Goal: Task Accomplishment & Management: Manage account settings

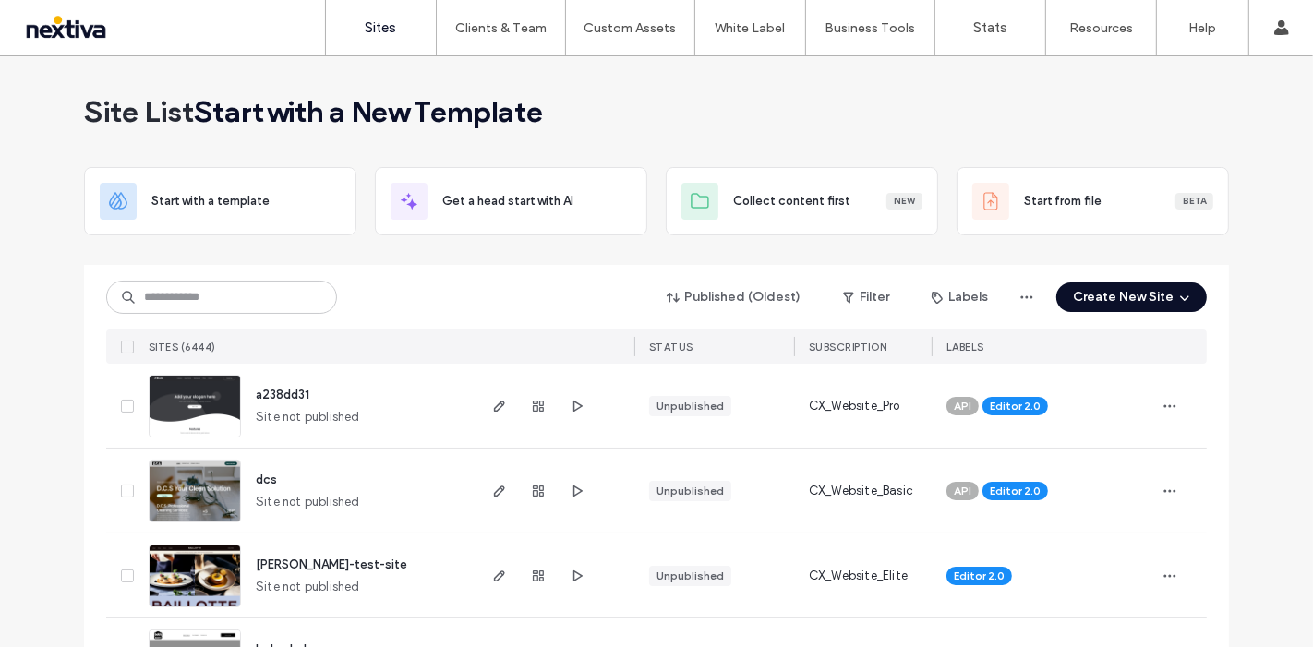
scroll to position [103, 0]
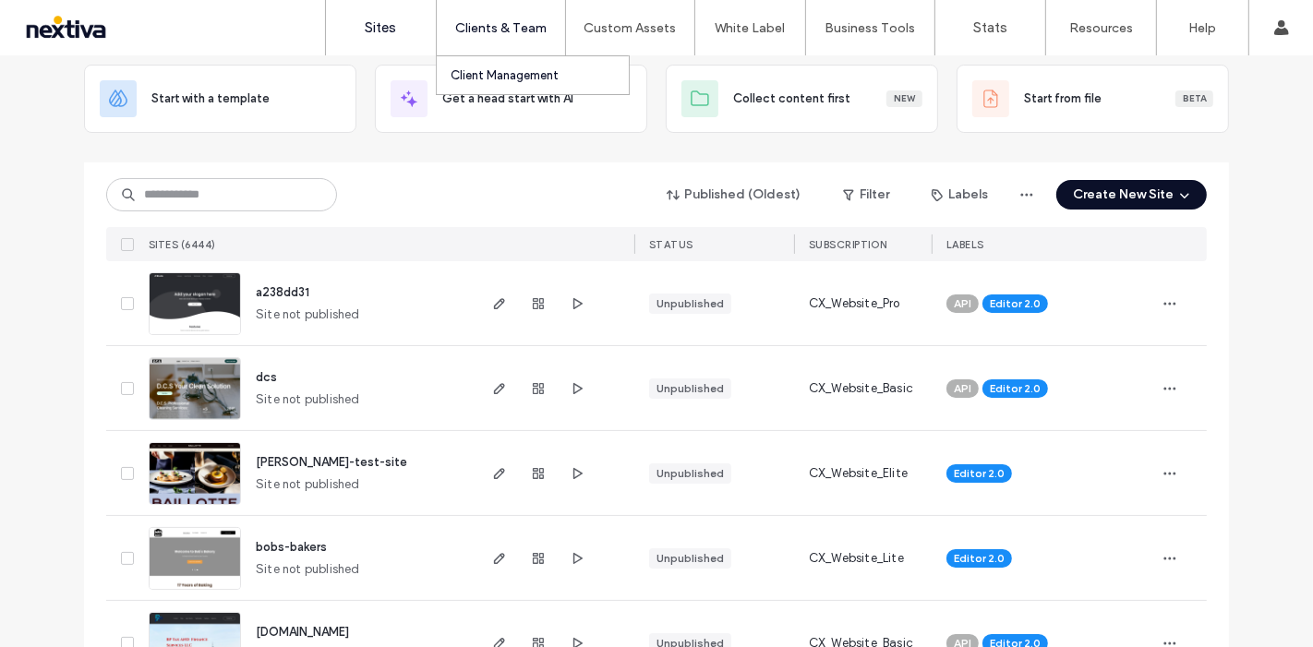
click at [535, 65] on link "Client Management" at bounding box center [540, 75] width 178 height 38
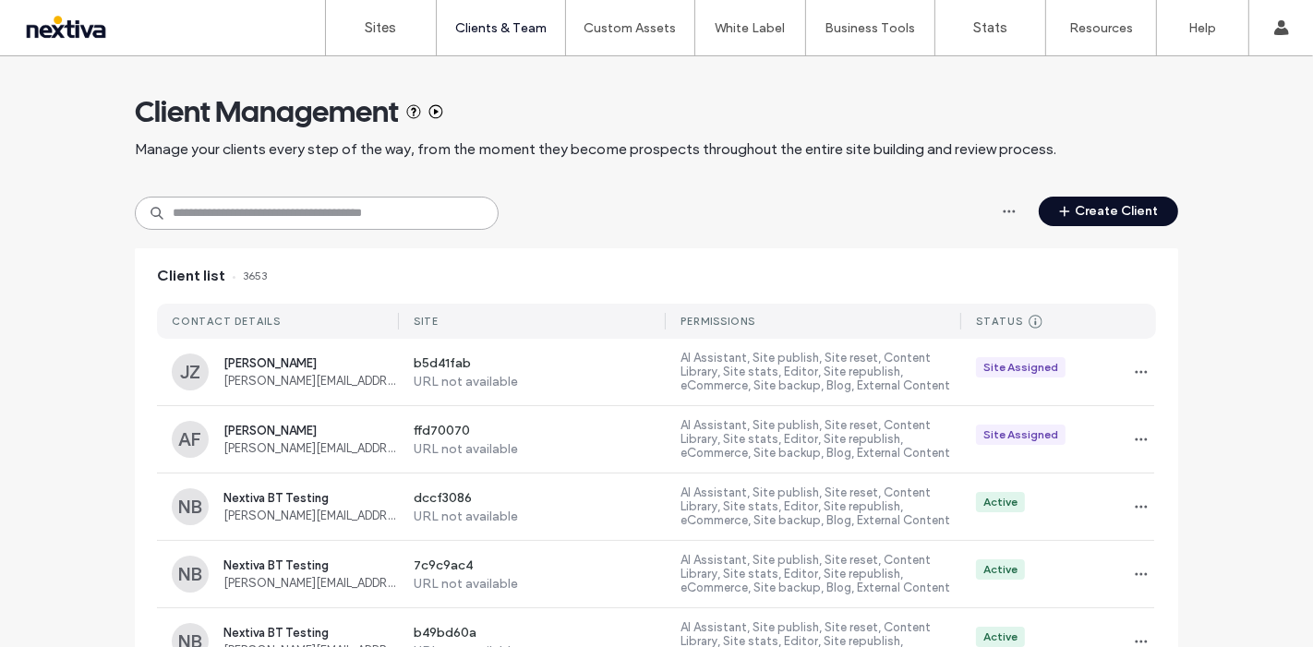
click at [270, 207] on input at bounding box center [317, 213] width 364 height 33
paste input "**********"
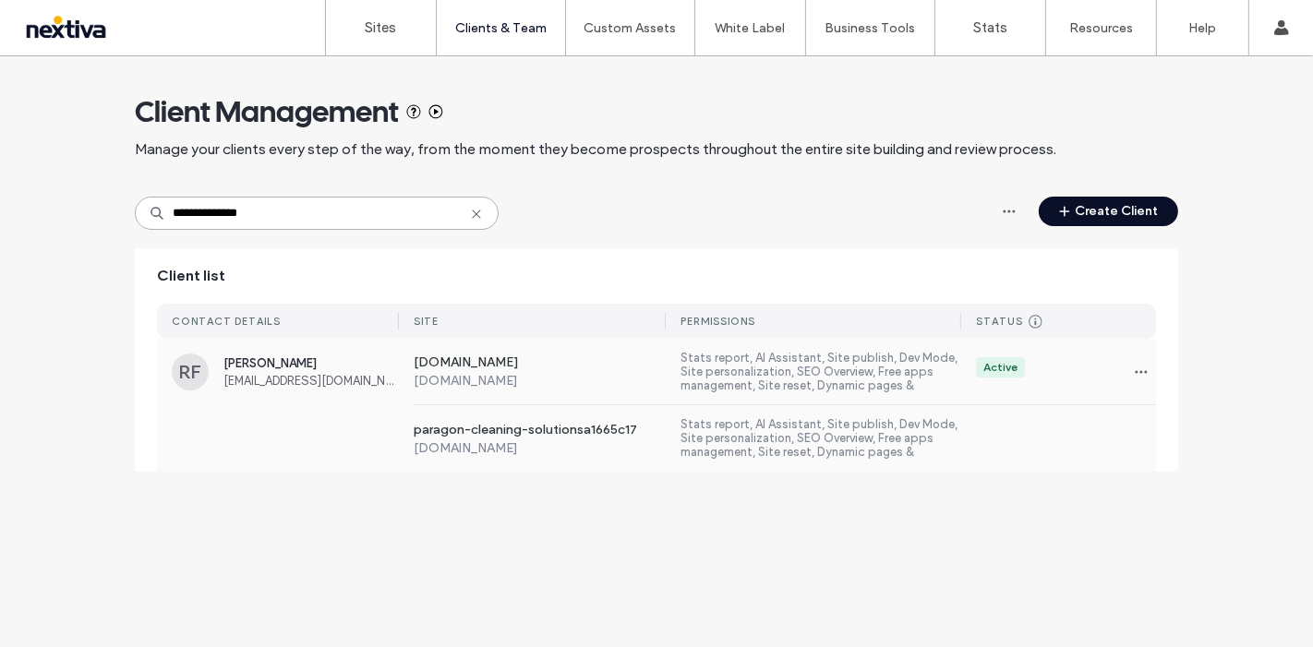
type input "**********"
click at [599, 356] on label "www.paragoncleaningsolutions.com" at bounding box center [540, 364] width 253 height 18
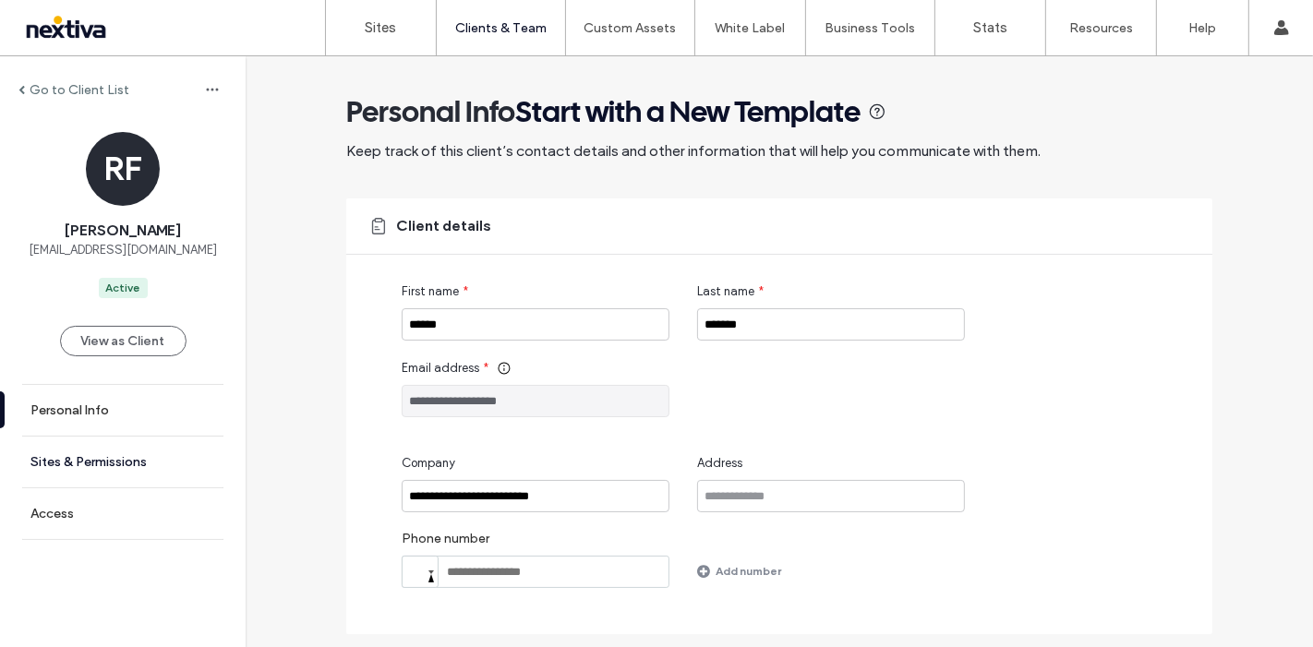
click at [74, 463] on label "Sites & Permissions" at bounding box center [88, 462] width 116 height 16
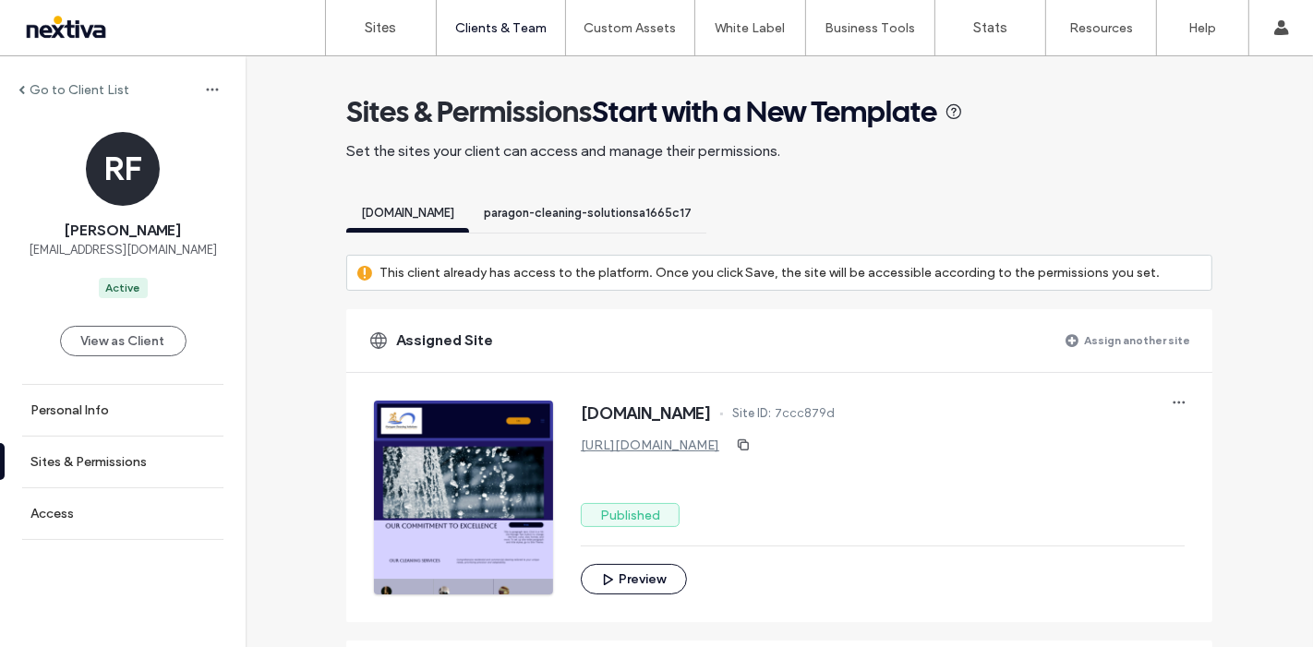
scroll to position [103, 0]
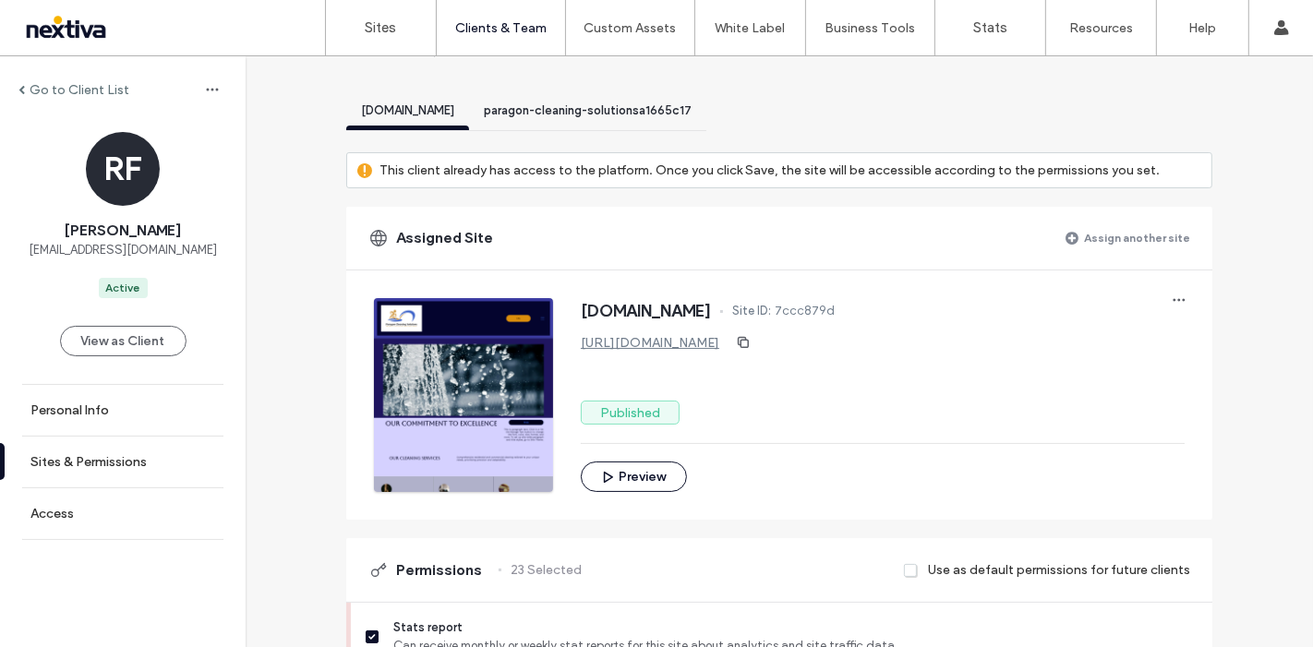
click at [835, 313] on span "7ccc879d" at bounding box center [805, 311] width 60 height 18
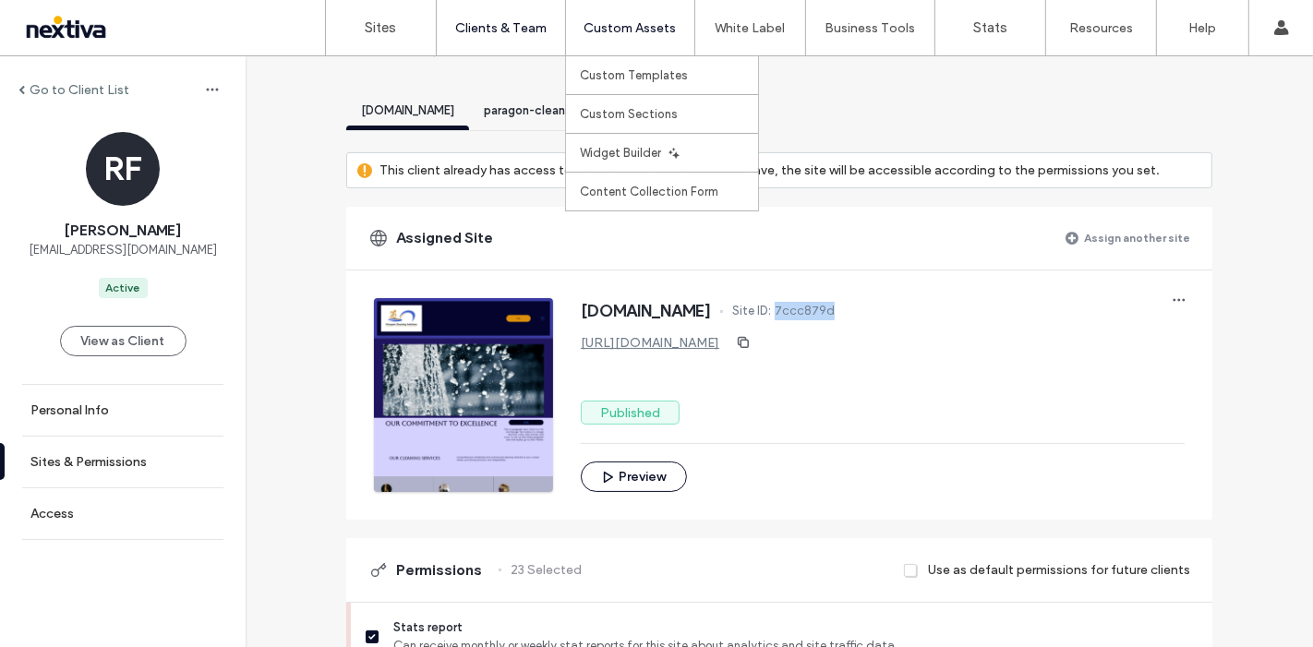
copy span "7ccc879d"
click at [404, 30] on link "Sites" at bounding box center [381, 27] width 110 height 55
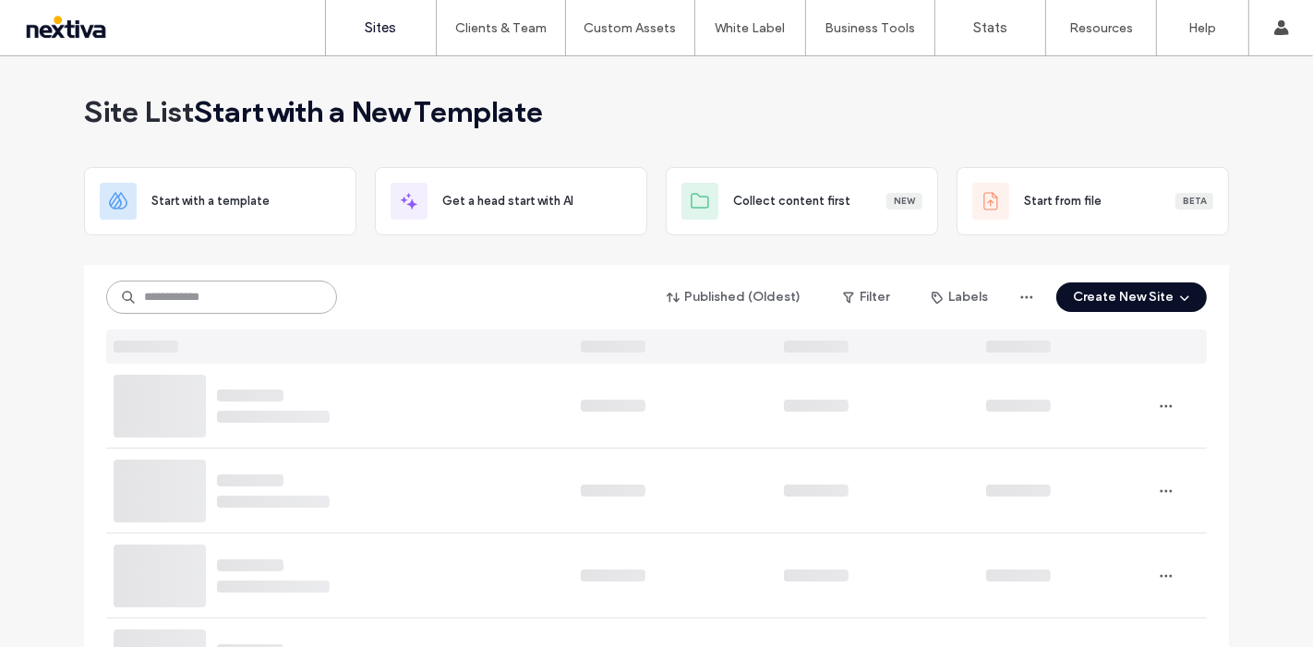
click at [219, 301] on input at bounding box center [221, 297] width 231 height 33
paste input "********"
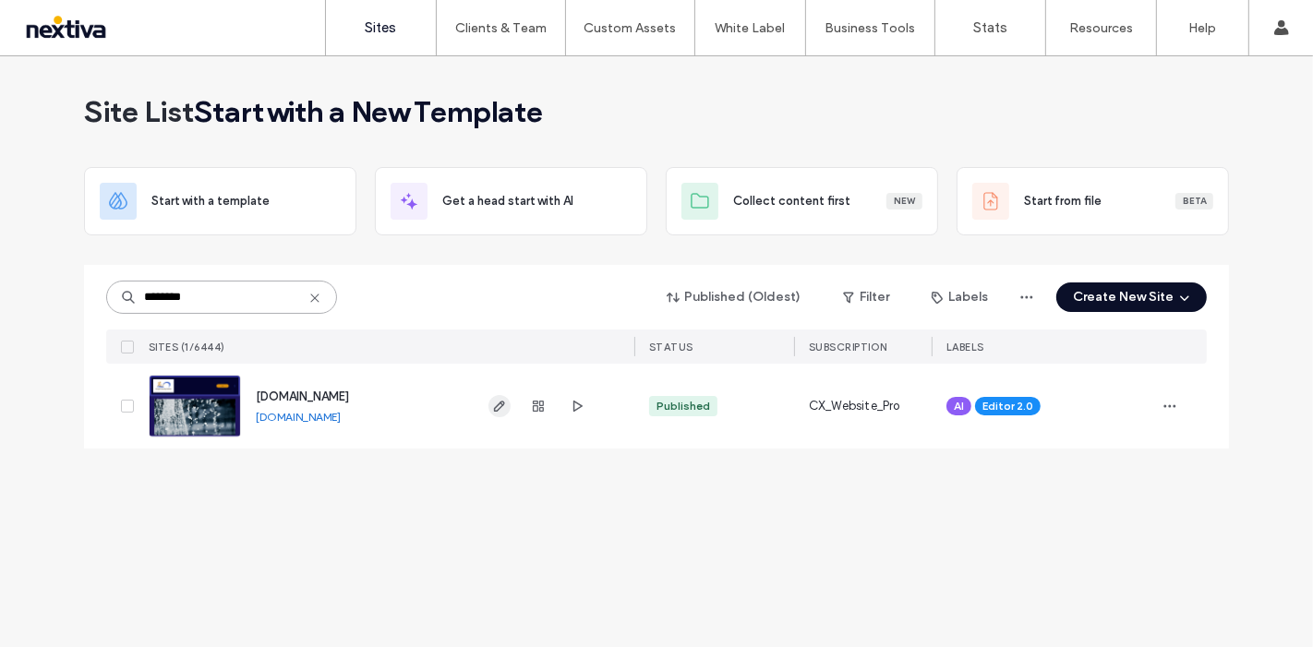
type input "********"
click at [496, 410] on use "button" at bounding box center [499, 406] width 11 height 11
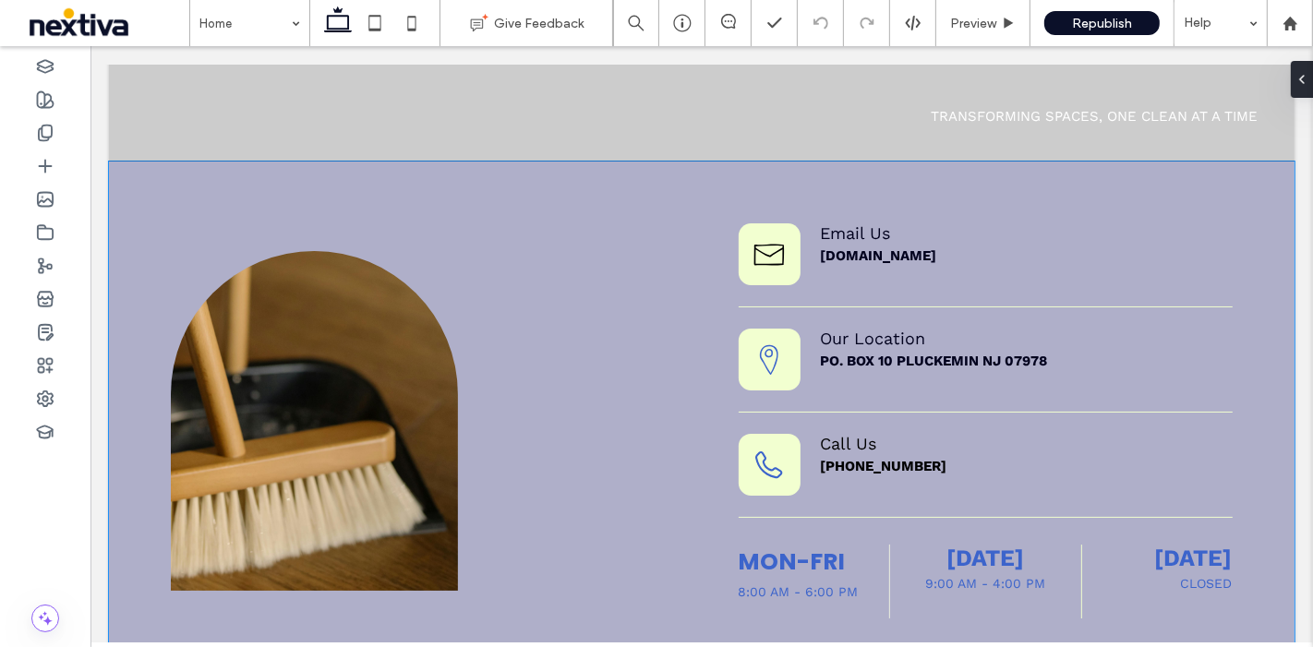
scroll to position [4267, 0]
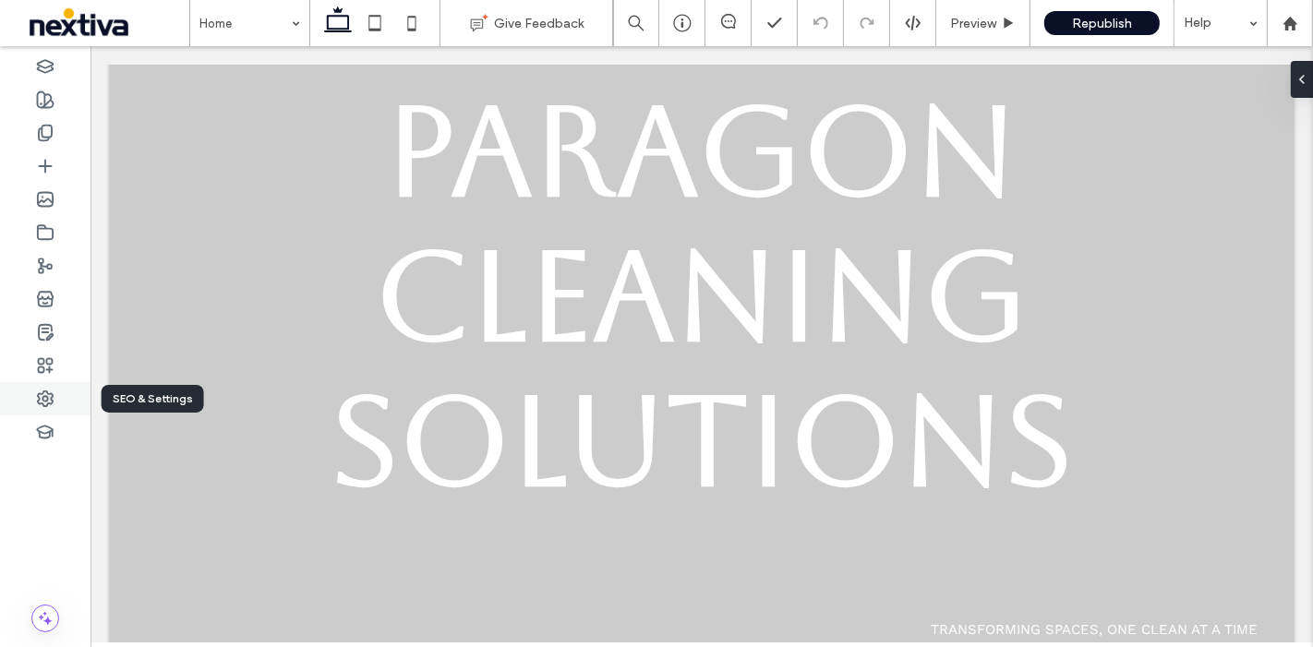
click at [49, 398] on icon at bounding box center [45, 399] width 18 height 18
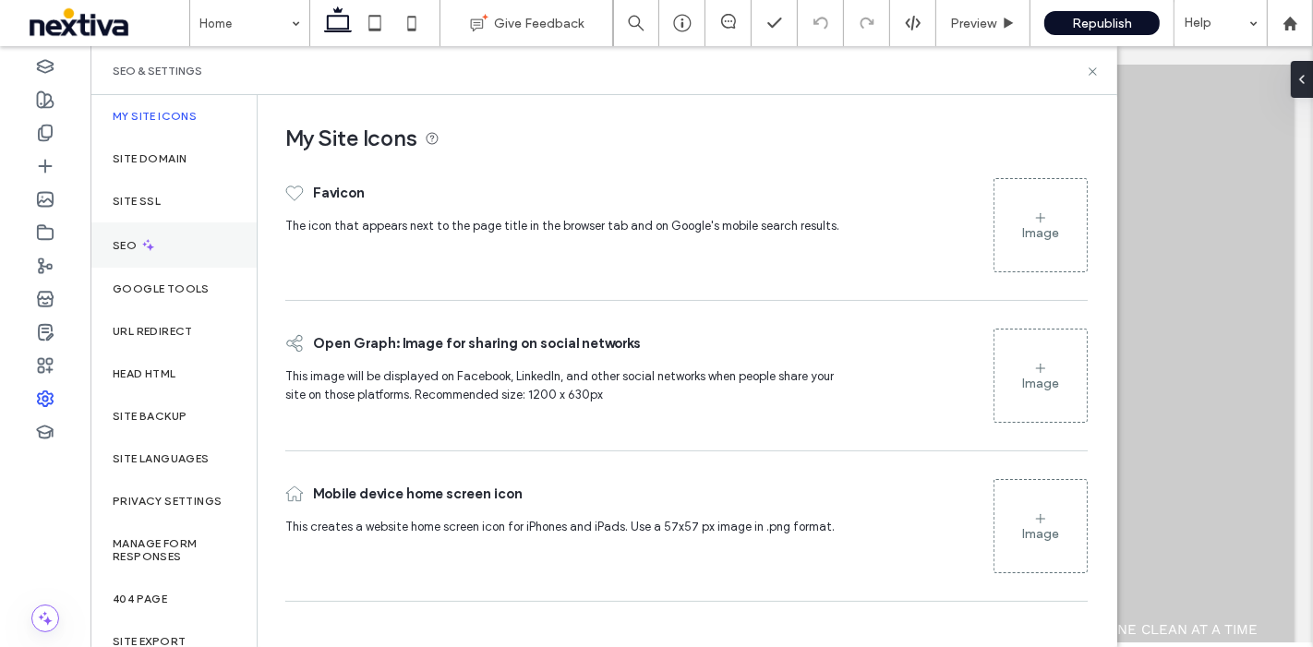
click at [183, 246] on div "SEO" at bounding box center [174, 245] width 166 height 45
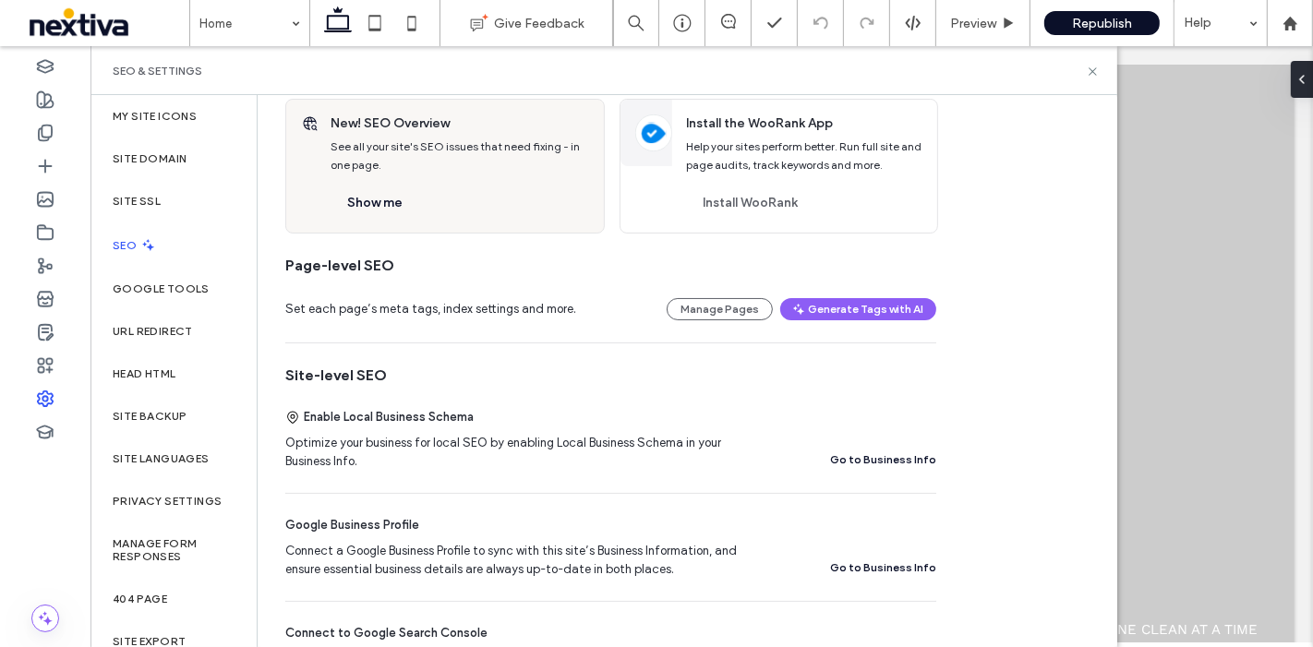
scroll to position [205, 0]
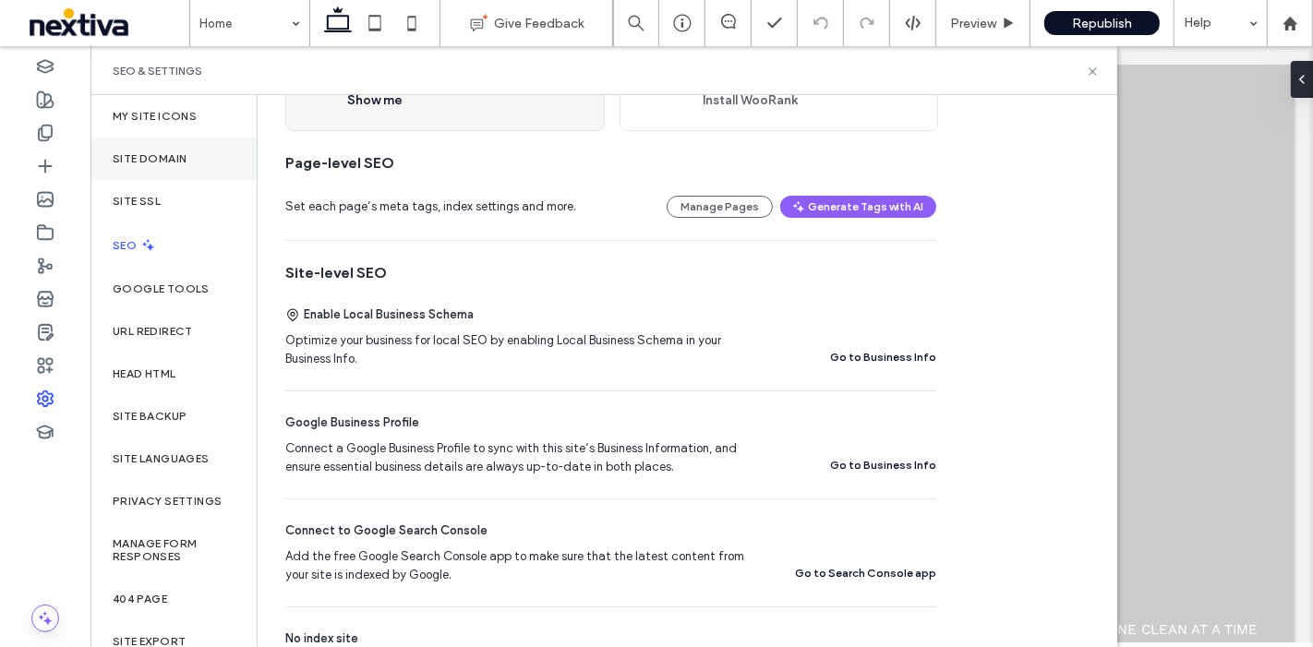
click at [180, 164] on div "Site Domain" at bounding box center [174, 159] width 166 height 42
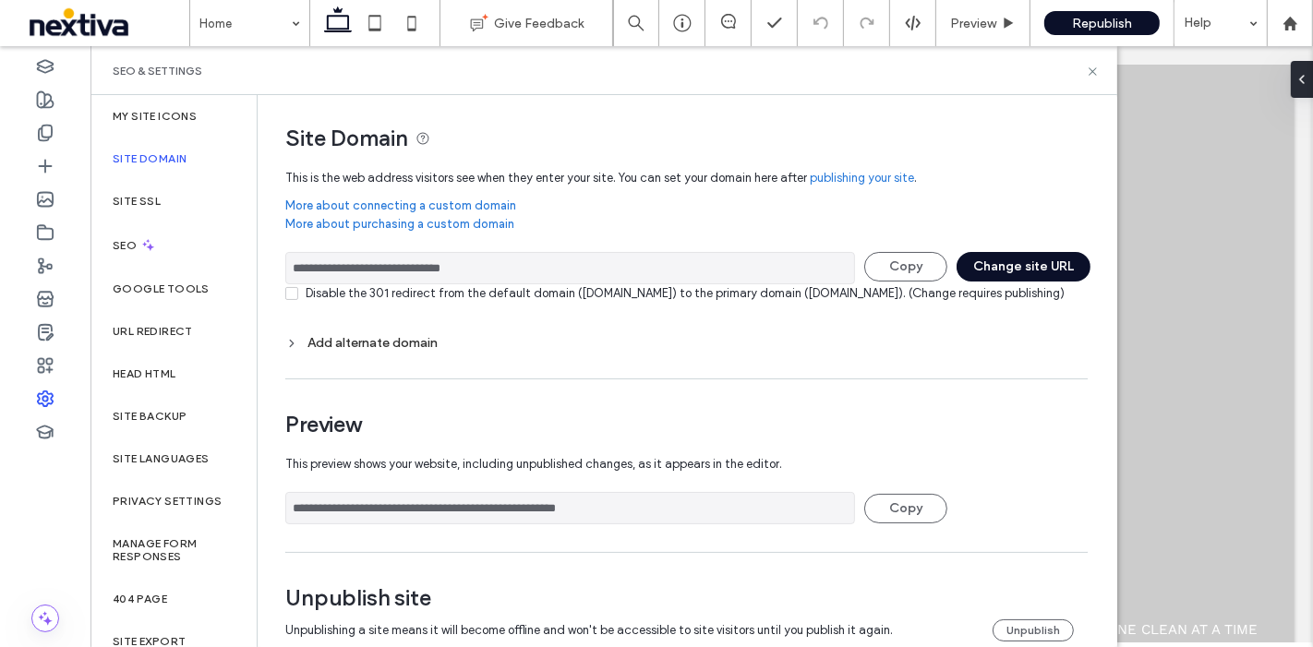
drag, startPoint x: 554, startPoint y: 267, endPoint x: 287, endPoint y: 234, distance: 269.0
click at [287, 234] on div "**********" at bounding box center [686, 265] width 803 height 210
click at [933, 265] on button "Copy" at bounding box center [905, 267] width 83 height 30
click at [125, 254] on div "SEO" at bounding box center [174, 245] width 166 height 45
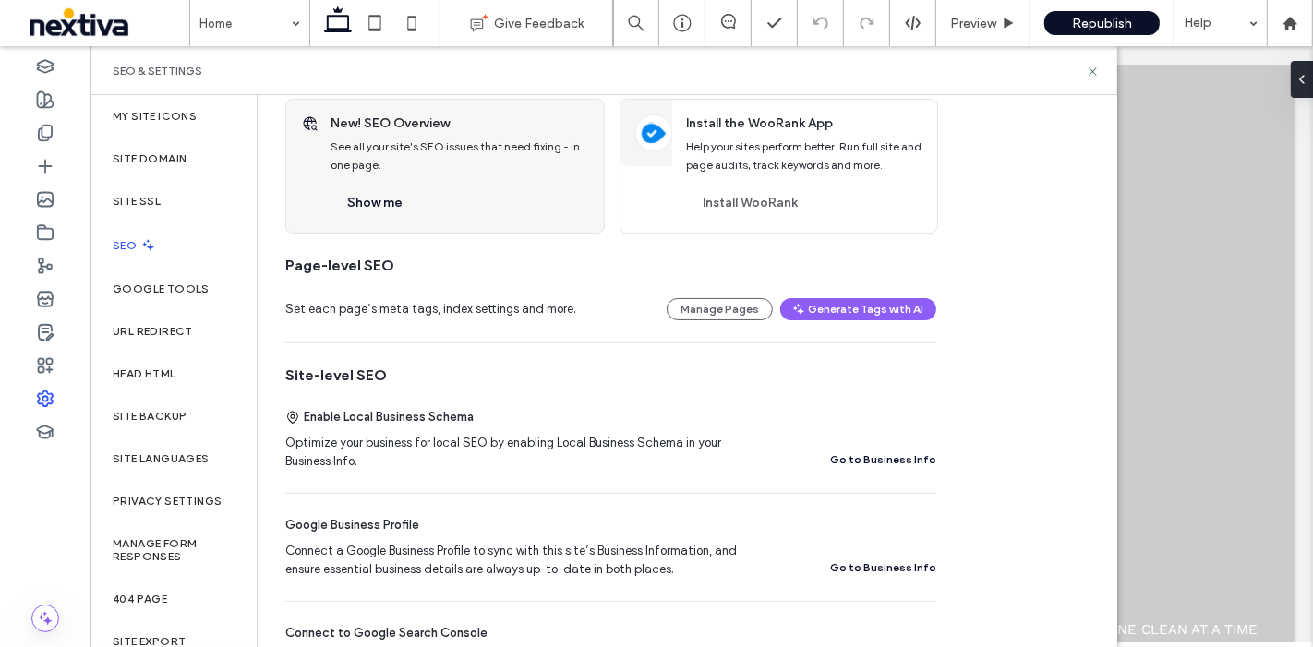
scroll to position [0, 0]
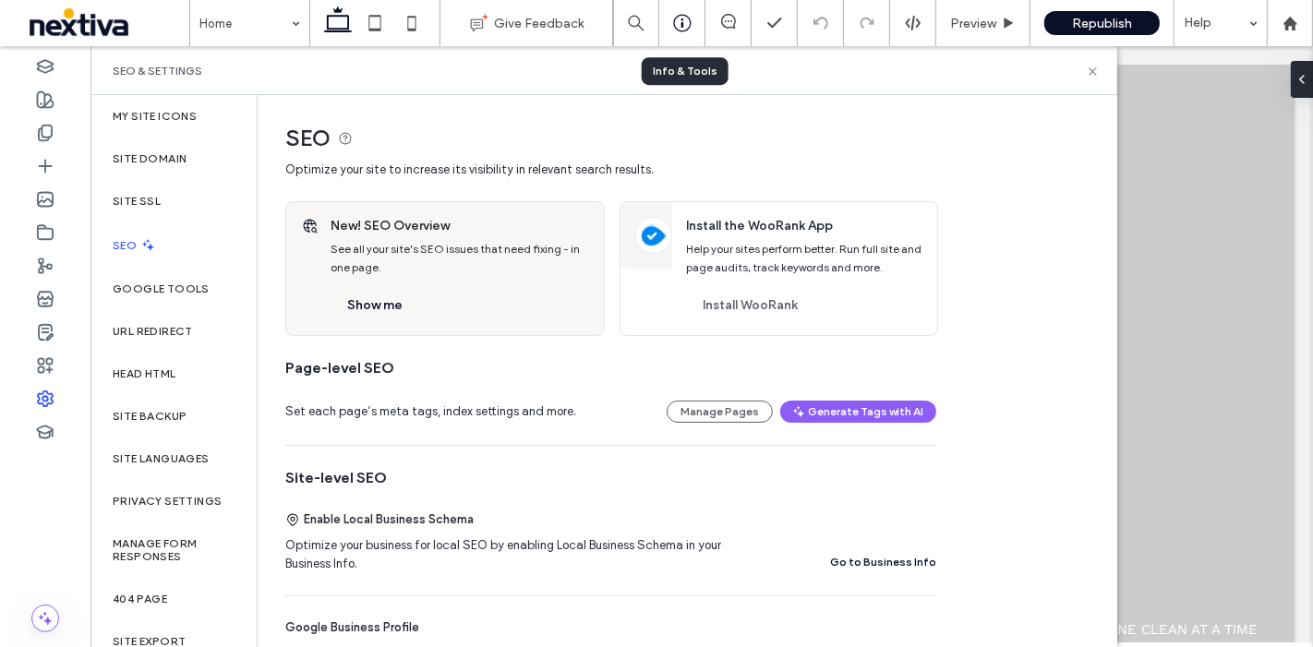
click at [682, 22] on icon at bounding box center [682, 23] width 18 height 18
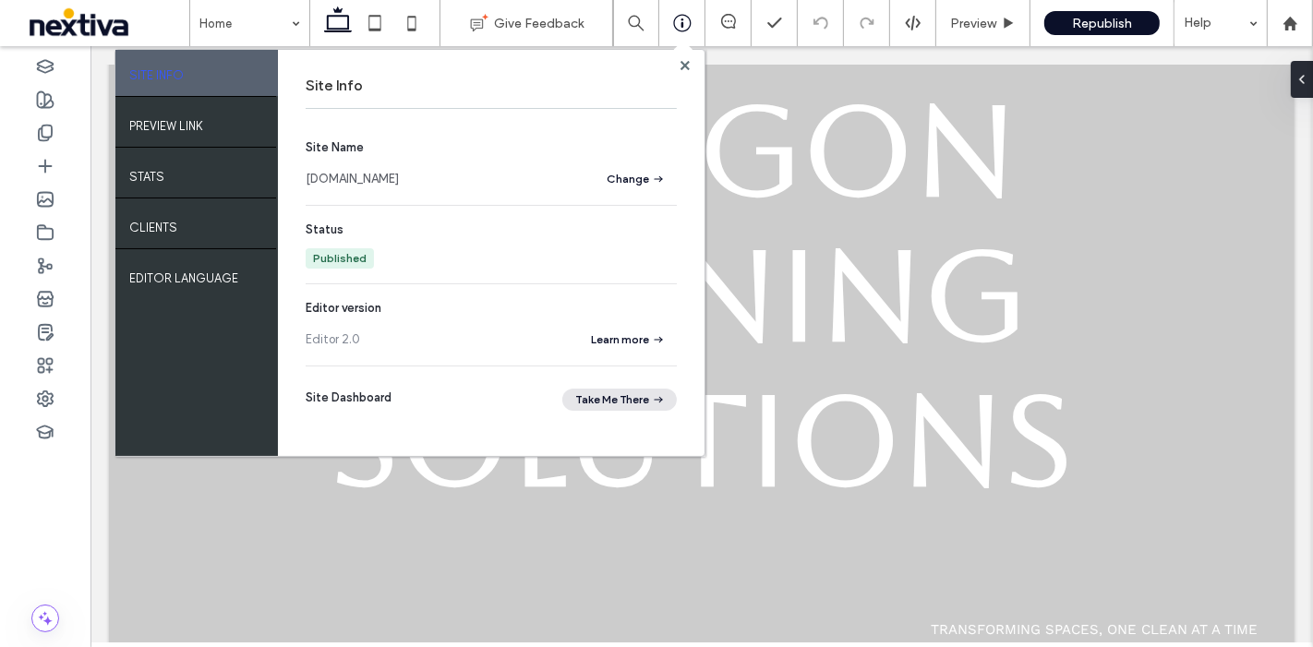
click at [605, 393] on button "Take Me There" at bounding box center [619, 400] width 115 height 22
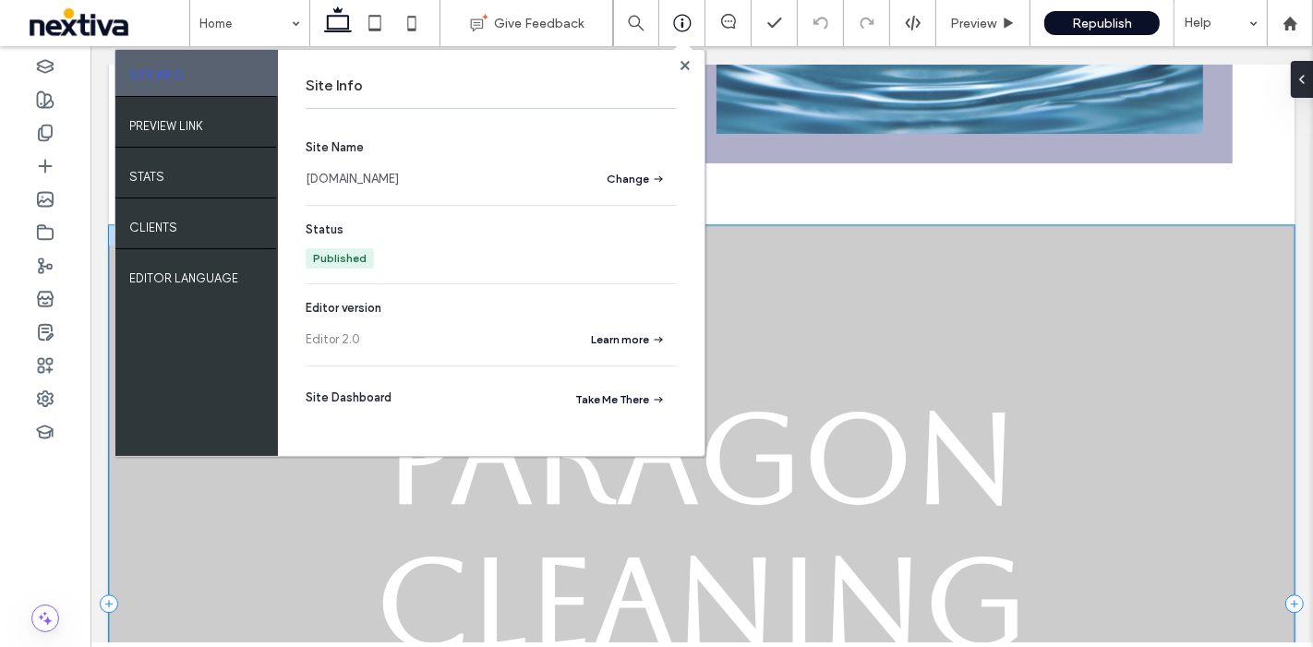
scroll to position [3652, 0]
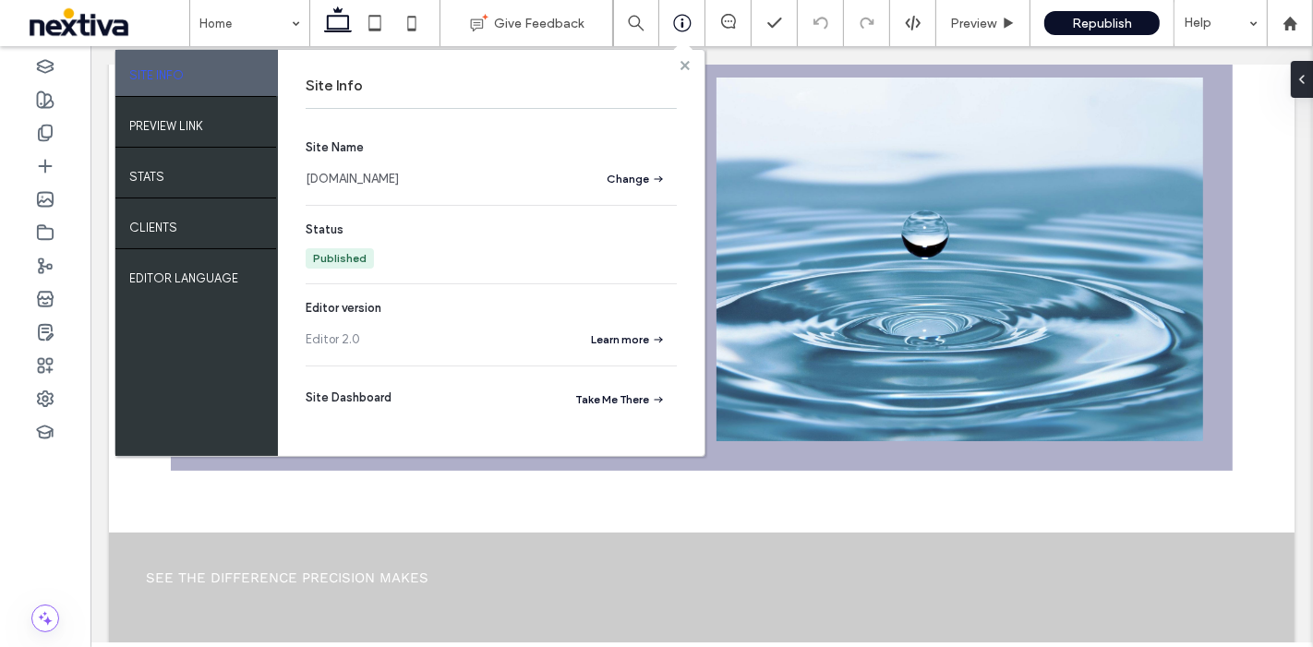
click at [681, 62] on use at bounding box center [684, 64] width 9 height 9
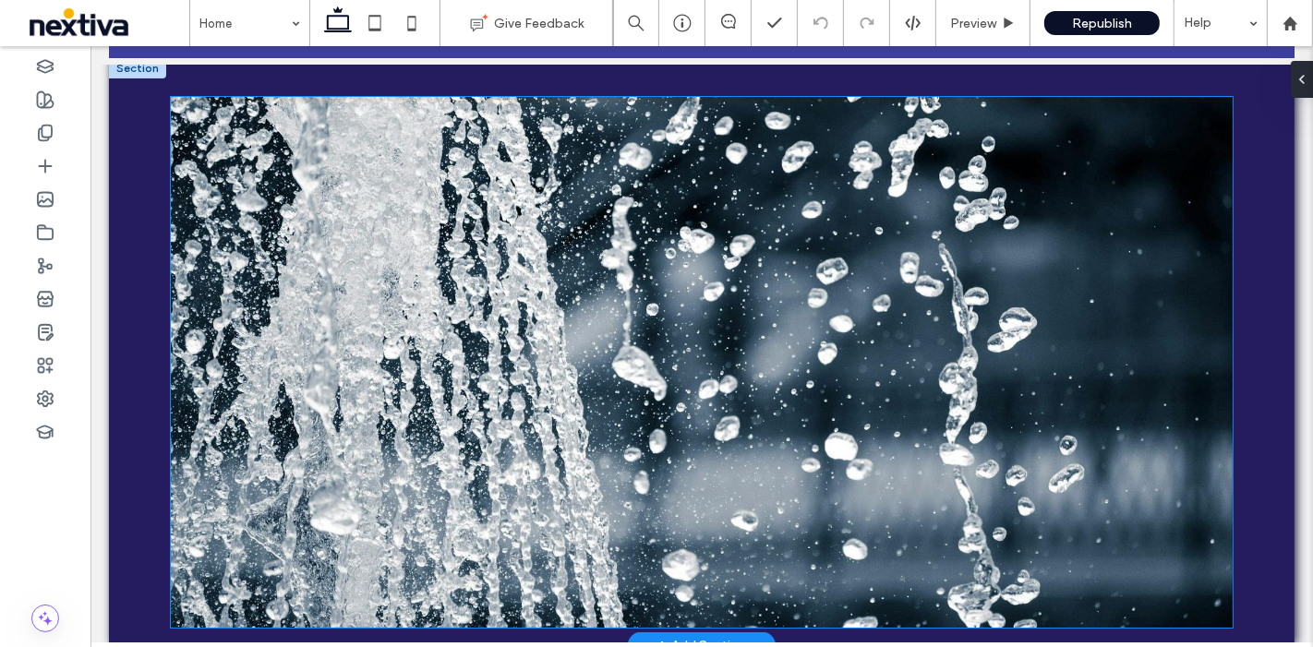
scroll to position [0, 0]
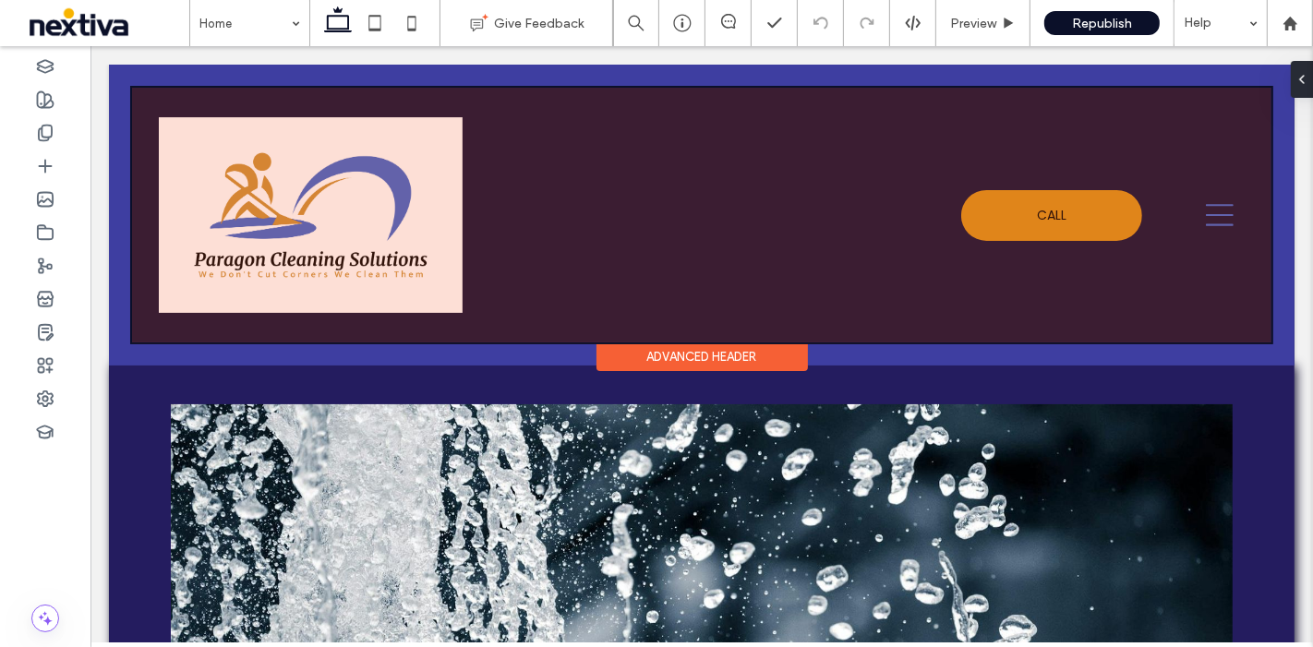
click at [370, 202] on div at bounding box center [701, 215] width 1140 height 255
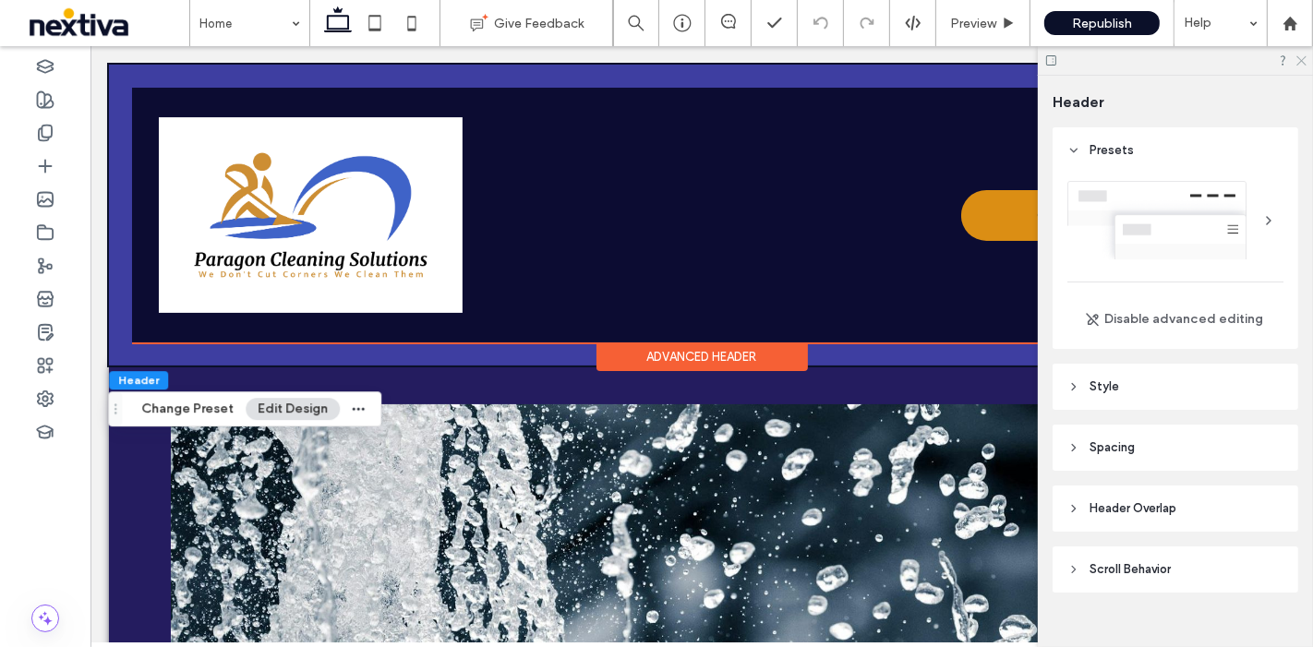
click at [1298, 60] on icon at bounding box center [1301, 60] width 12 height 12
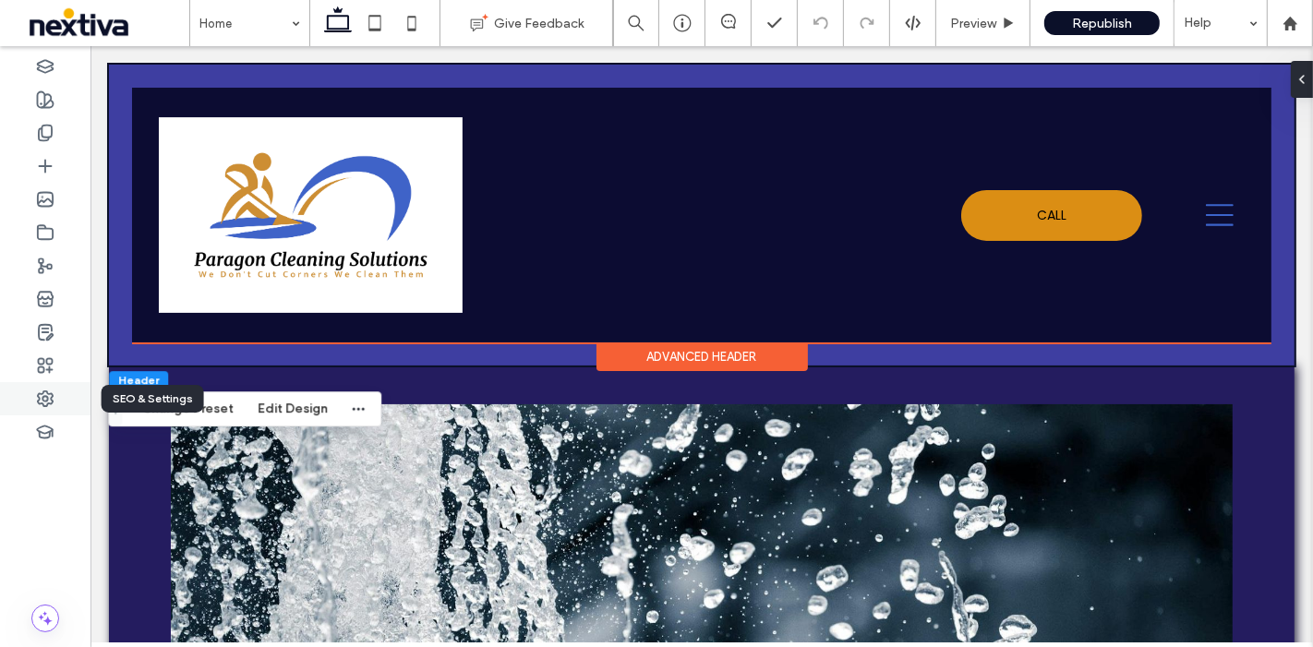
click at [52, 397] on use at bounding box center [45, 399] width 15 height 15
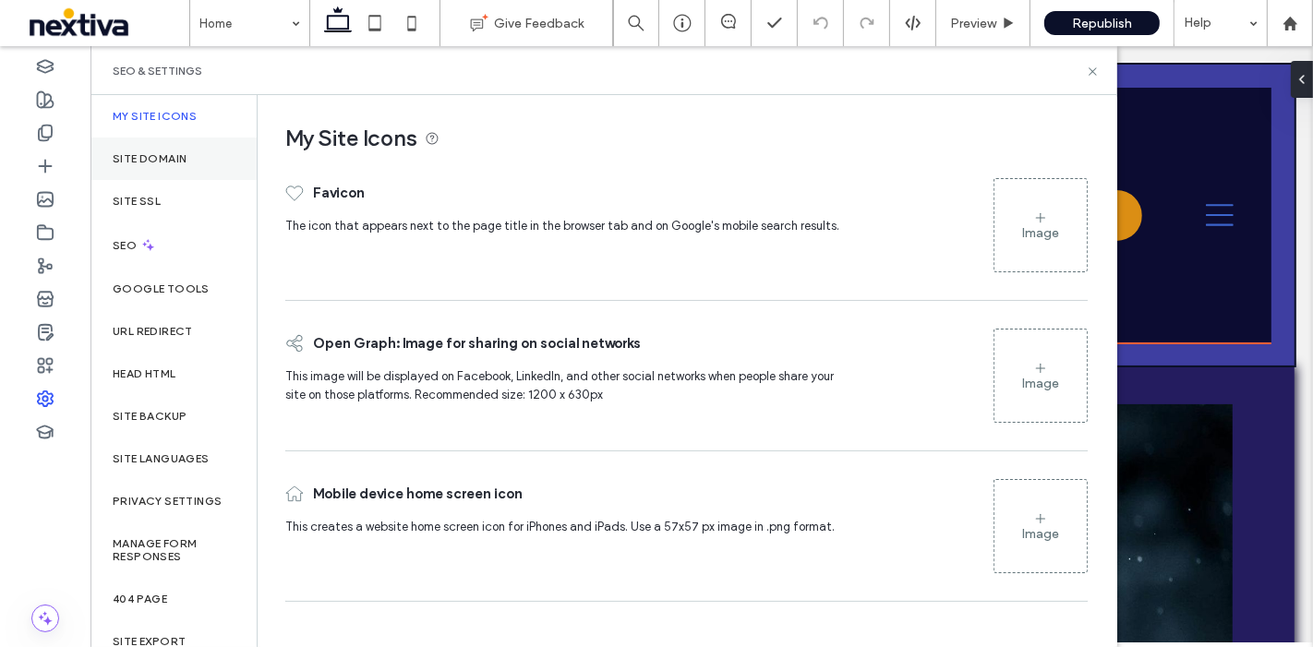
click at [159, 165] on div "Site Domain" at bounding box center [174, 159] width 166 height 42
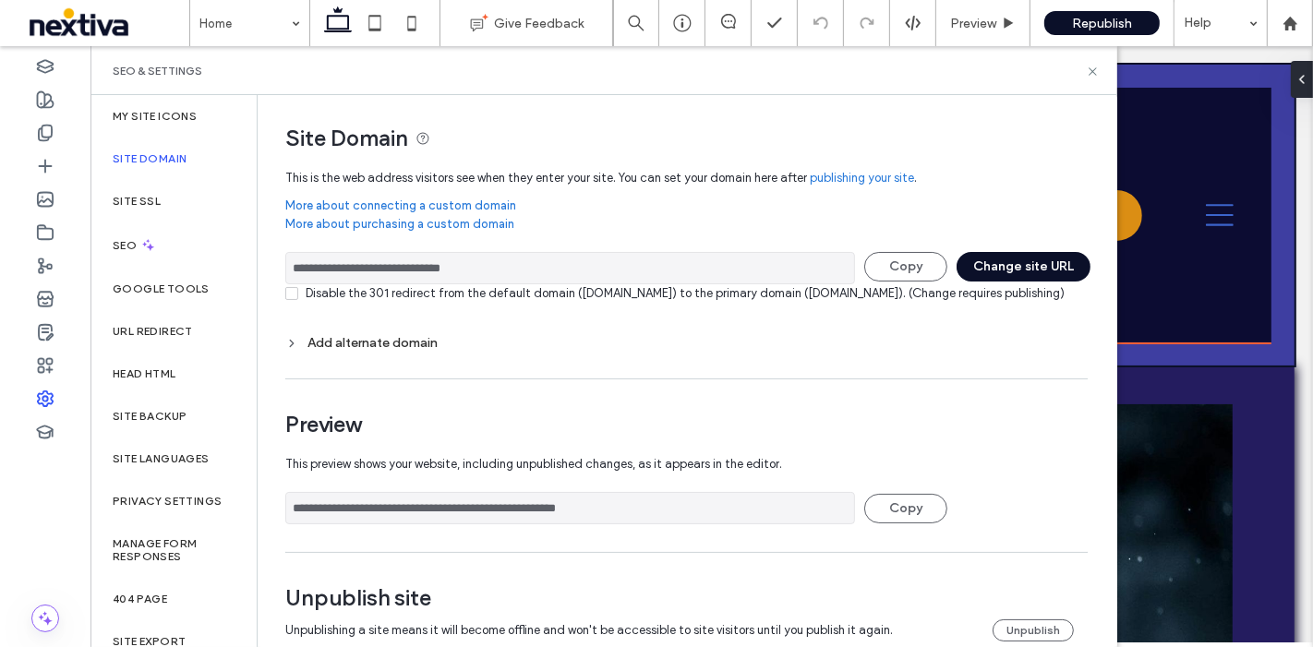
scroll to position [50, 0]
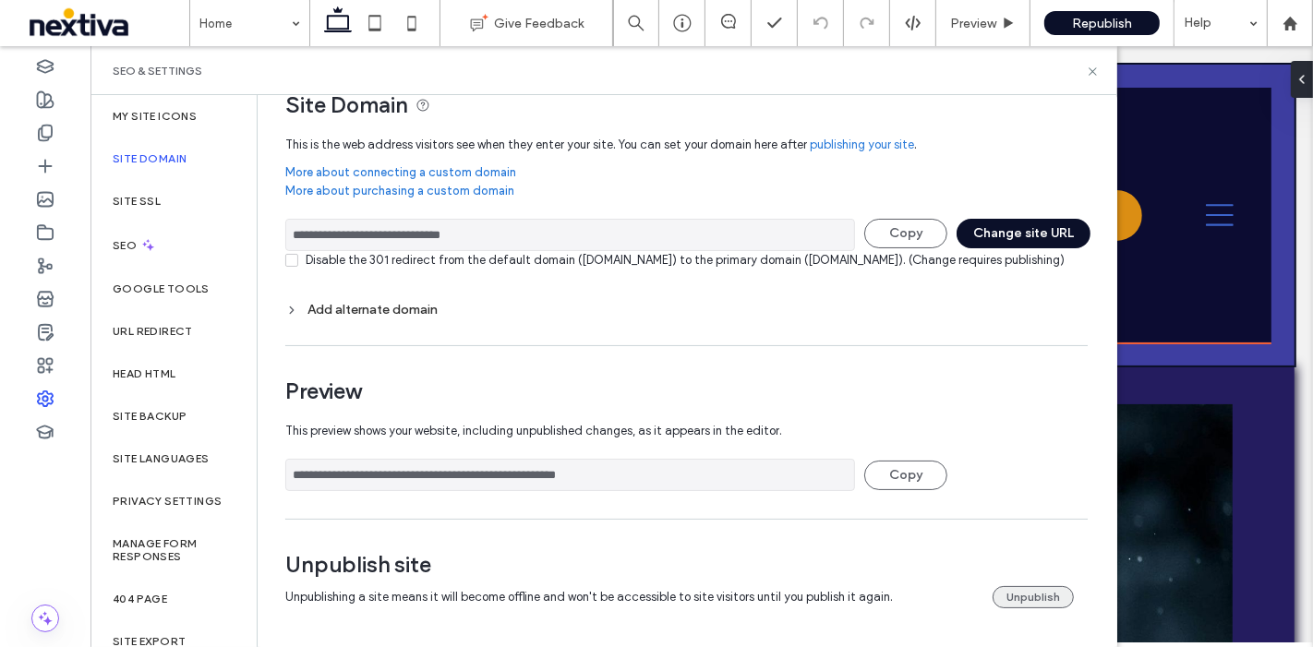
click at [1033, 607] on button "Unpublish" at bounding box center [1033, 597] width 81 height 22
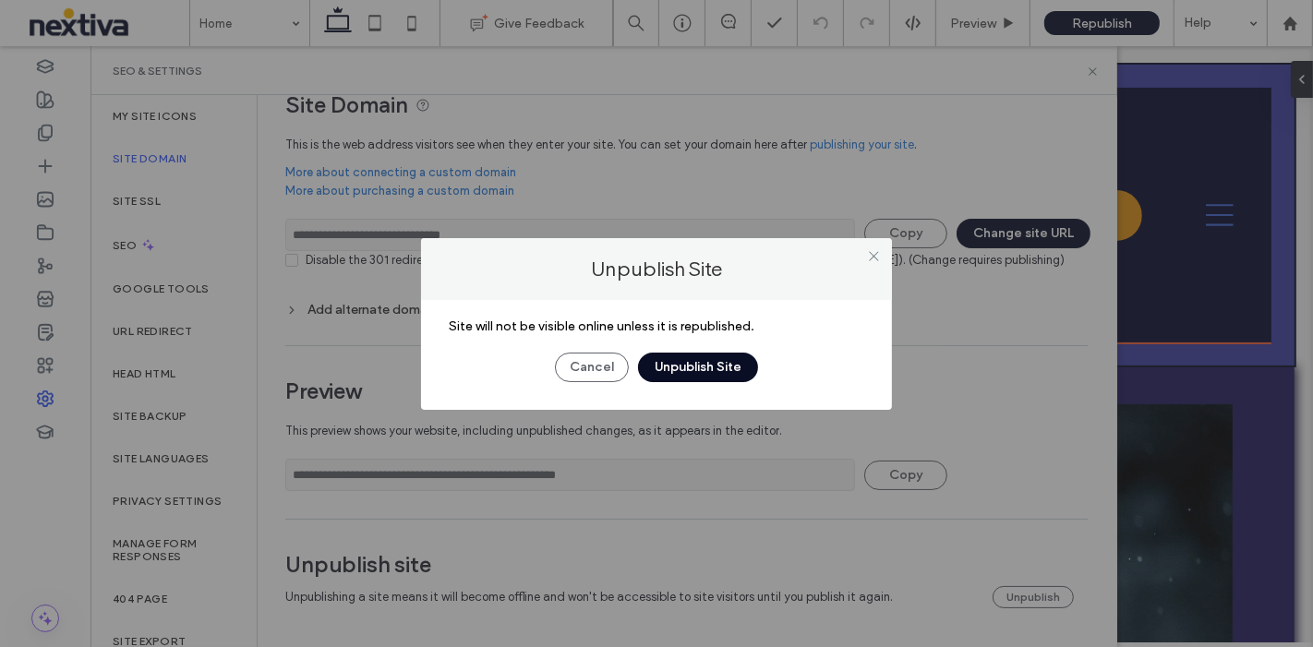
click at [732, 369] on button "Unpublish Site" at bounding box center [698, 368] width 120 height 30
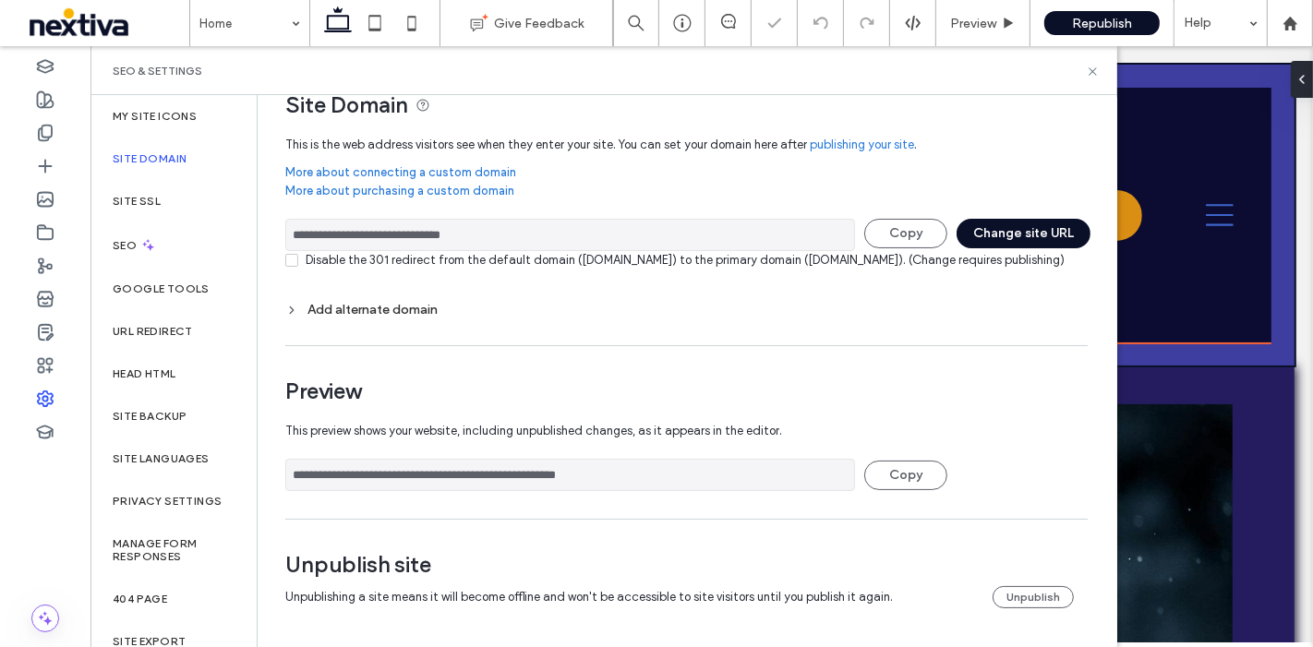
scroll to position [0, 0]
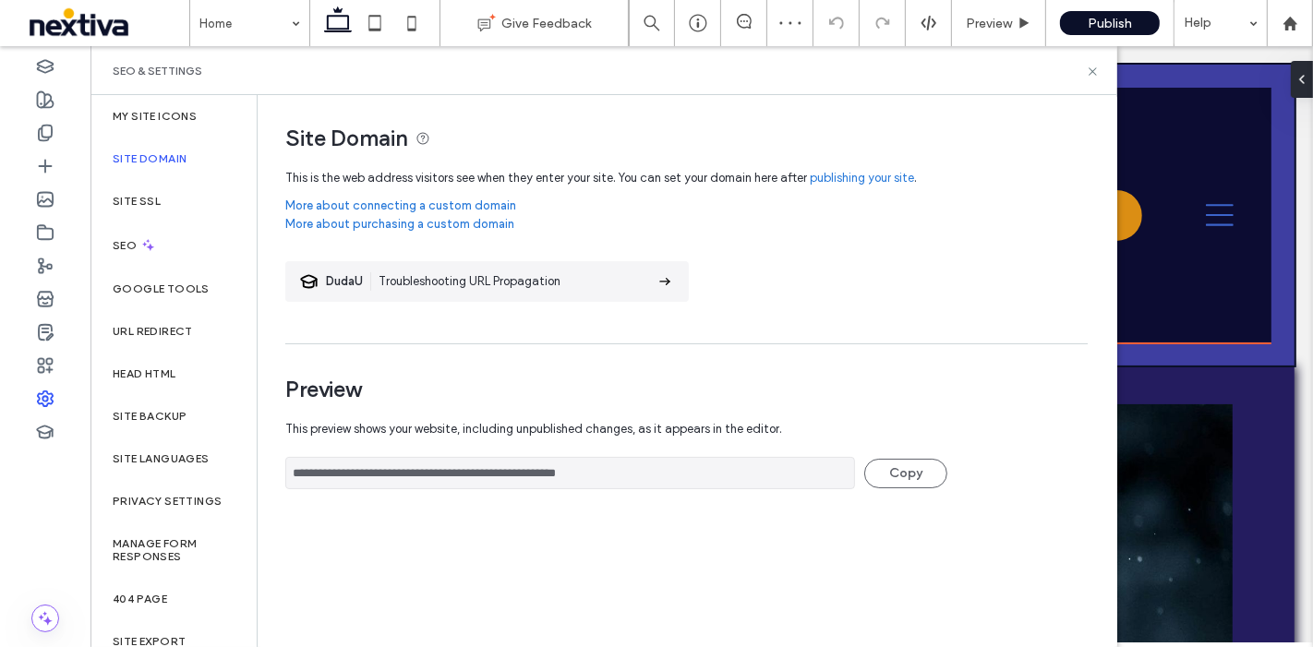
click at [1103, 78] on div "SEO & Settings" at bounding box center [604, 70] width 1027 height 49
click at [1091, 76] on icon at bounding box center [1093, 72] width 14 height 14
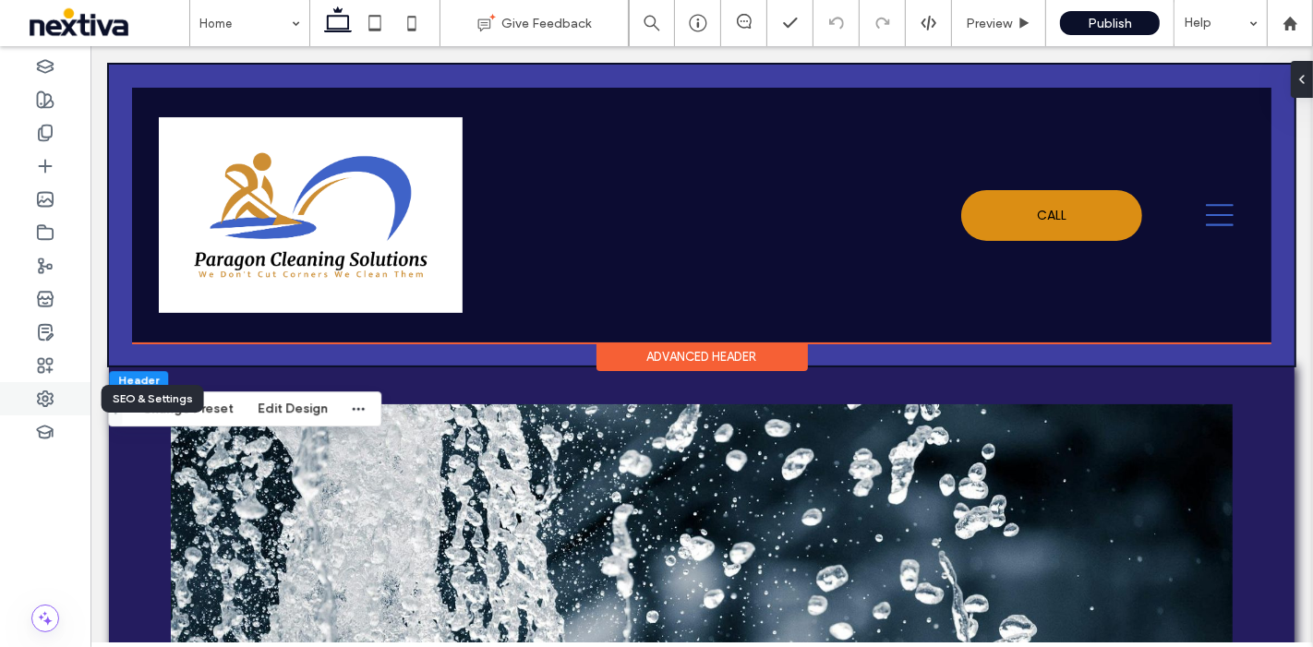
click at [55, 387] on div at bounding box center [45, 398] width 91 height 33
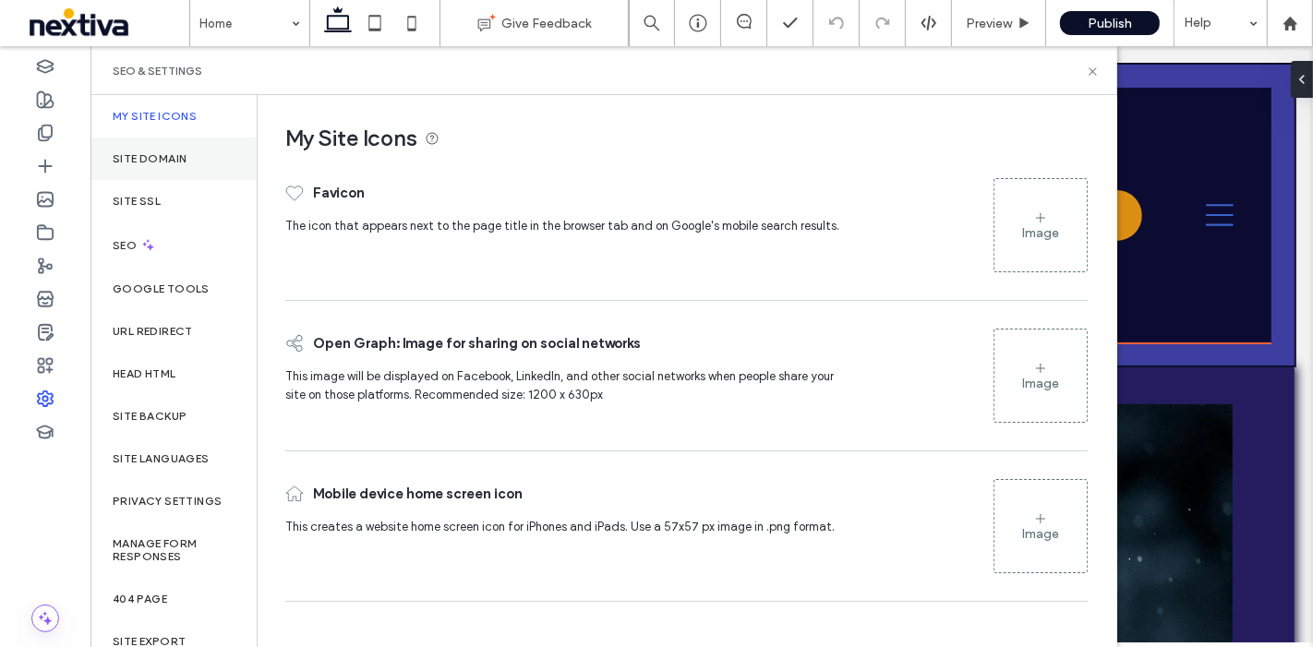
click at [126, 146] on div "Site Domain" at bounding box center [174, 159] width 166 height 42
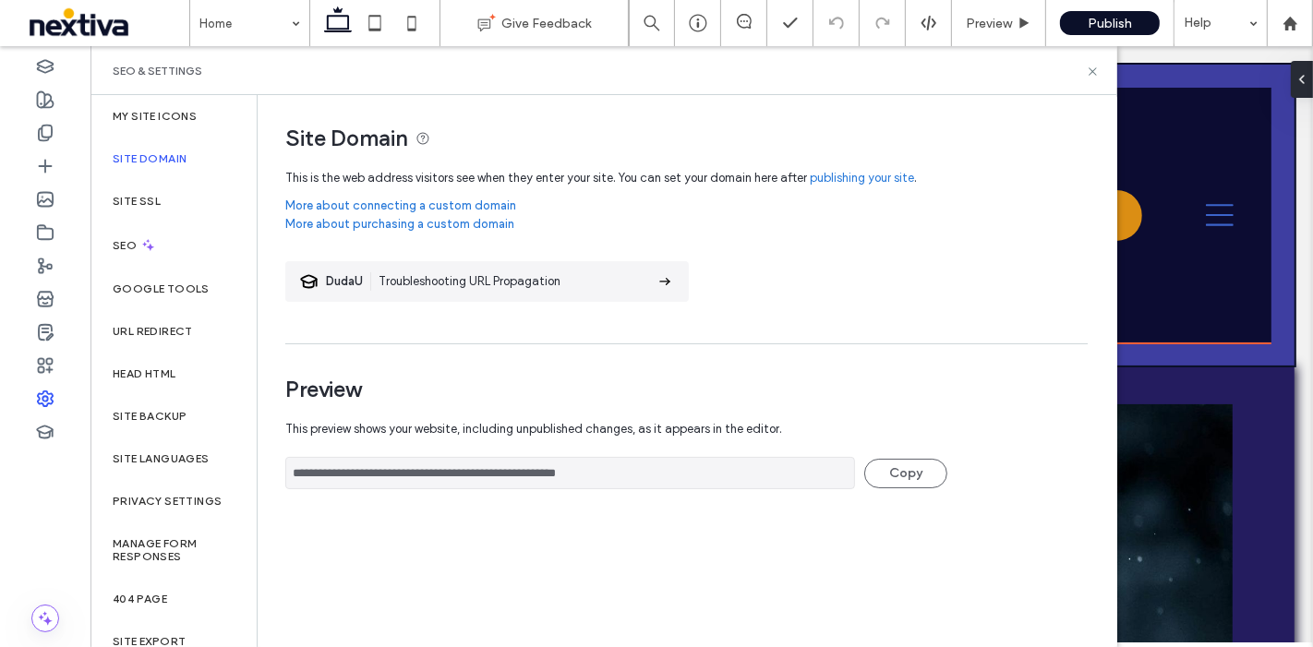
click at [164, 157] on label "Site Domain" at bounding box center [150, 158] width 74 height 13
click at [166, 125] on div "My Site Icons" at bounding box center [174, 116] width 166 height 42
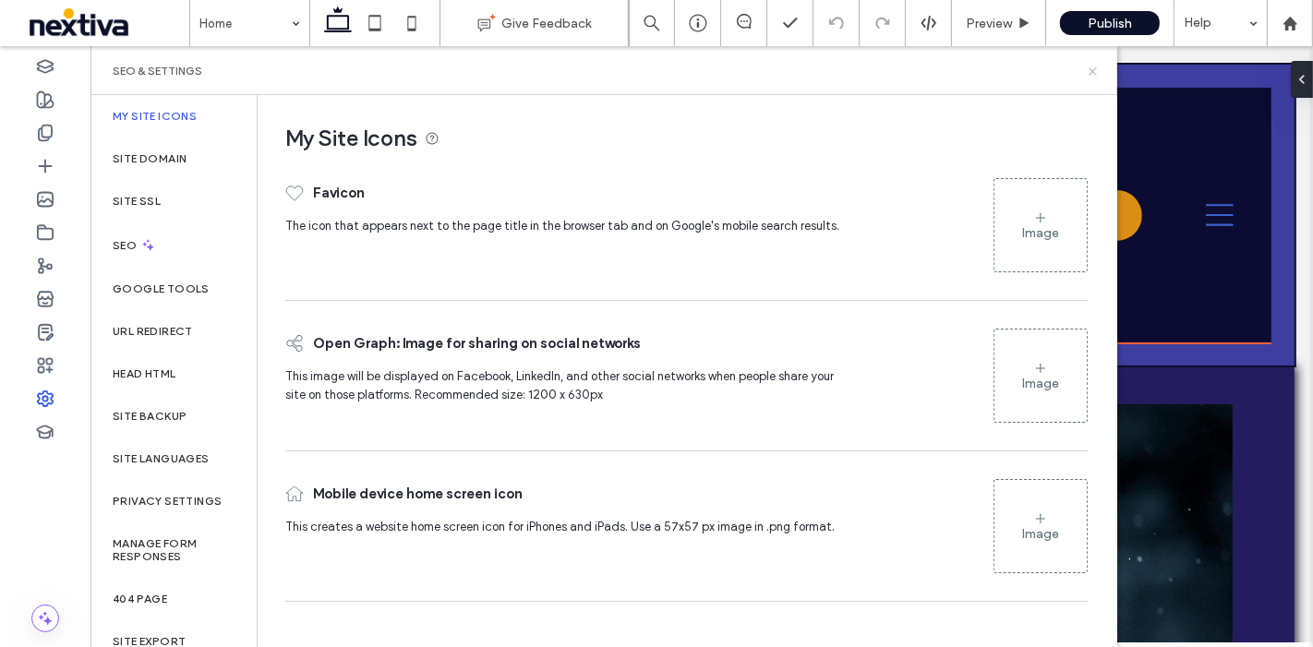
click at [1094, 78] on icon at bounding box center [1093, 72] width 14 height 14
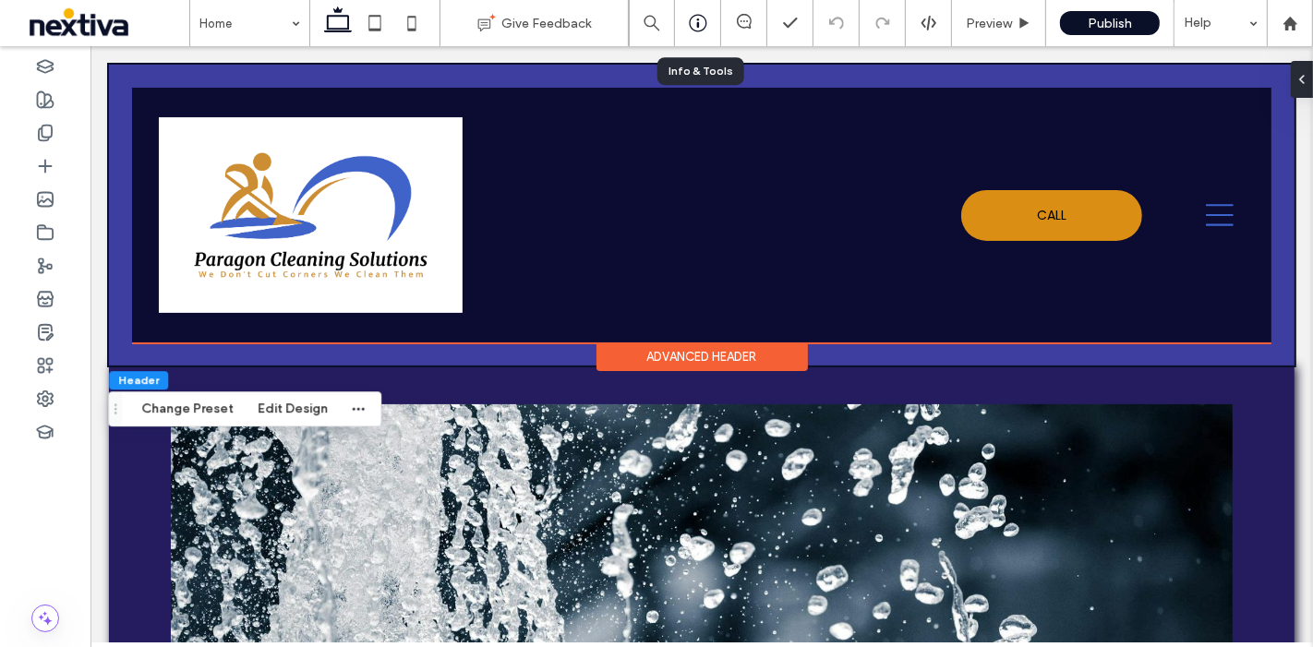
click at [707, 30] on icon at bounding box center [698, 23] width 18 height 18
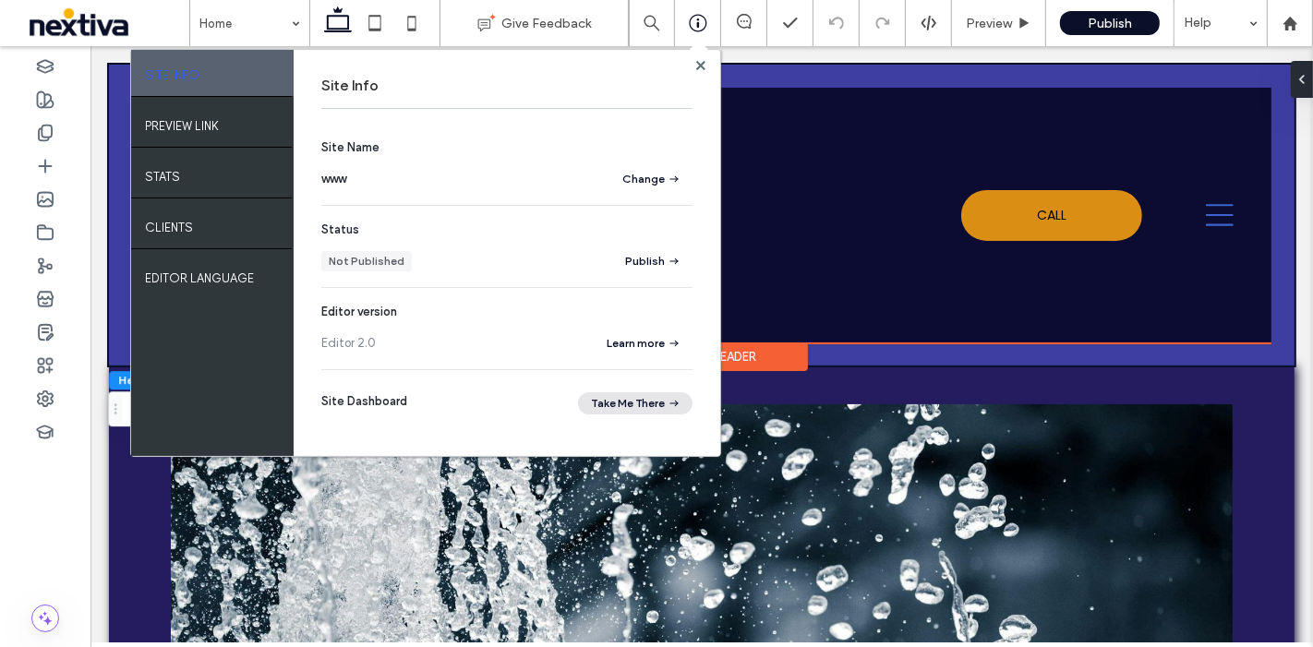
click at [658, 413] on button "Take Me There" at bounding box center [635, 404] width 115 height 22
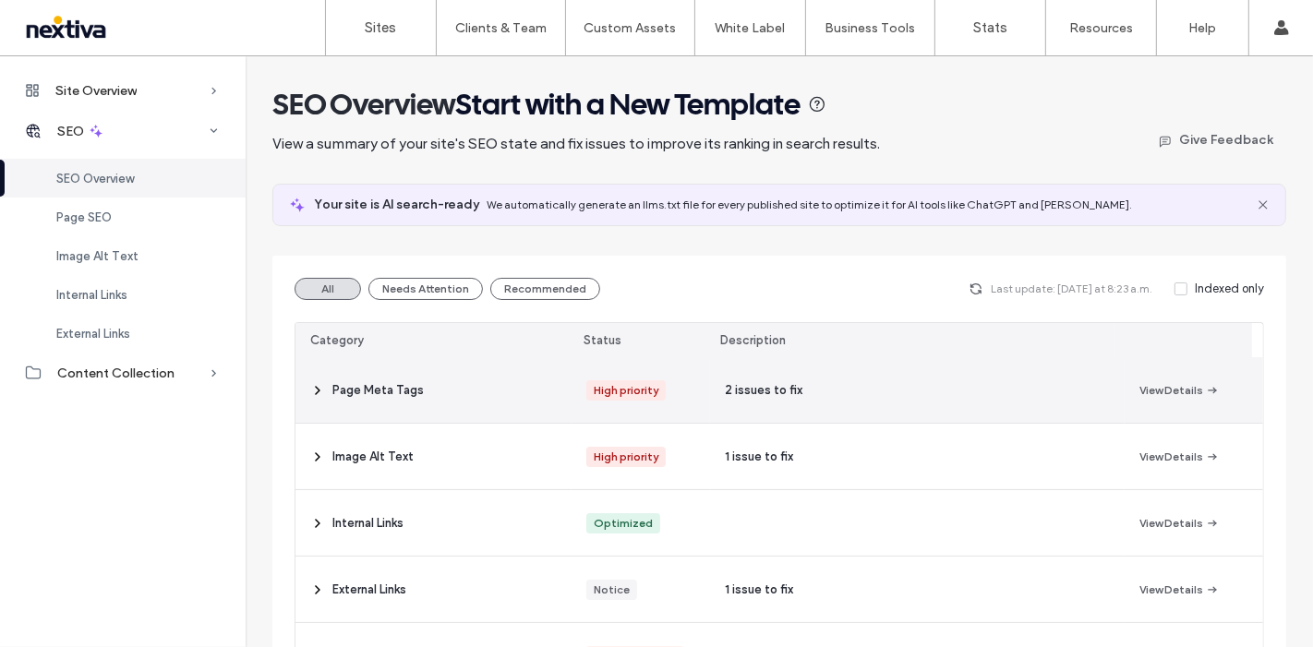
click at [340, 392] on span "Page Meta Tags" at bounding box center [377, 390] width 91 height 18
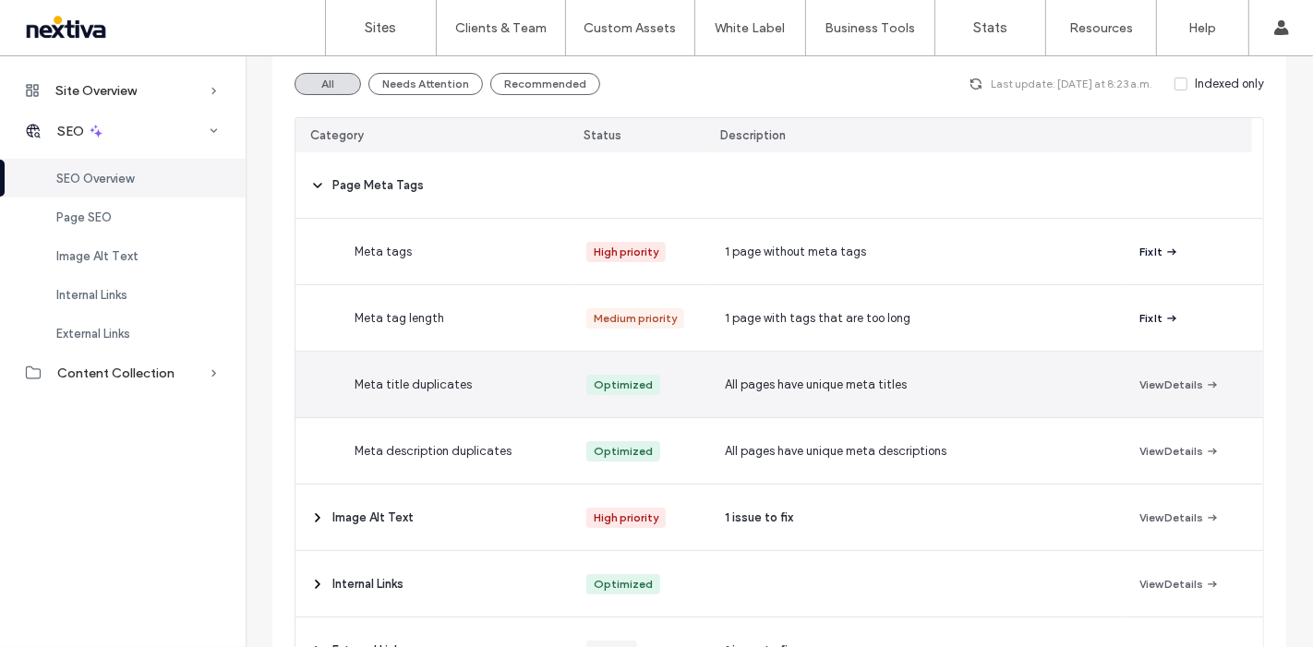
scroll to position [308, 0]
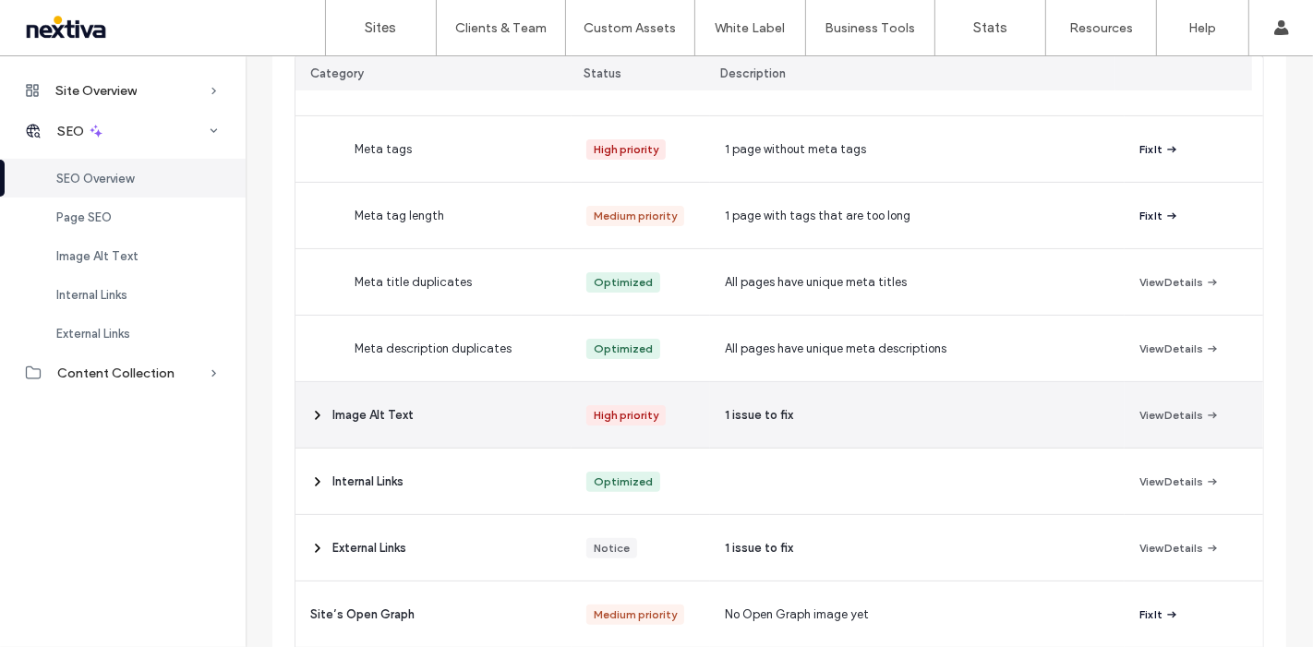
click at [342, 420] on span "Image Alt Text" at bounding box center [372, 415] width 81 height 18
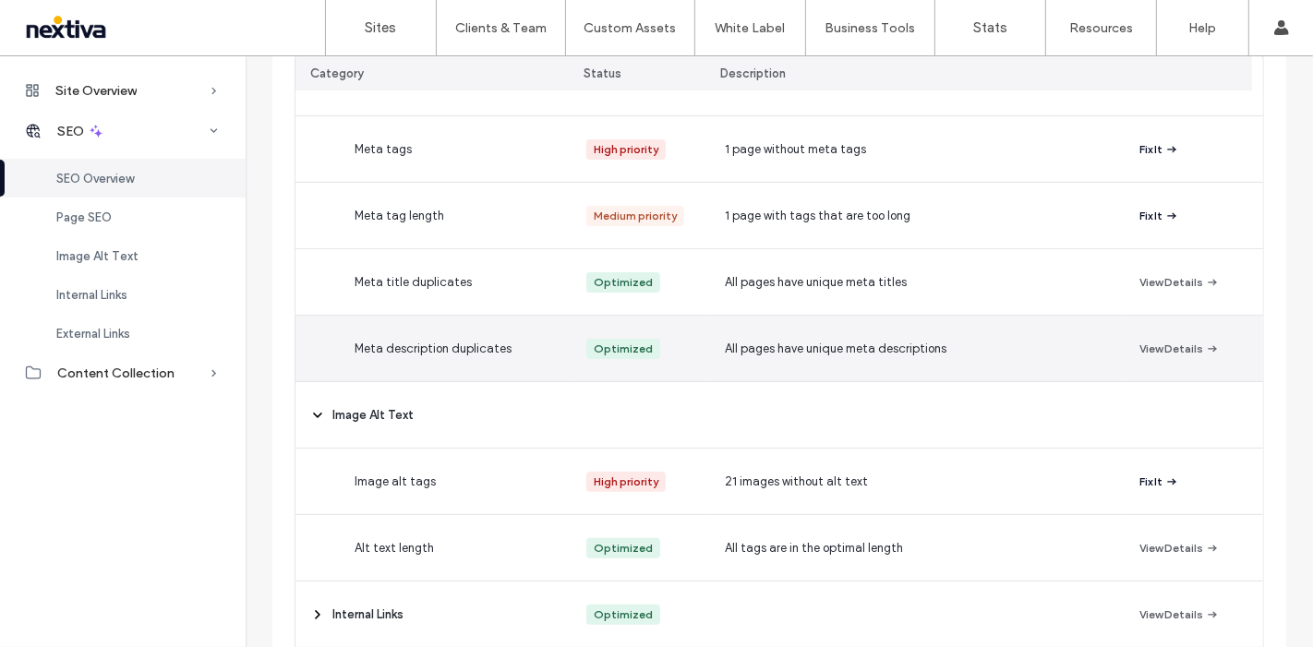
scroll to position [205, 0]
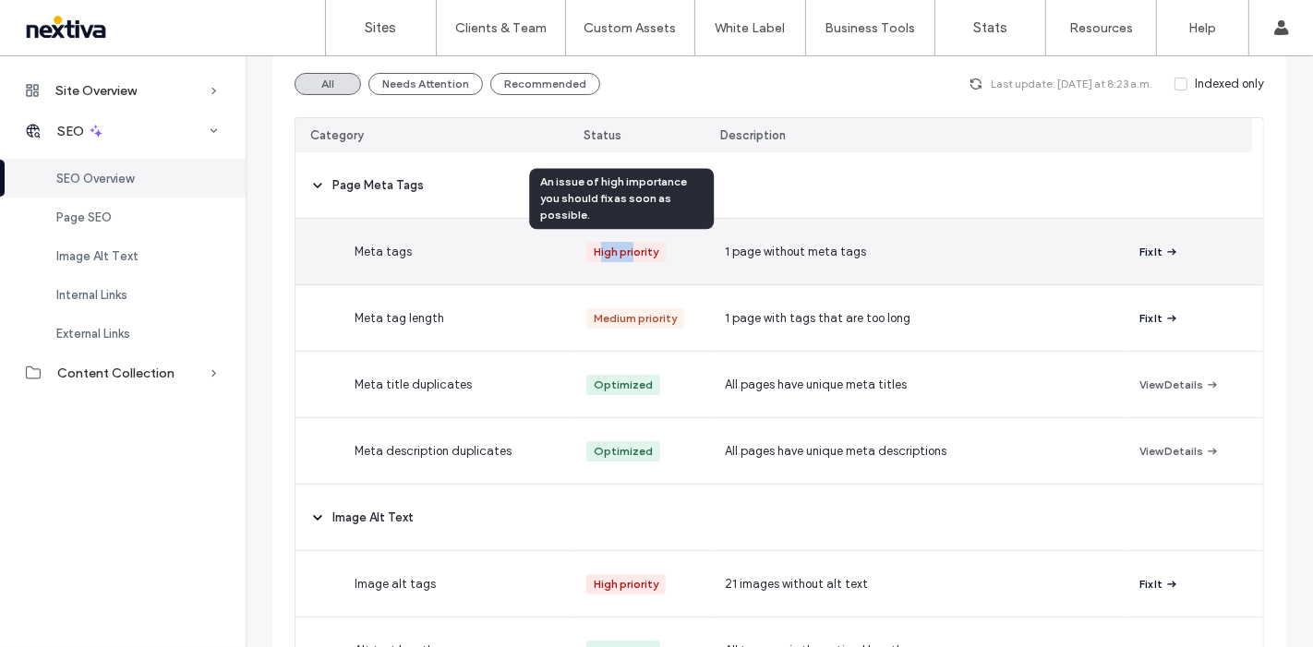
drag, startPoint x: 597, startPoint y: 254, endPoint x: 648, endPoint y: 260, distance: 52.0
click at [648, 260] on div "High priority" at bounding box center [626, 252] width 65 height 20
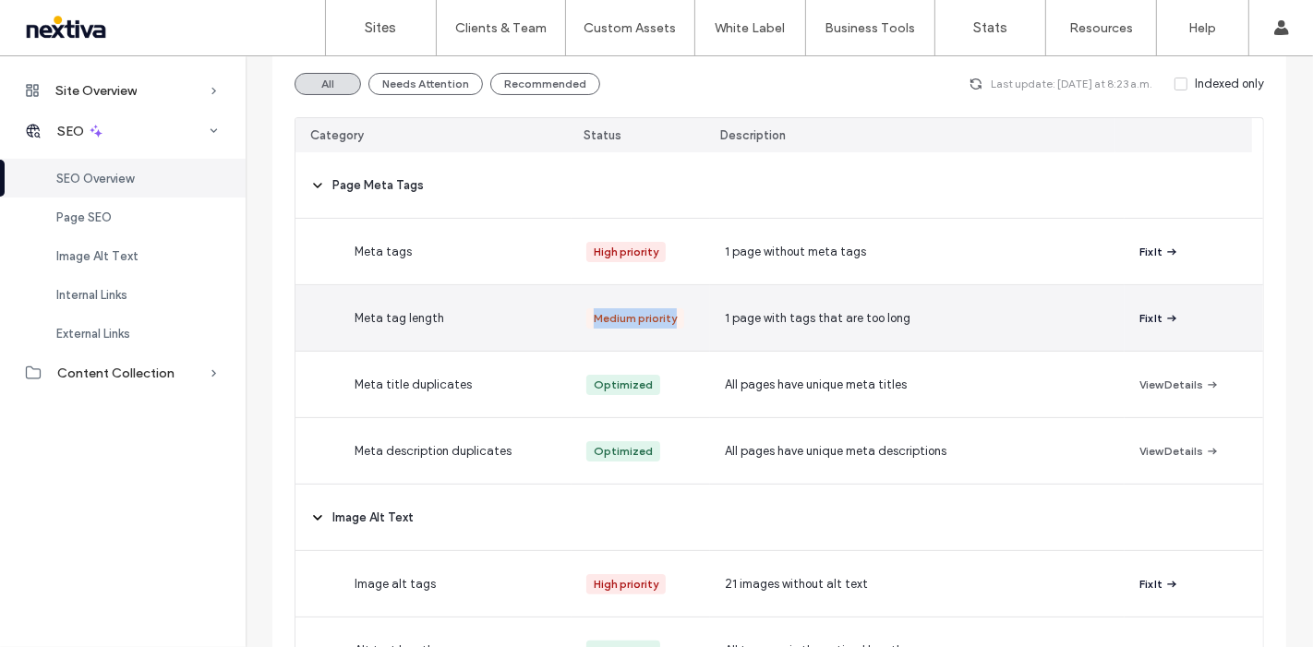
drag, startPoint x: 567, startPoint y: 320, endPoint x: 639, endPoint y: 332, distance: 73.0
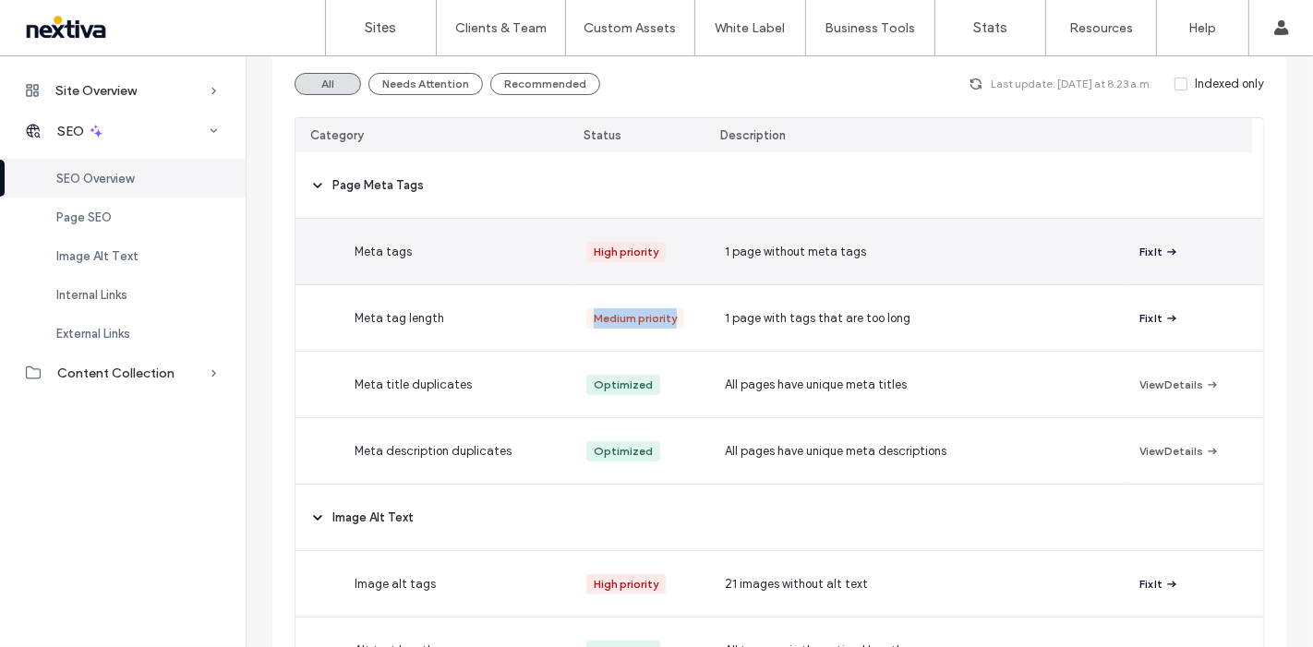
click at [1141, 258] on button "Fix It" at bounding box center [1160, 252] width 40 height 22
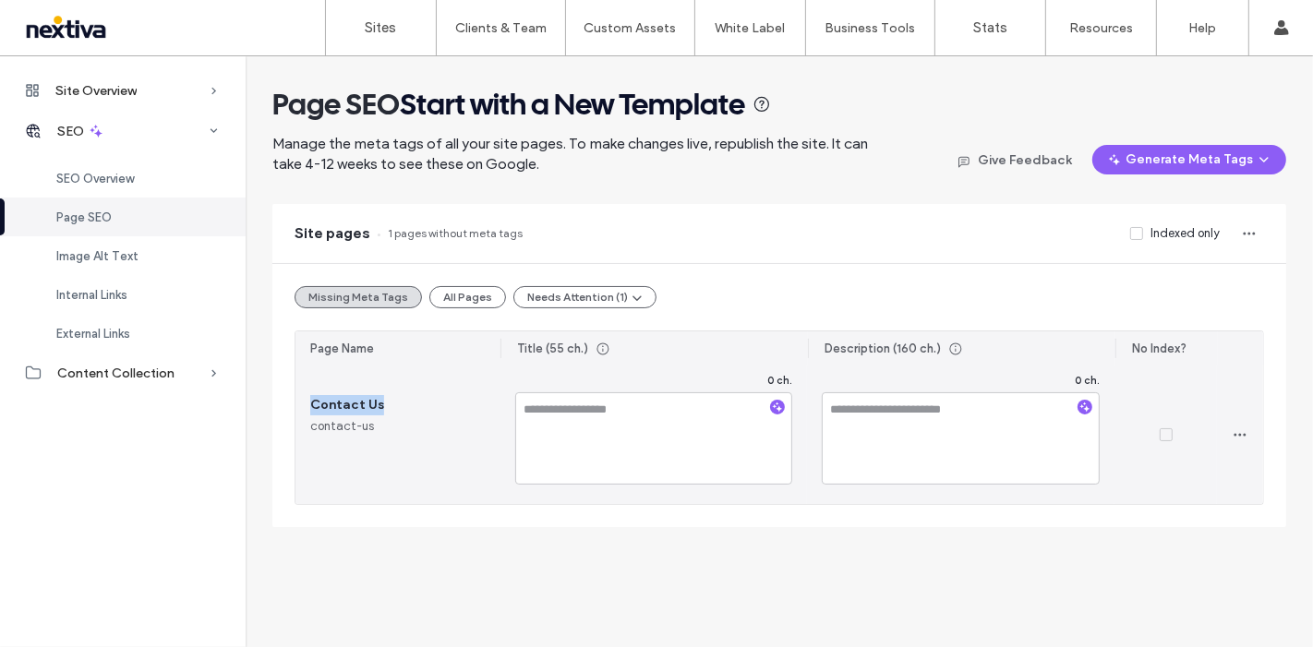
drag, startPoint x: 314, startPoint y: 405, endPoint x: 384, endPoint y: 408, distance: 70.3
click at [384, 408] on div "Contact Us" at bounding box center [397, 405] width 175 height 20
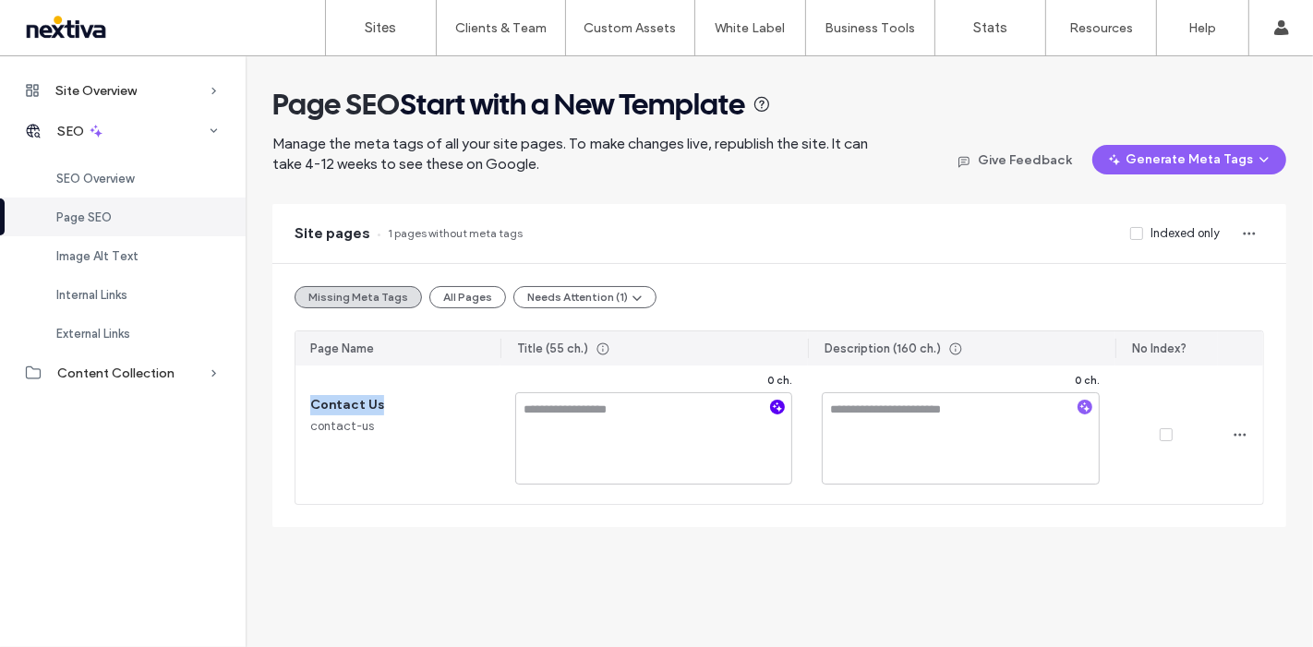
click at [778, 407] on use "button" at bounding box center [778, 408] width 10 height 10
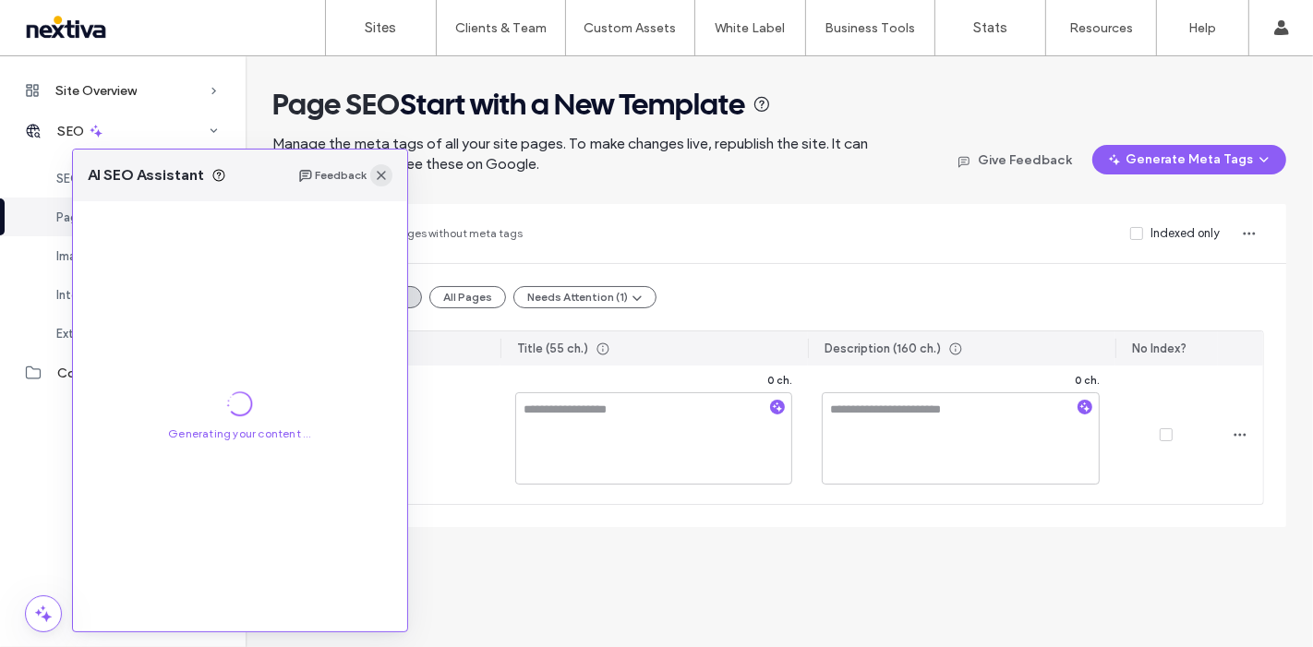
click at [380, 173] on icon "button" at bounding box center [381, 175] width 15 height 15
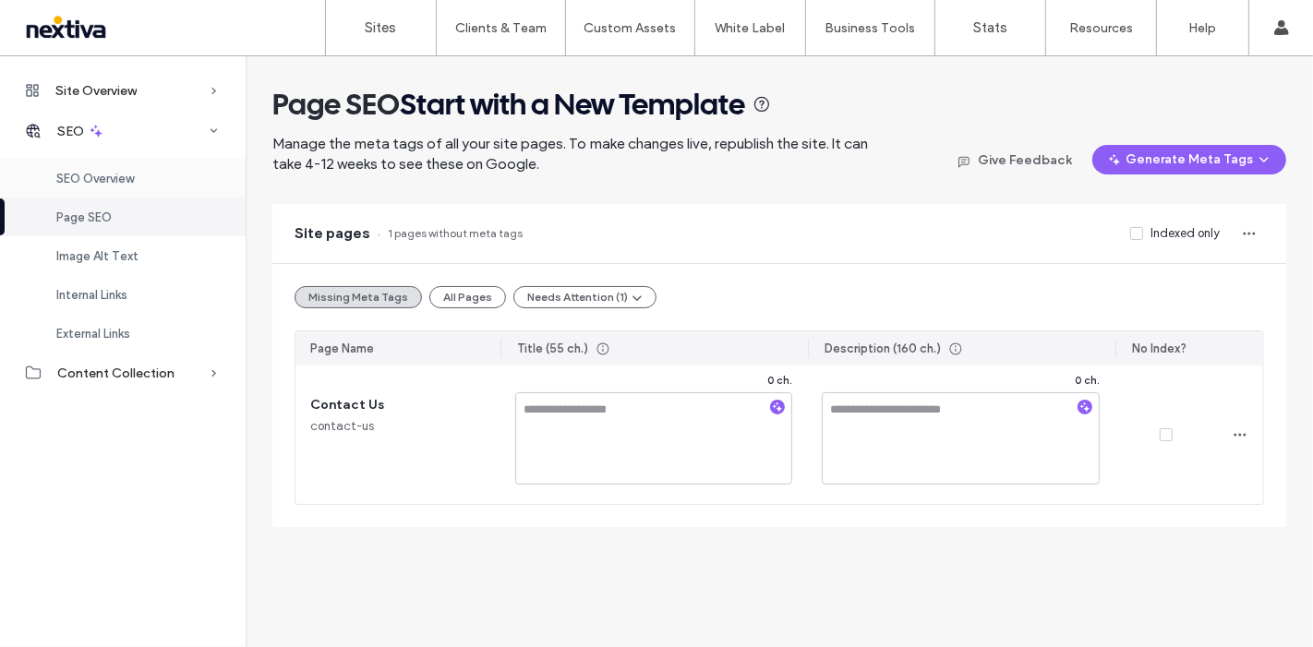
click at [127, 175] on span "SEO Overview" at bounding box center [95, 179] width 78 height 14
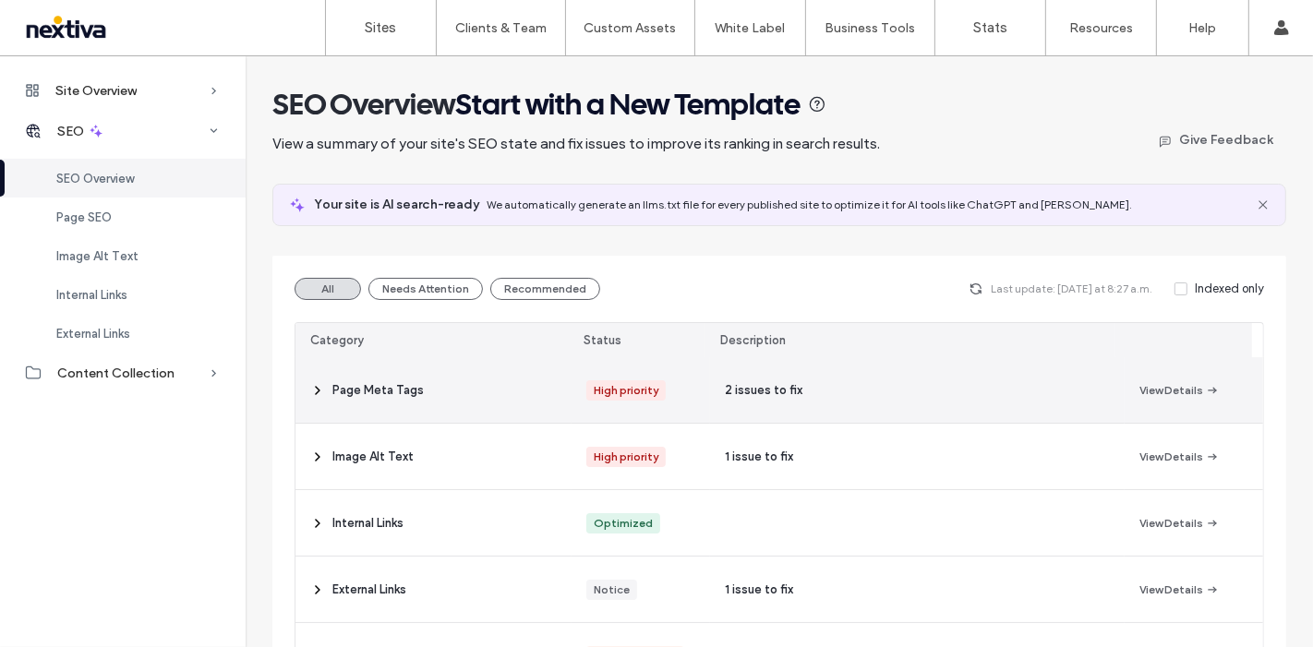
click at [327, 391] on div "Page Meta Tags" at bounding box center [434, 390] width 276 height 66
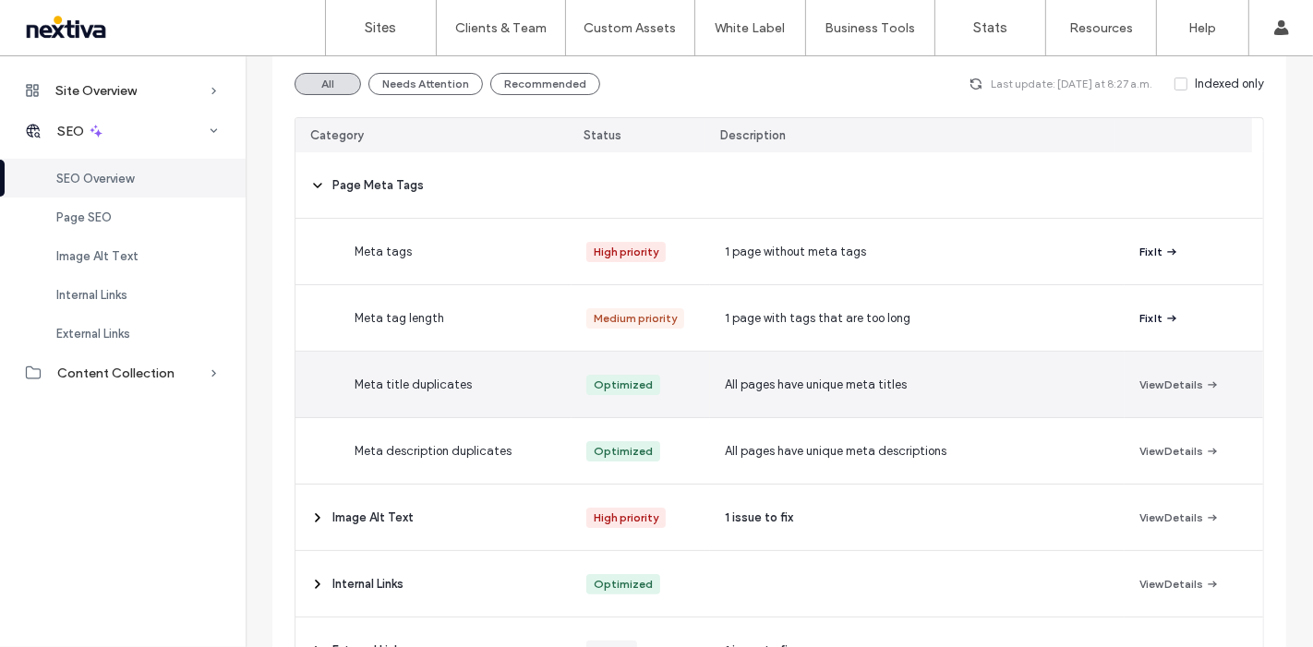
scroll to position [103, 0]
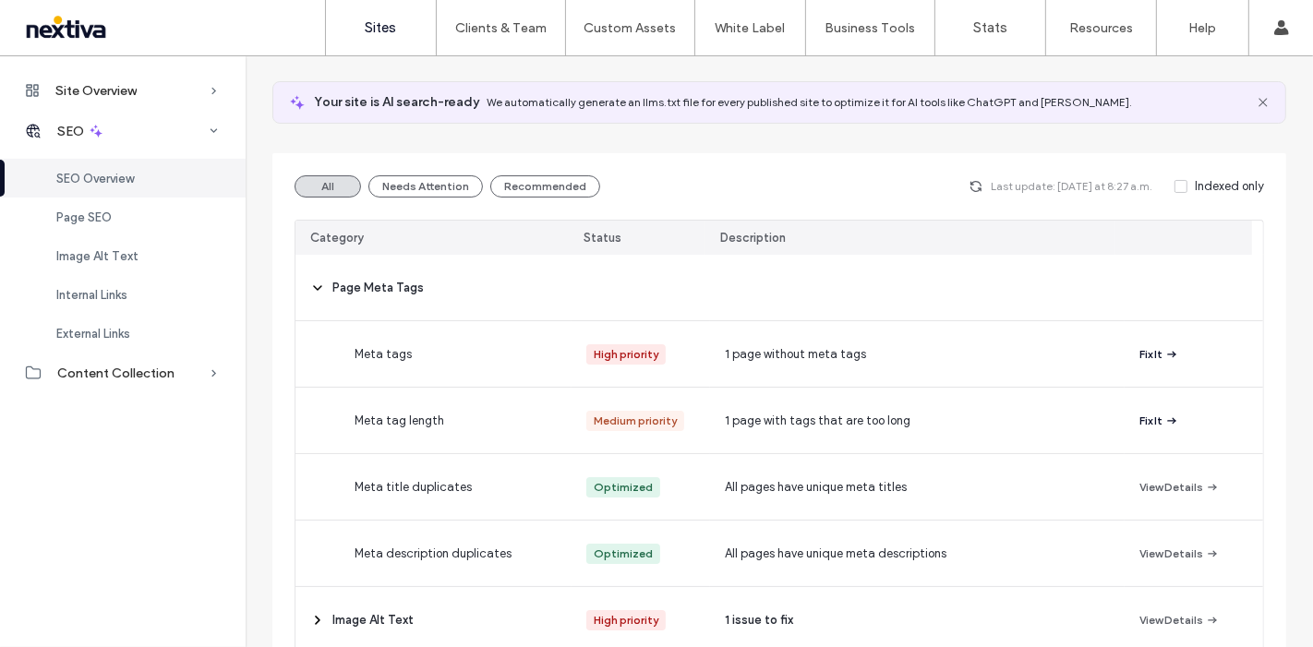
click at [390, 32] on label "Sites" at bounding box center [381, 27] width 31 height 17
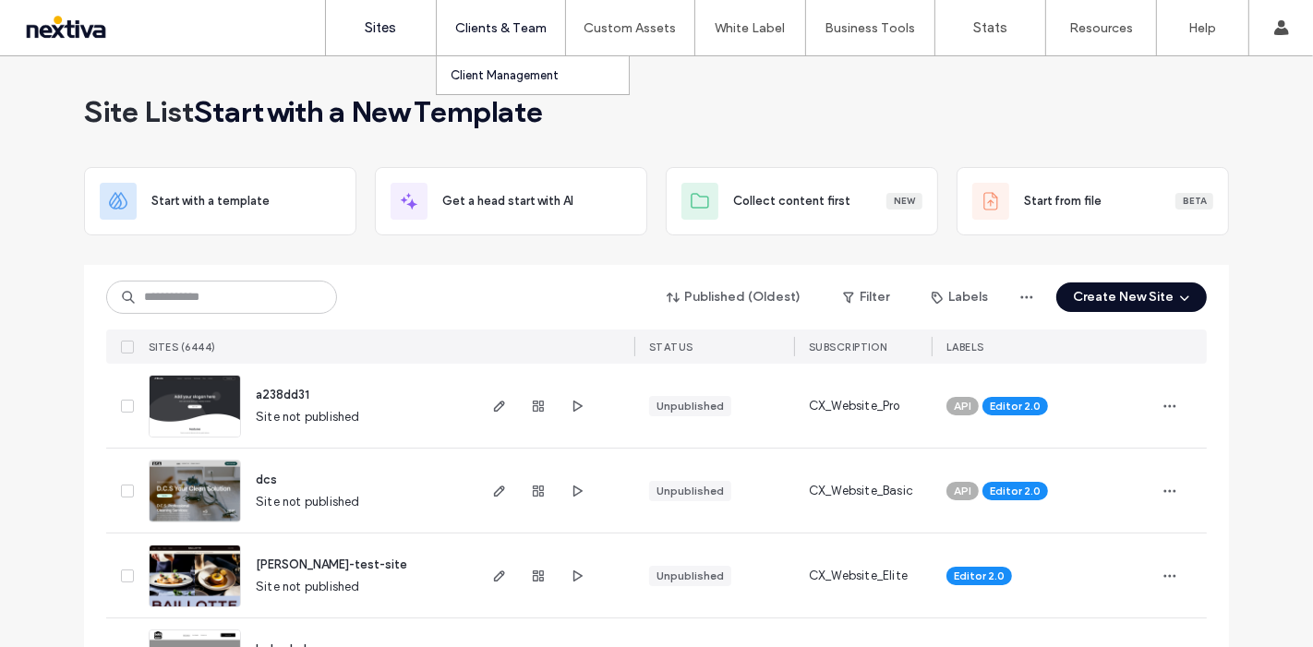
click at [506, 69] on label "Client Management" at bounding box center [505, 75] width 108 height 14
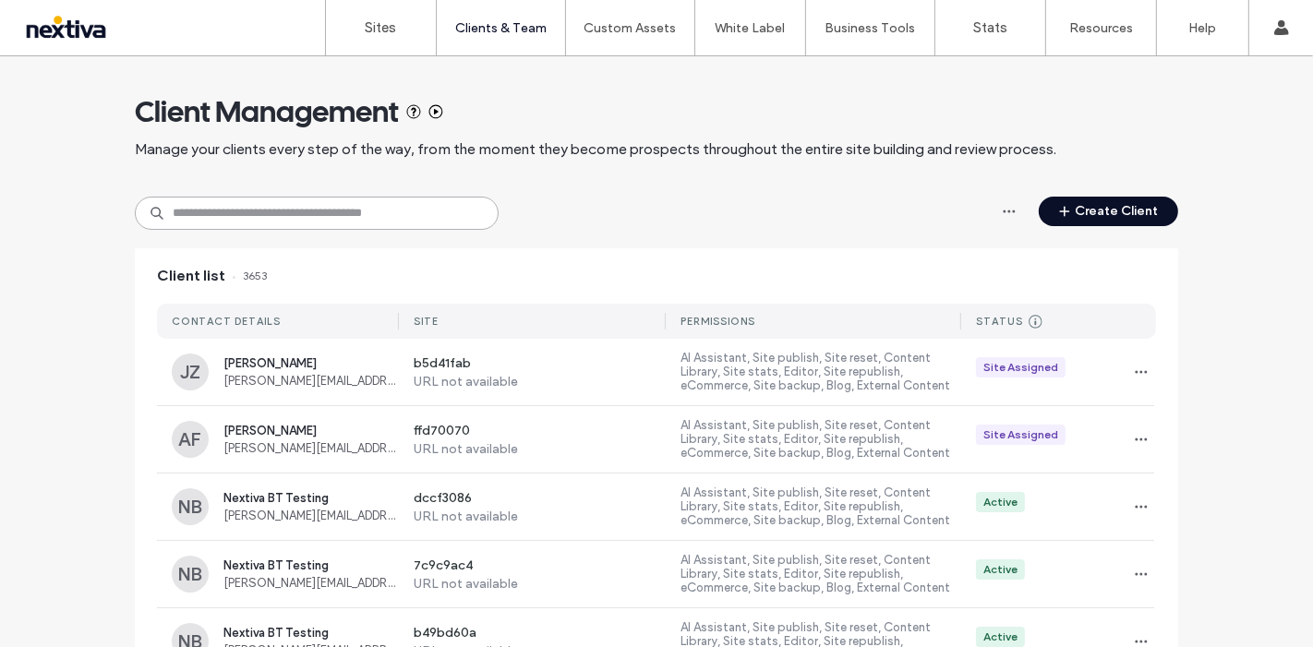
click at [254, 204] on input at bounding box center [317, 213] width 364 height 33
paste input "**********"
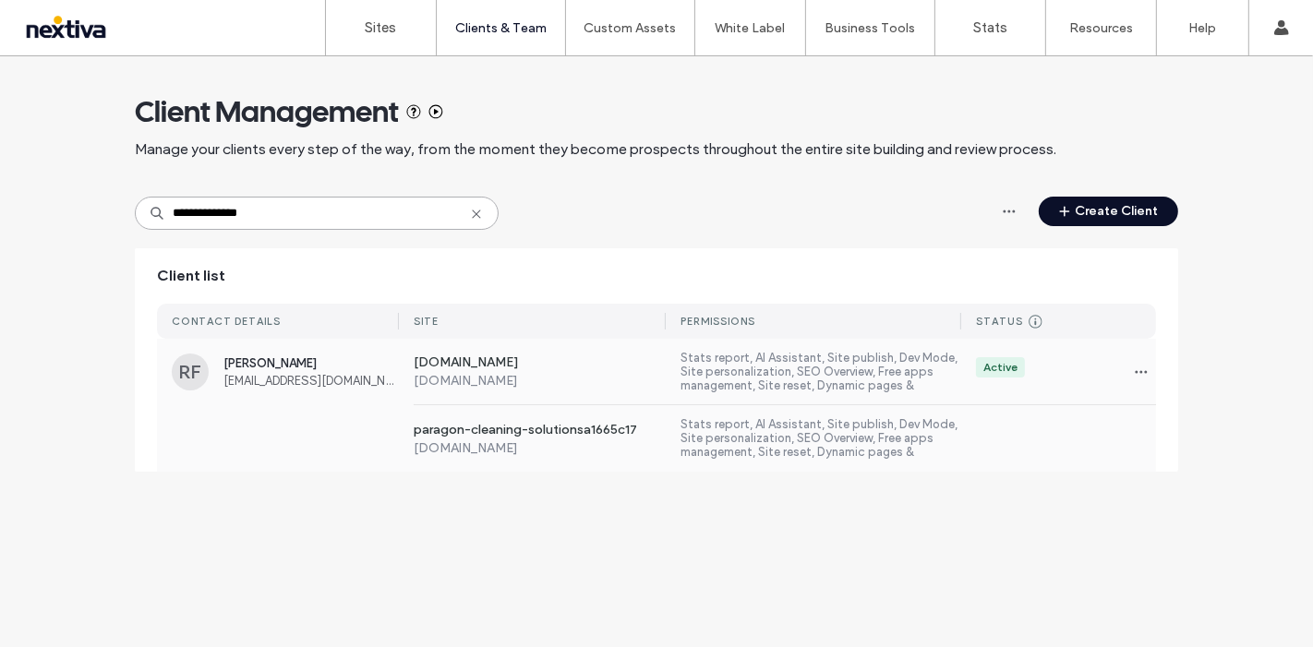
type input "**********"
click at [505, 443] on label "[DOMAIN_NAME]" at bounding box center [540, 449] width 253 height 16
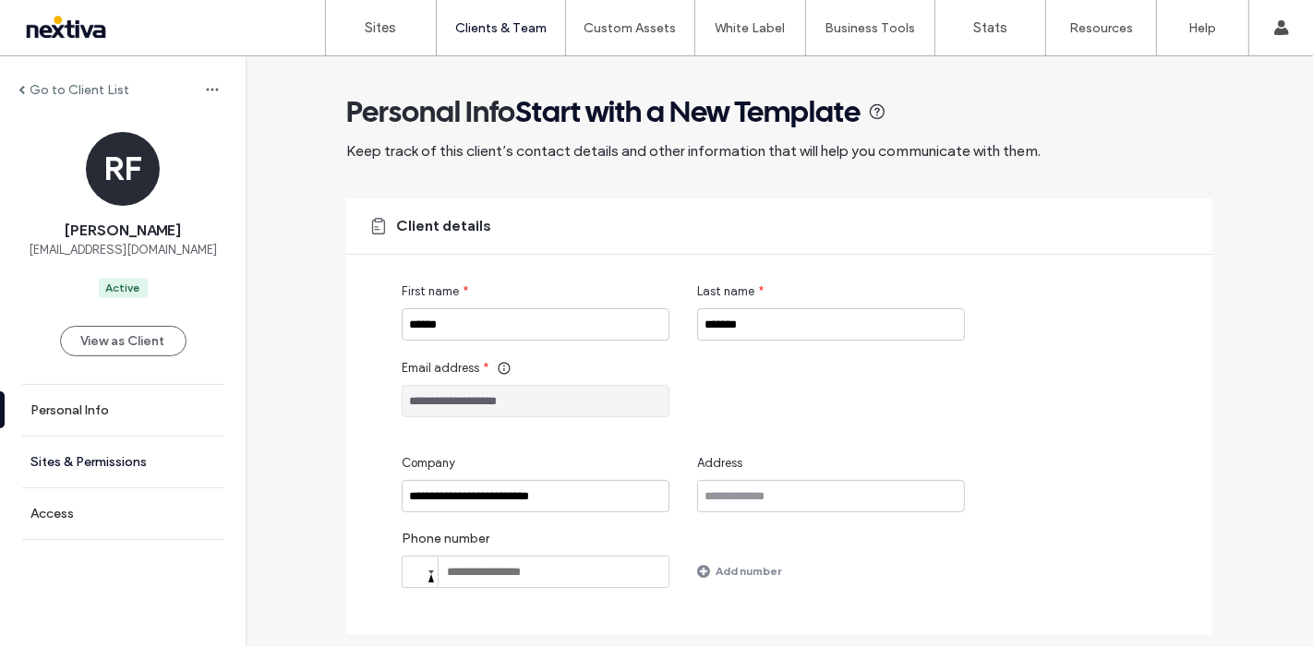
click at [150, 448] on link "Sites & Permissions" at bounding box center [123, 462] width 246 height 51
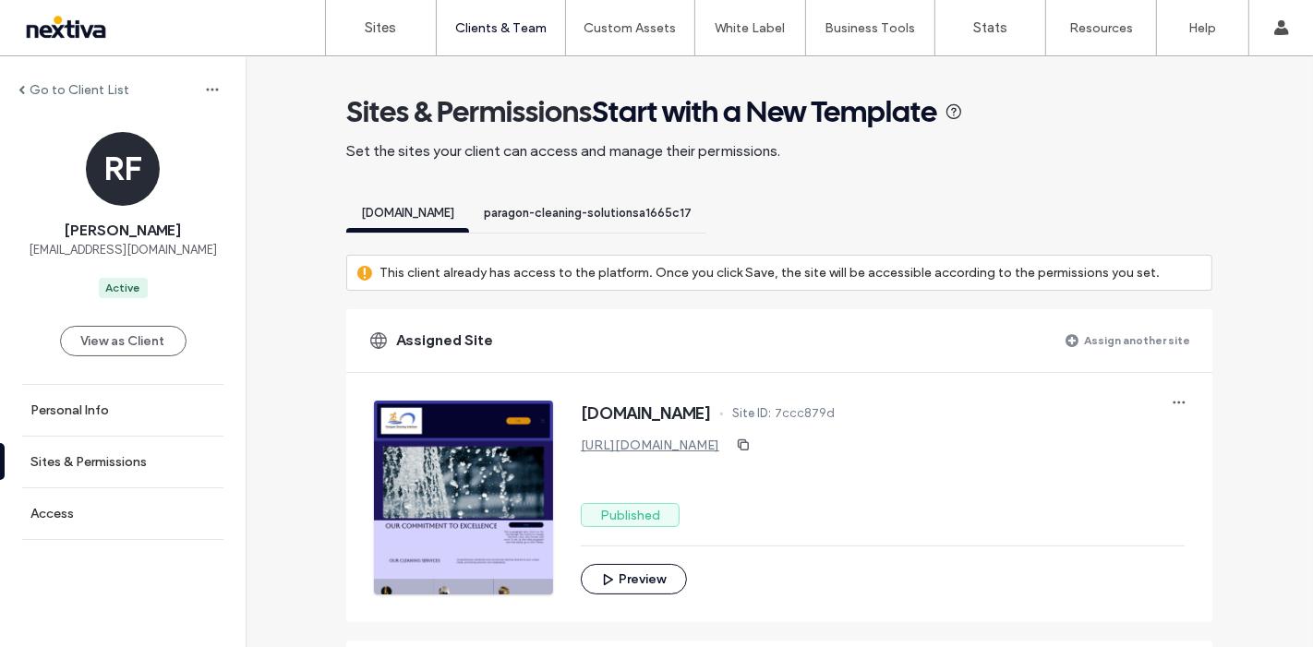
scroll to position [205, 0]
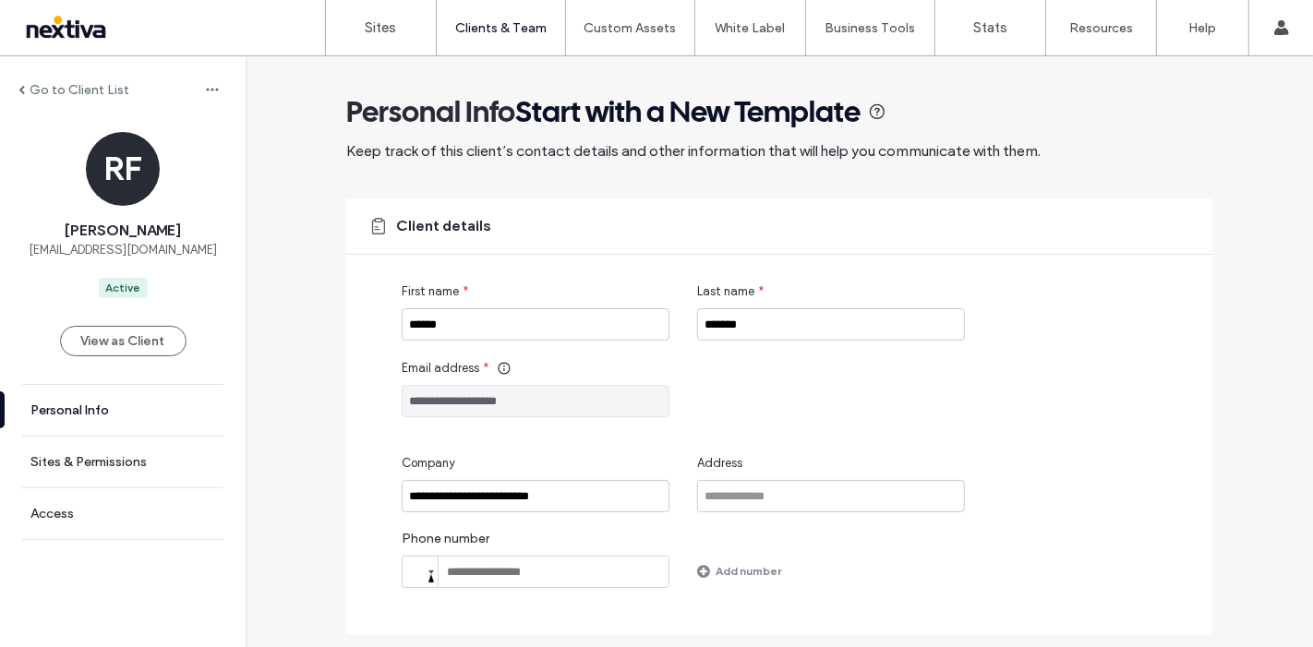
click at [87, 405] on label "Personal Info" at bounding box center [69, 411] width 79 height 16
click at [60, 450] on link "Sites & Permissions" at bounding box center [123, 462] width 246 height 51
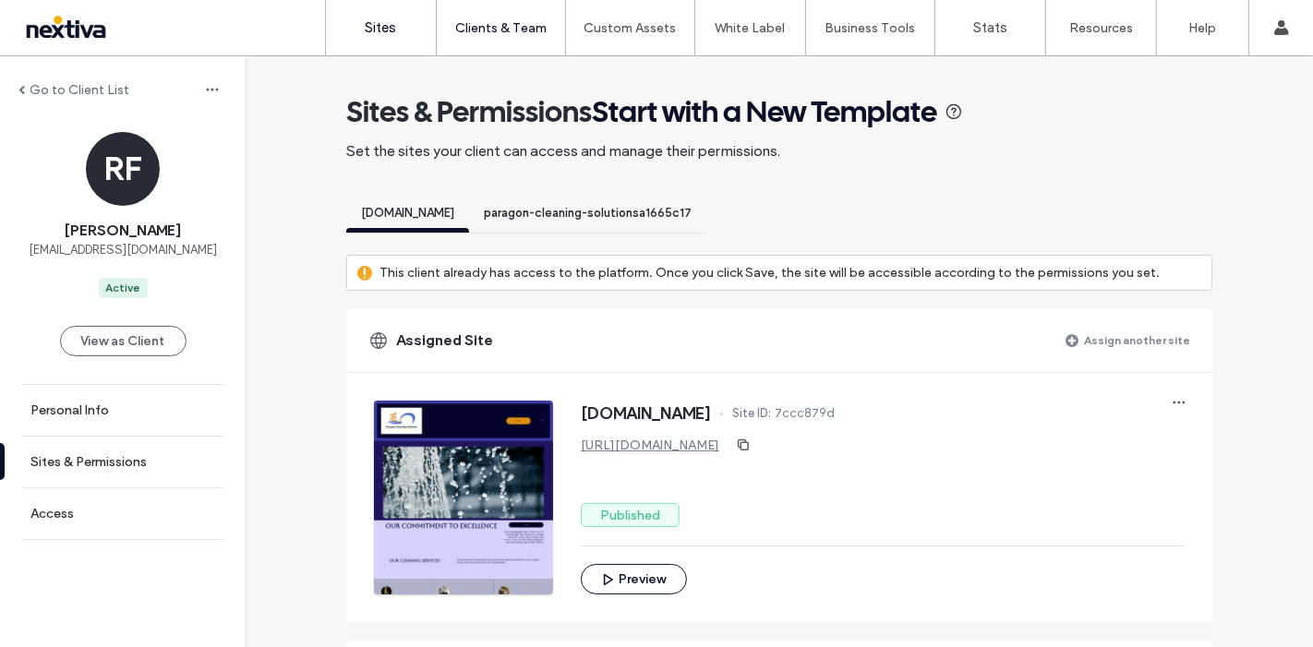
click at [369, 38] on link "Sites" at bounding box center [381, 27] width 110 height 55
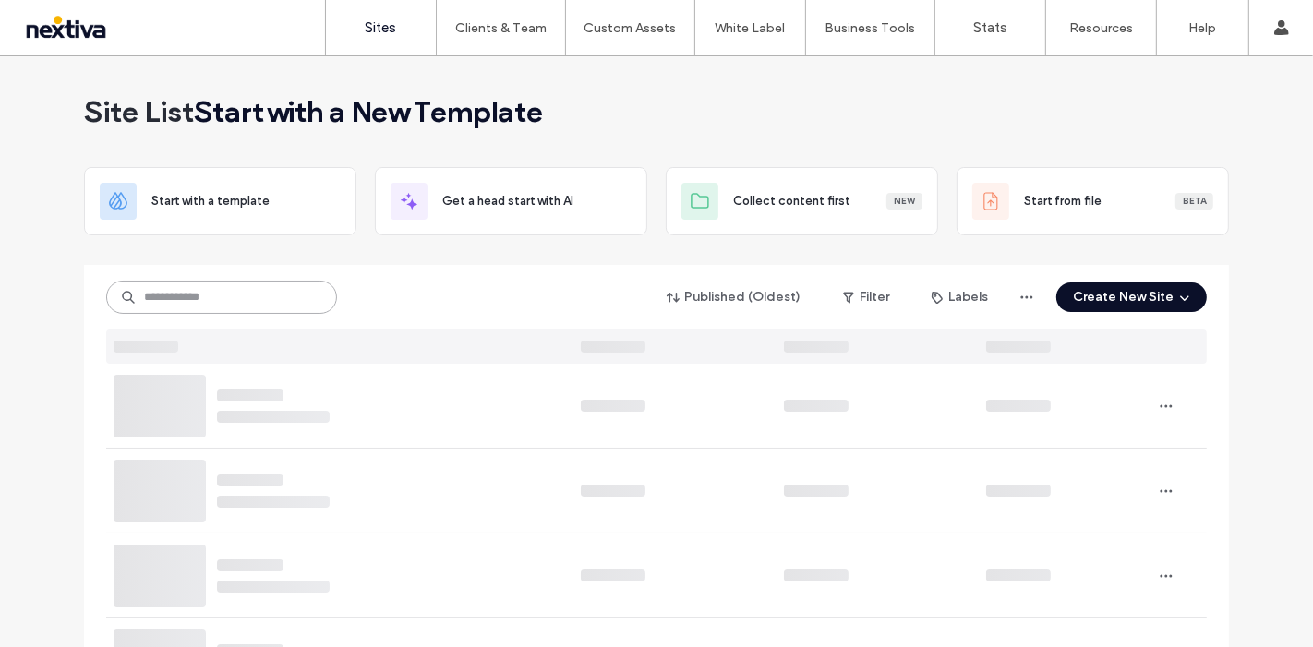
click at [167, 289] on input at bounding box center [221, 297] width 231 height 33
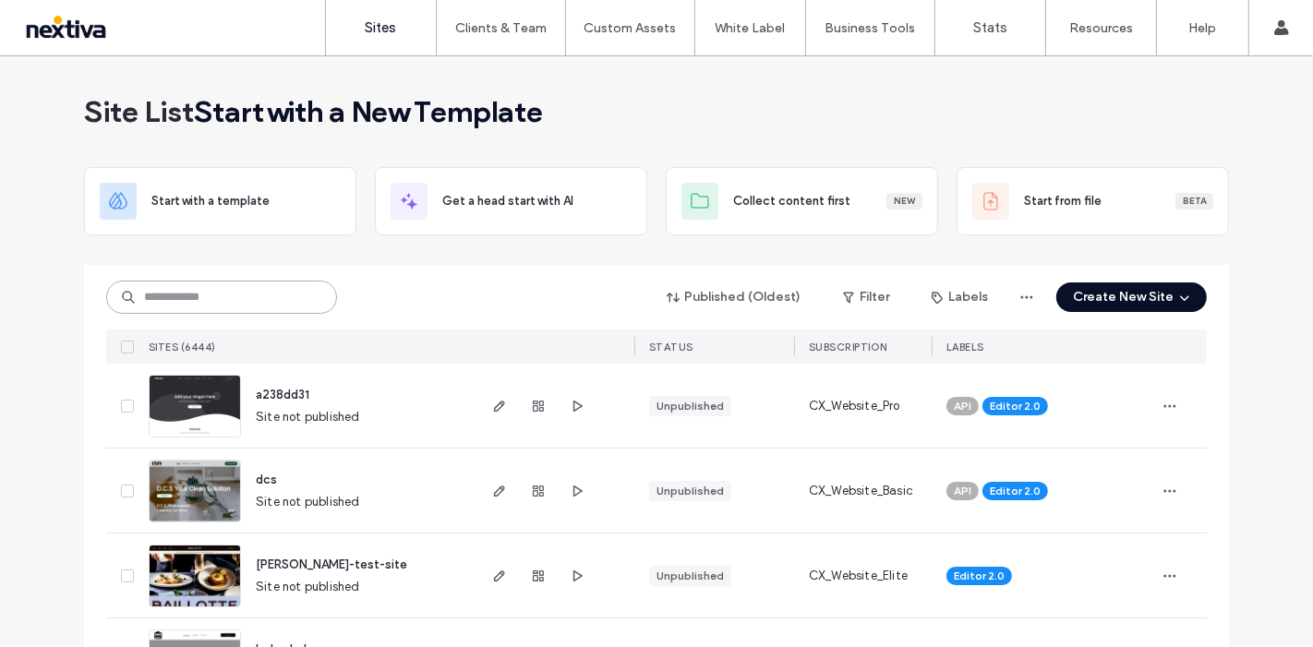
click at [209, 296] on input at bounding box center [221, 297] width 231 height 33
paste input "**********"
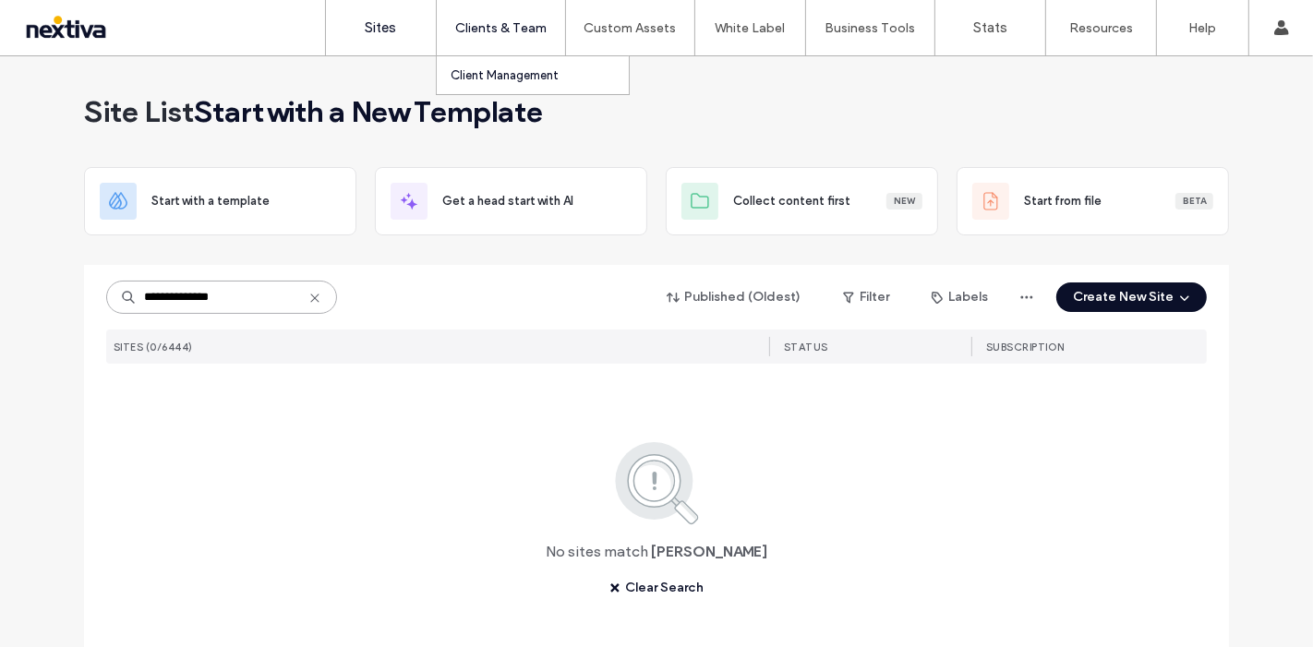
type input "**********"
click at [503, 76] on label "Client Management" at bounding box center [505, 75] width 108 height 14
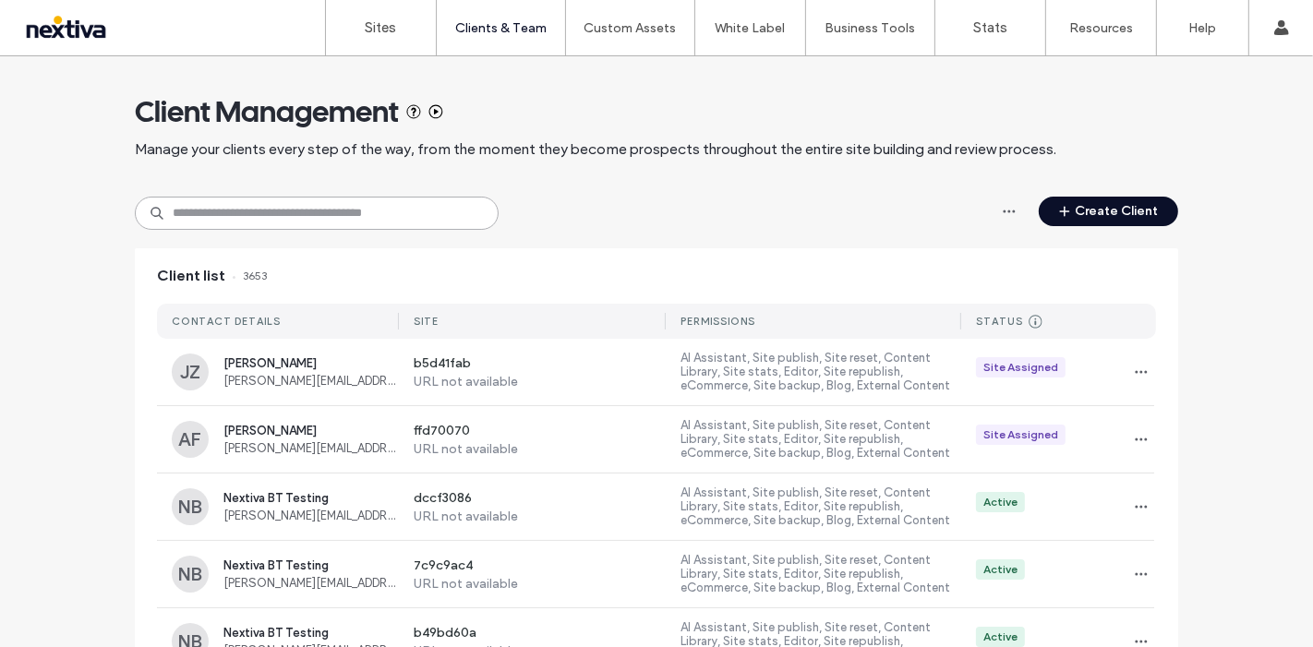
click at [368, 226] on input at bounding box center [317, 213] width 364 height 33
paste input "**********"
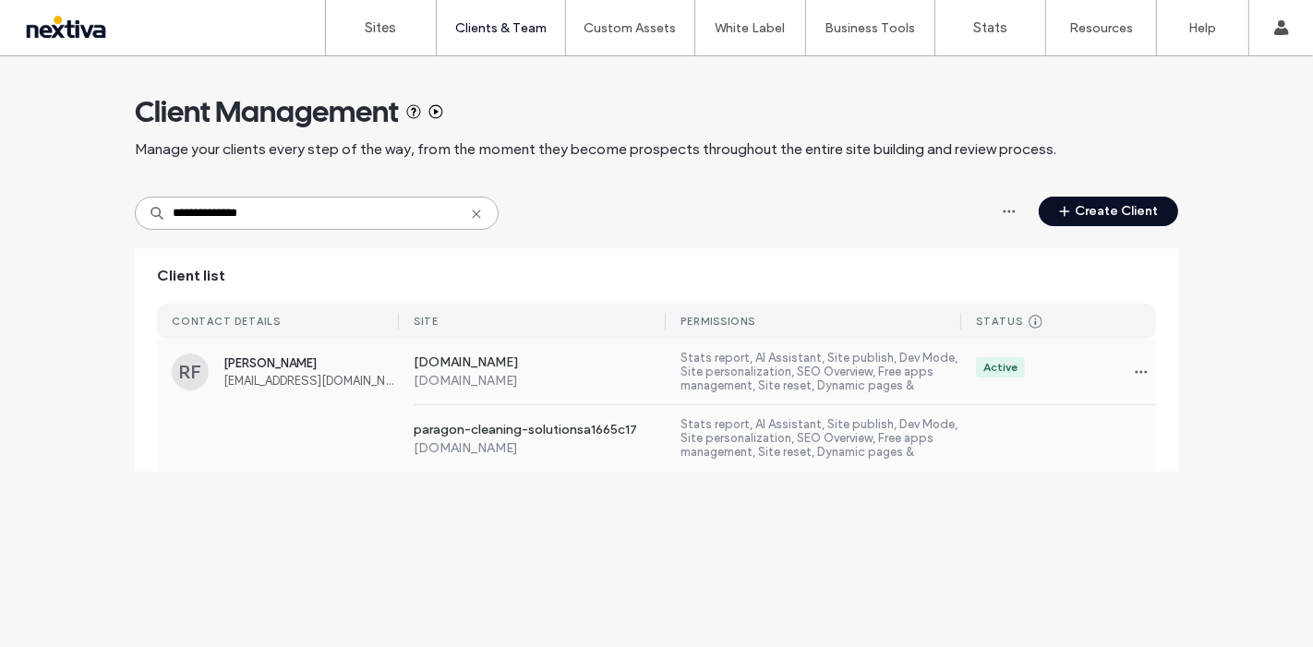
type input "**********"
click at [574, 376] on label "[DOMAIN_NAME]" at bounding box center [540, 381] width 253 height 16
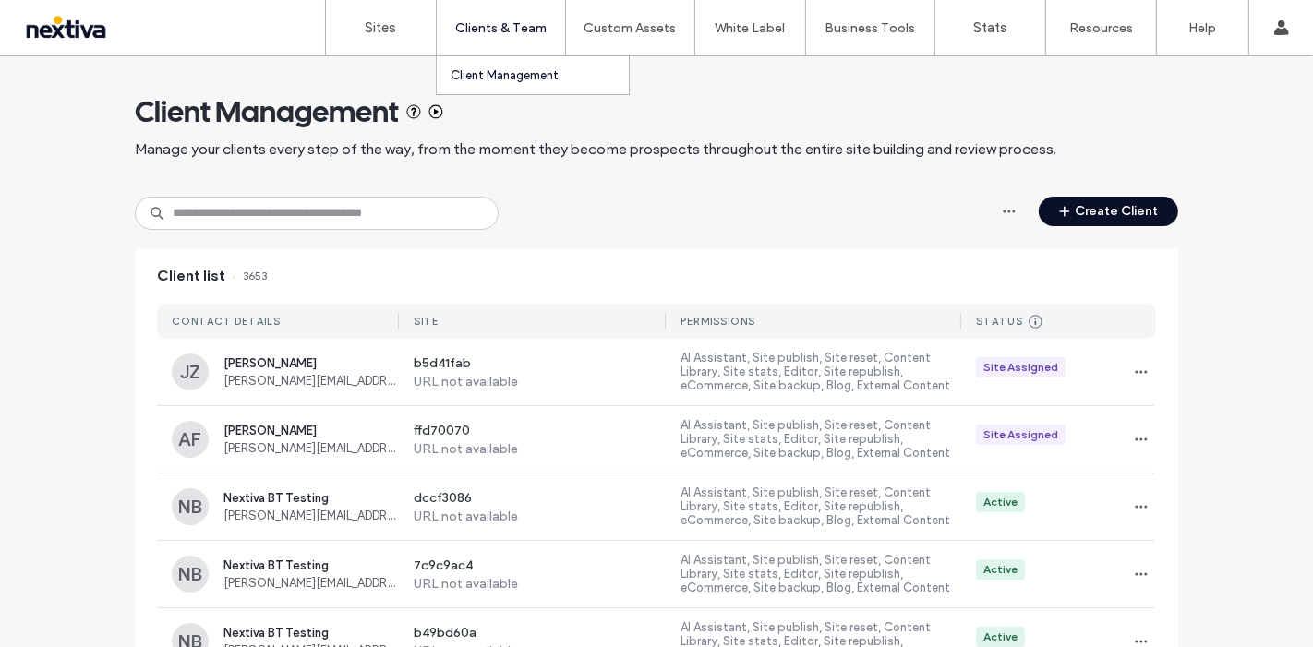
click at [501, 79] on label "Client Management" at bounding box center [505, 75] width 108 height 14
click at [429, 207] on input at bounding box center [317, 213] width 364 height 33
paste input "**********"
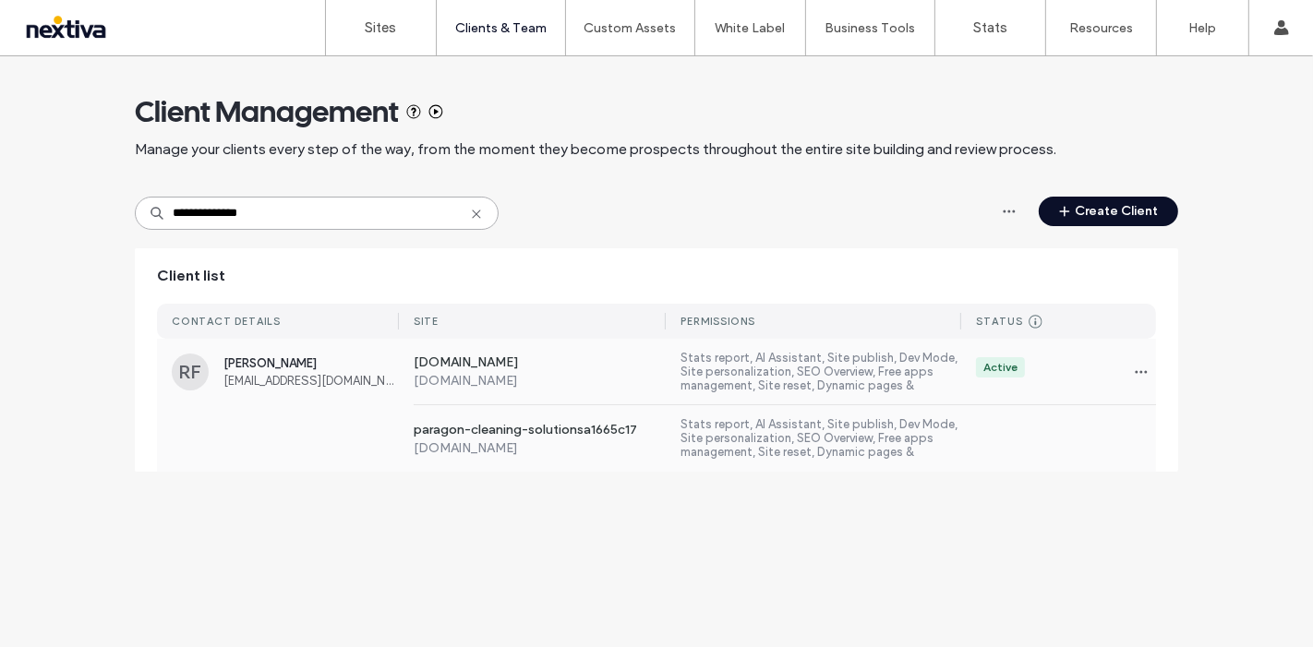
type input "**********"
click at [564, 427] on label "paragon-cleaning-solutionsa1665c17" at bounding box center [540, 431] width 253 height 18
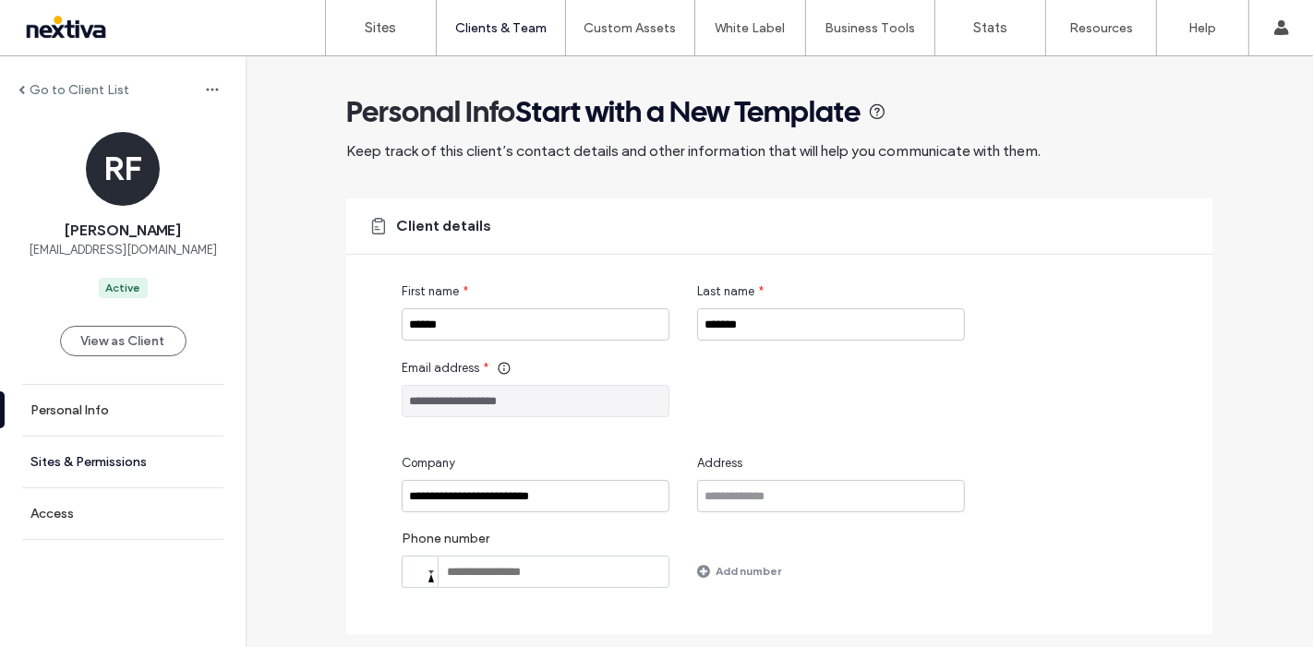
click at [118, 459] on label "Sites & Permissions" at bounding box center [88, 462] width 116 height 16
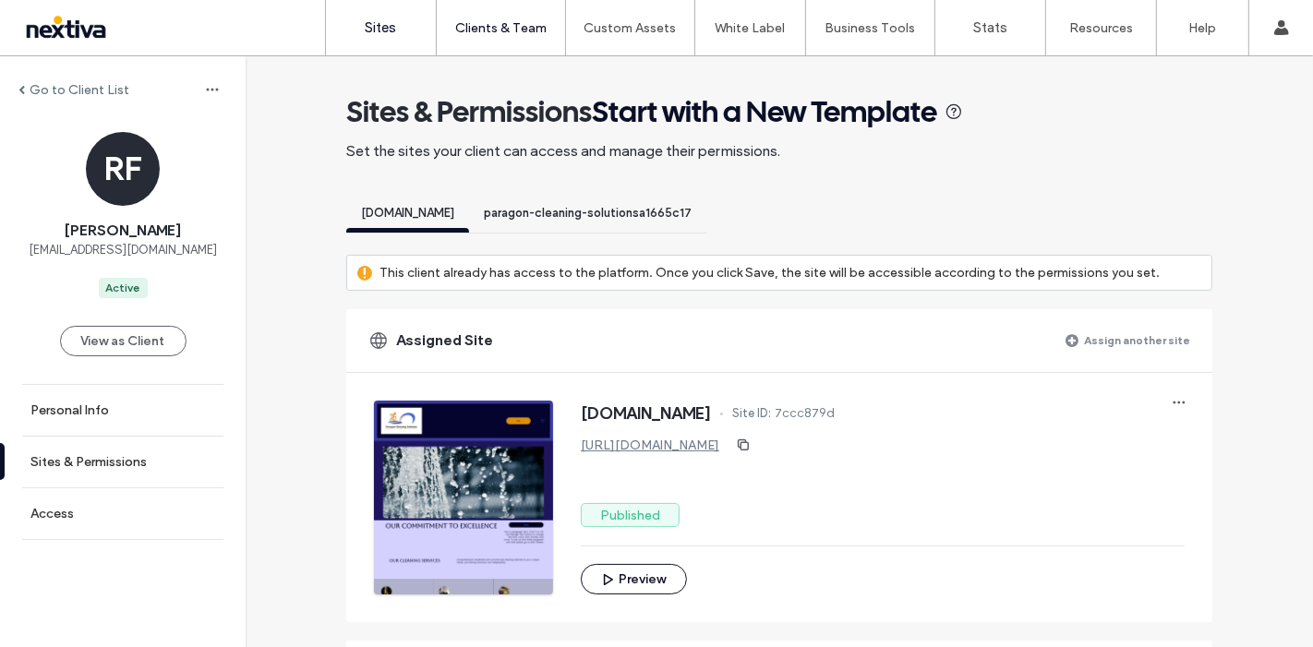
click at [381, 36] on link "Sites" at bounding box center [381, 27] width 110 height 55
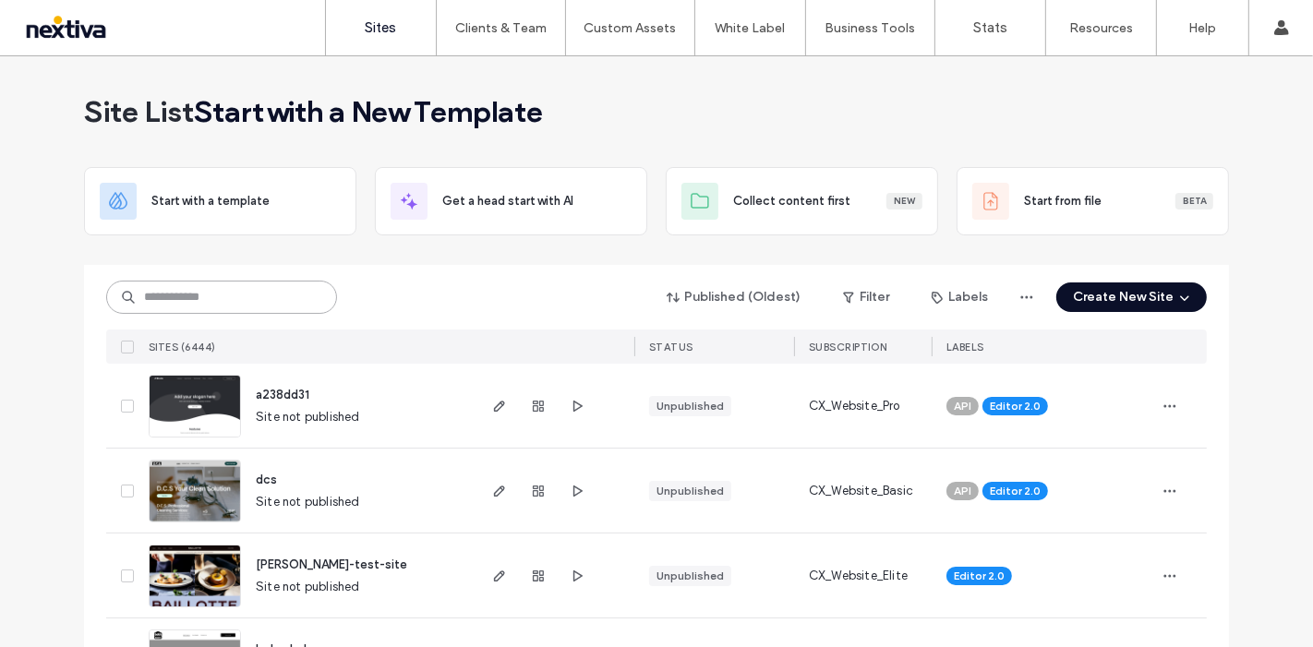
click at [206, 292] on input at bounding box center [221, 297] width 231 height 33
paste input "**********"
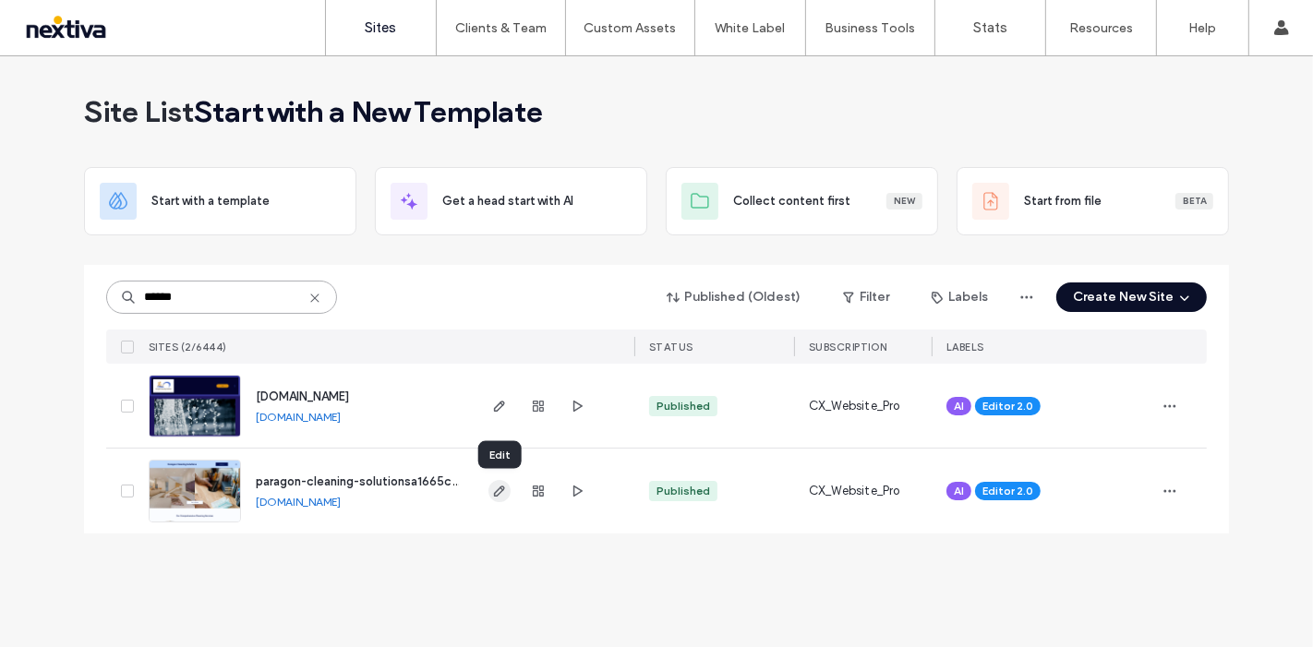
type input "******"
click at [499, 489] on use "button" at bounding box center [499, 491] width 11 height 11
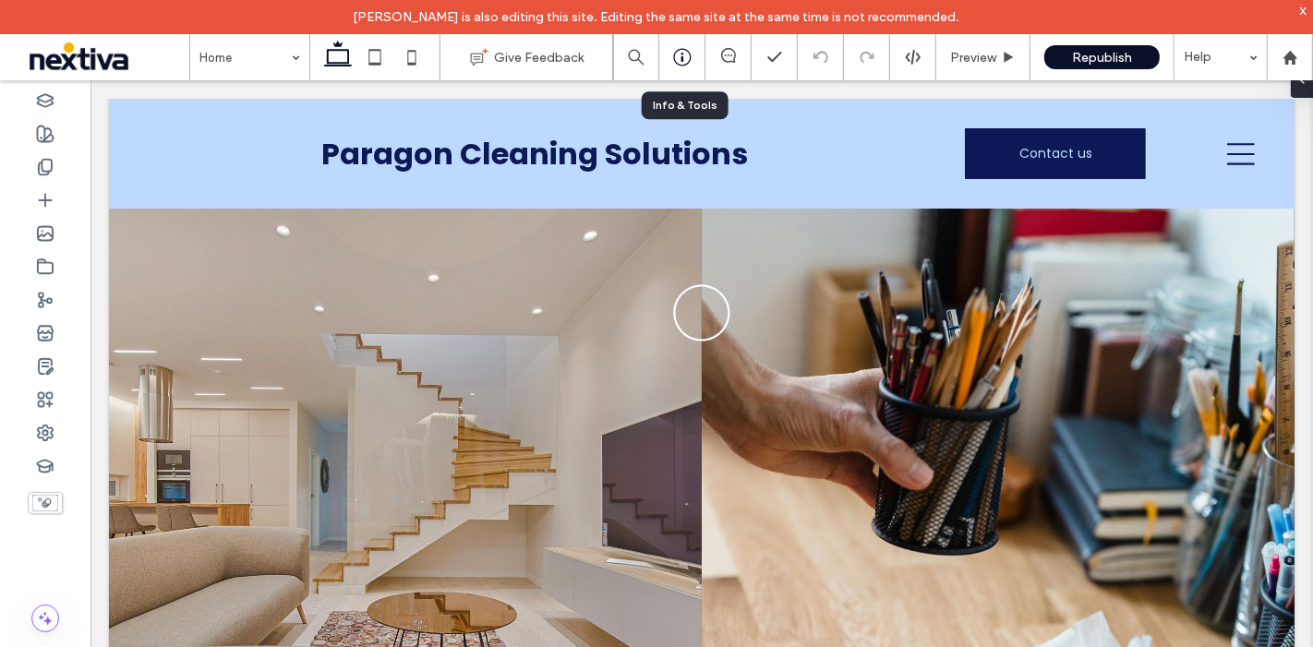
click at [686, 68] on div at bounding box center [682, 57] width 46 height 46
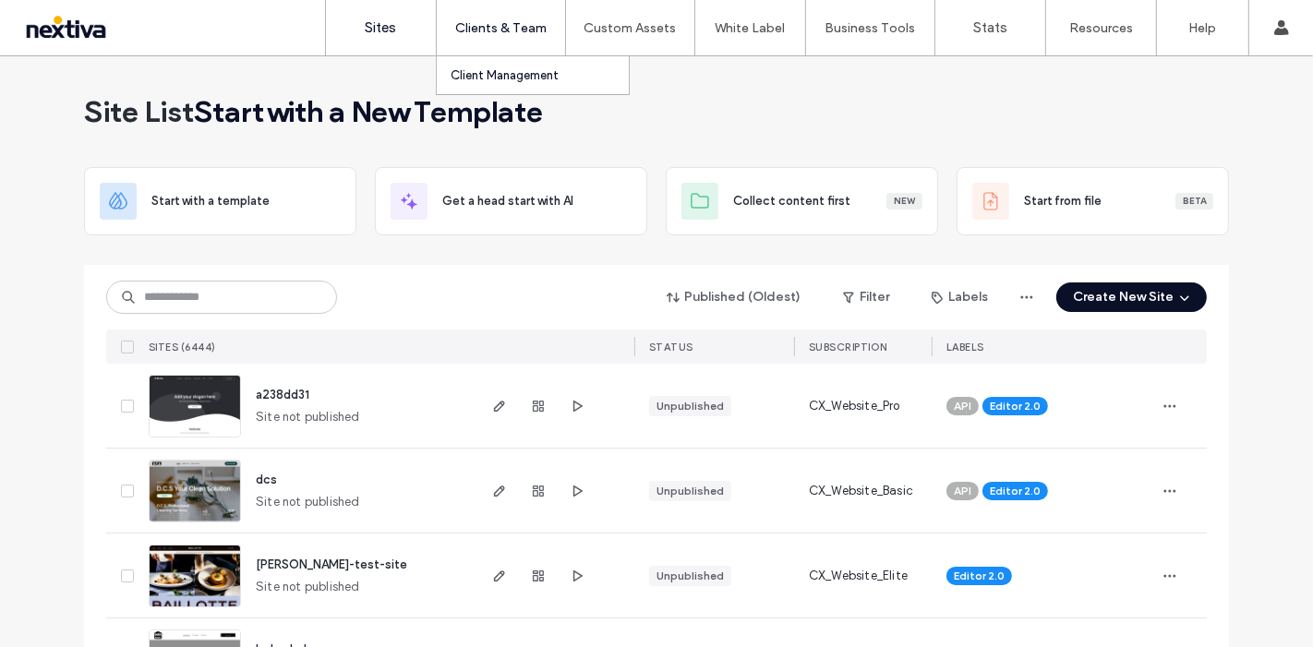
click at [517, 80] on label "Client Management" at bounding box center [505, 75] width 108 height 14
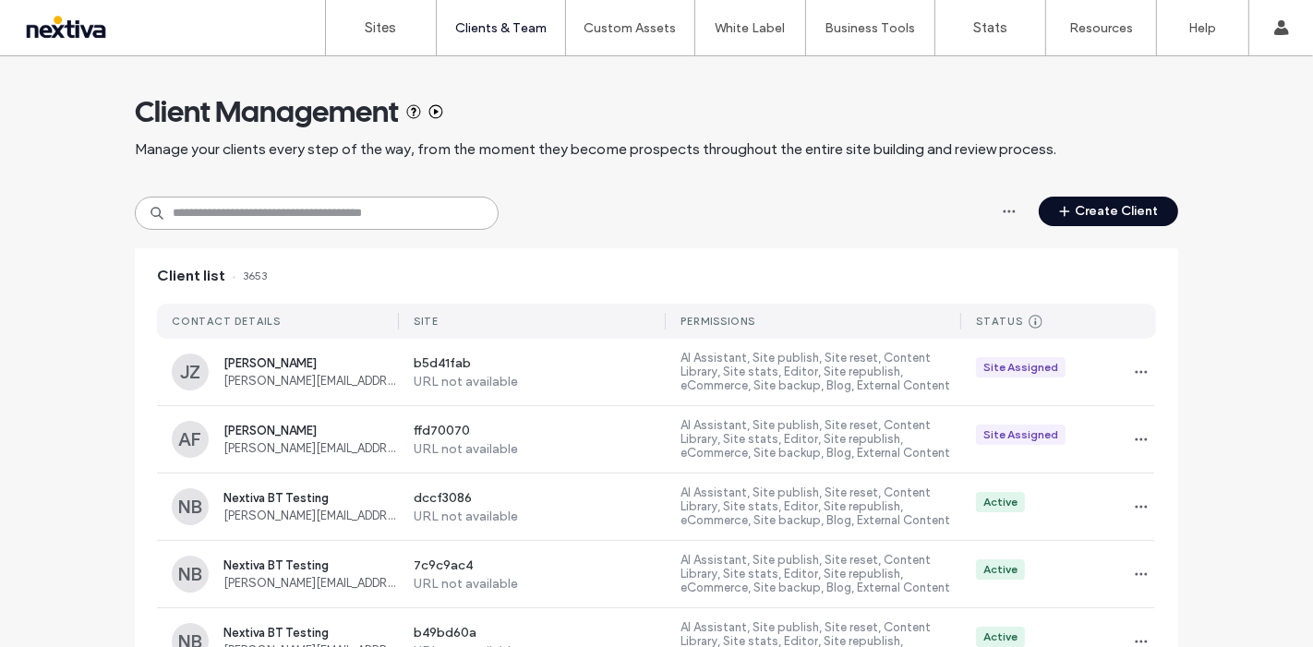
click at [250, 212] on input at bounding box center [317, 213] width 364 height 33
paste input "**********"
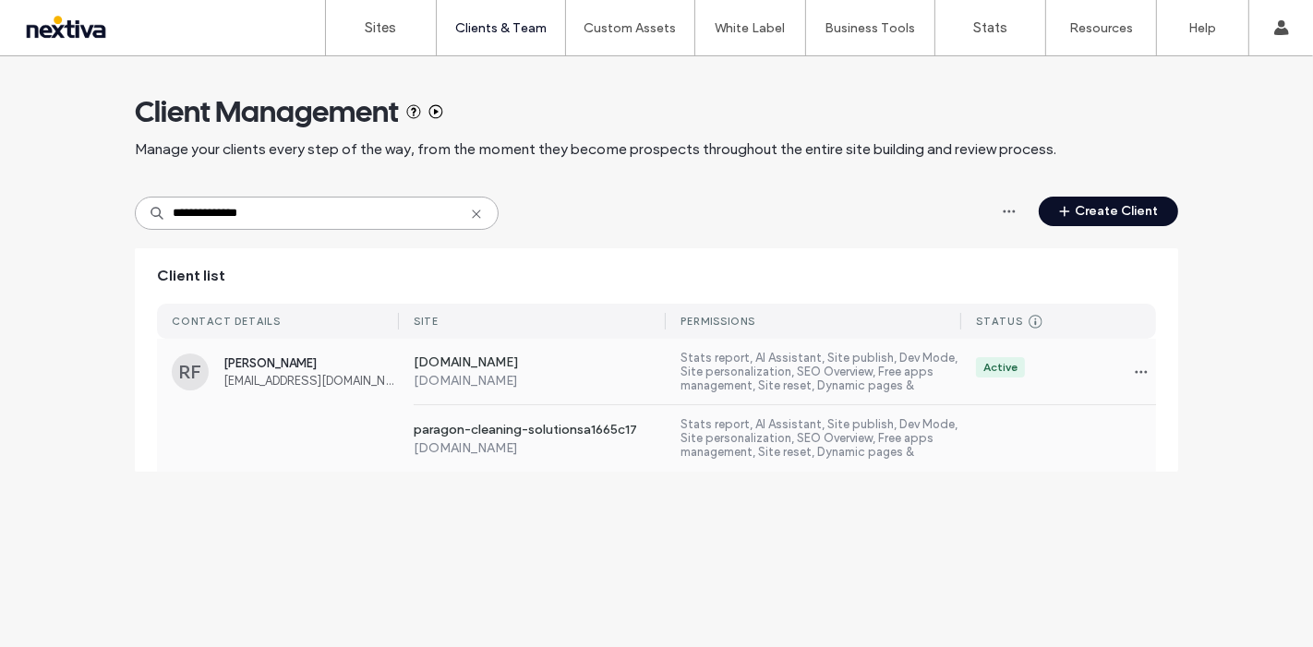
type input "**********"
click at [620, 394] on div "www.paragoncleaningsolutions.com www.paragoncleaningsolutions.com Stats report,…" at bounding box center [777, 372] width 757 height 66
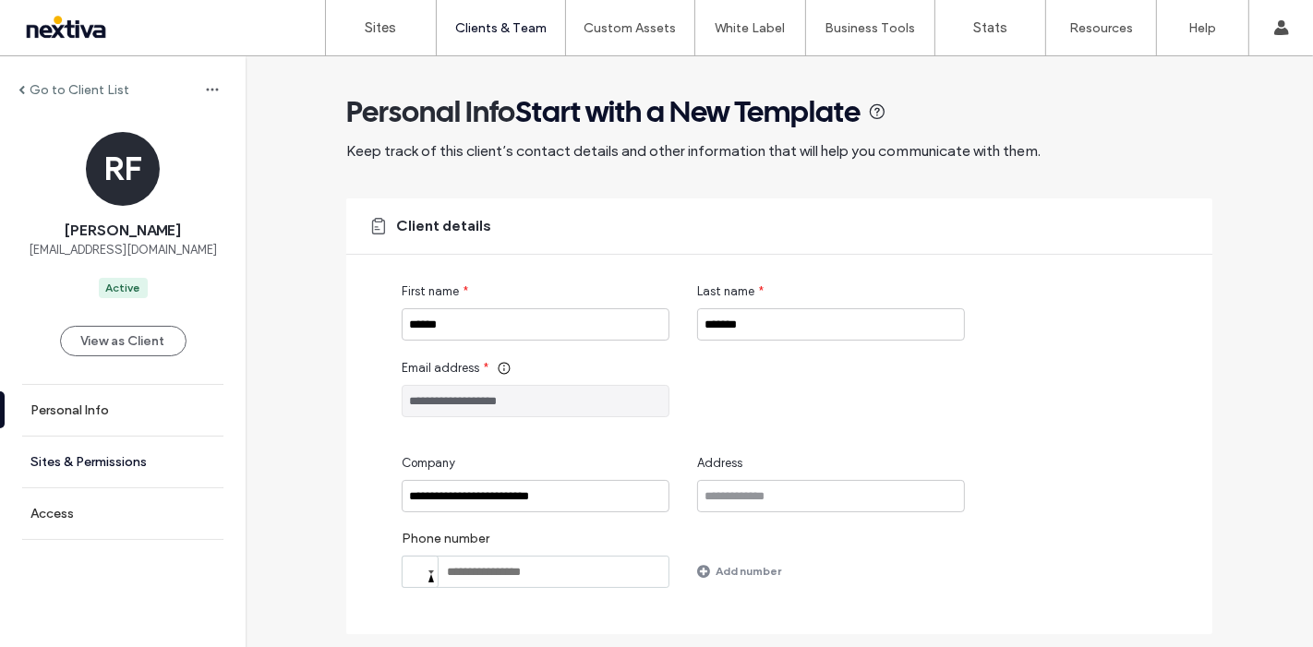
click at [135, 452] on link "Sites & Permissions" at bounding box center [123, 462] width 246 height 51
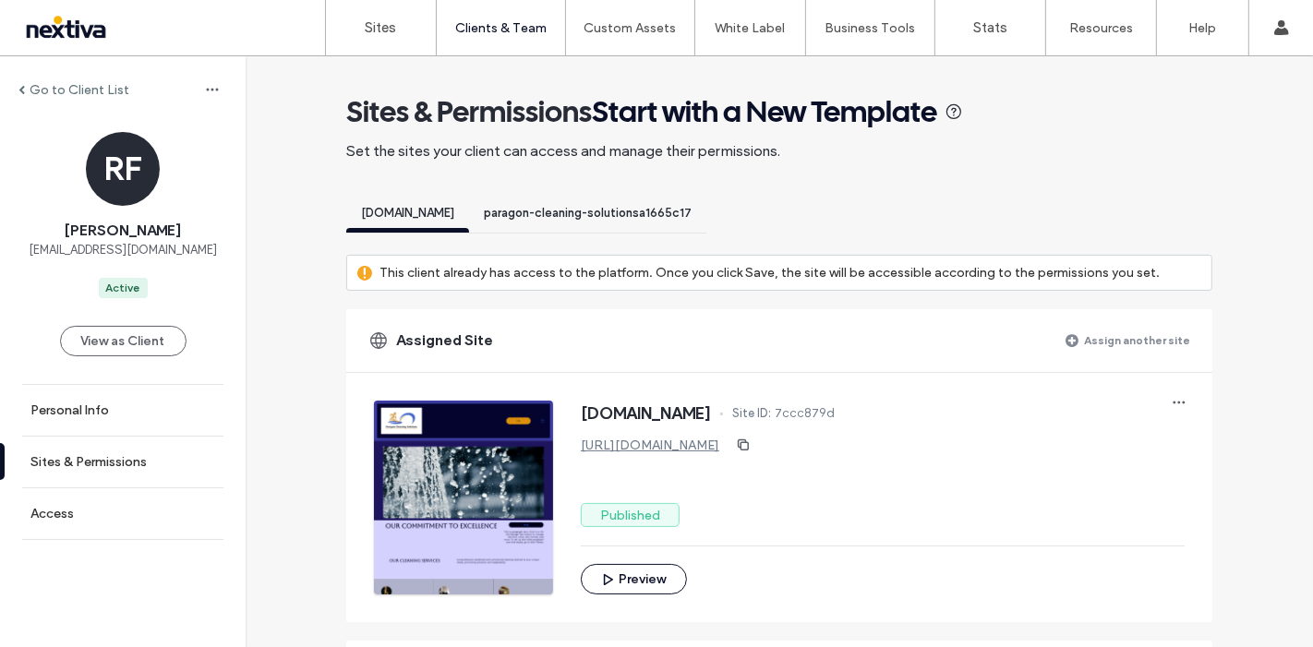
click at [649, 225] on div "paragon-cleaning-solutionsa1665c17" at bounding box center [587, 216] width 237 height 34
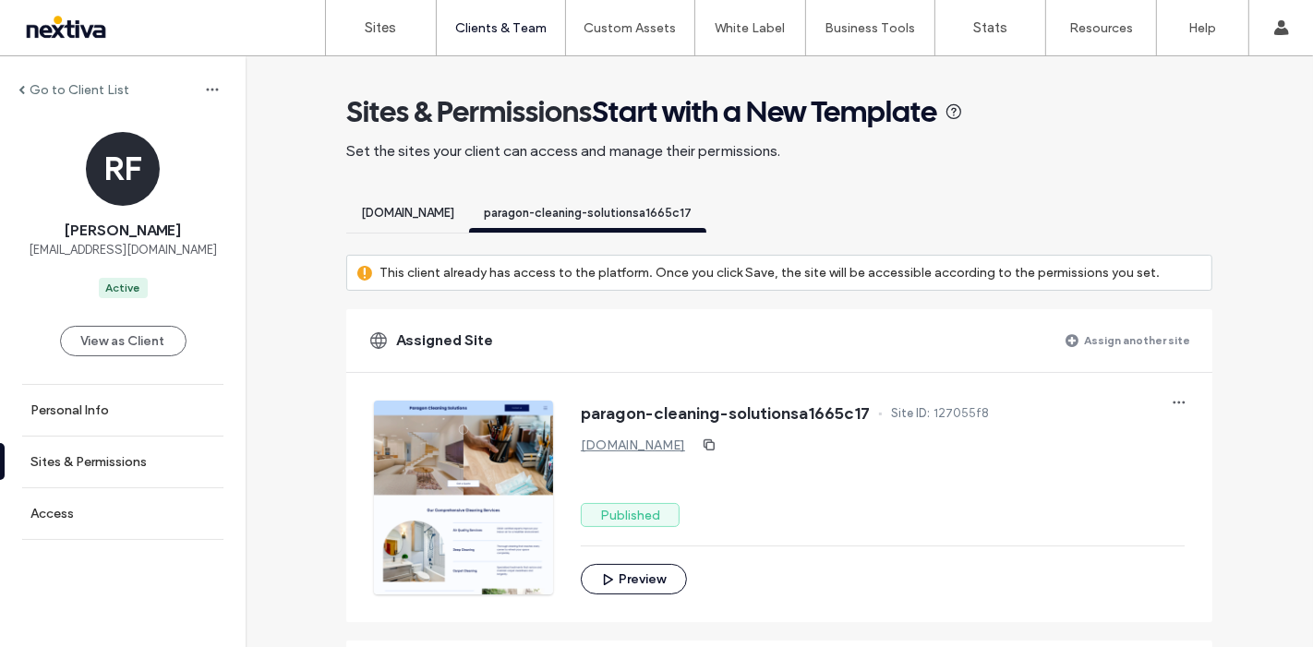
click at [469, 225] on div "[DOMAIN_NAME]" at bounding box center [407, 216] width 123 height 34
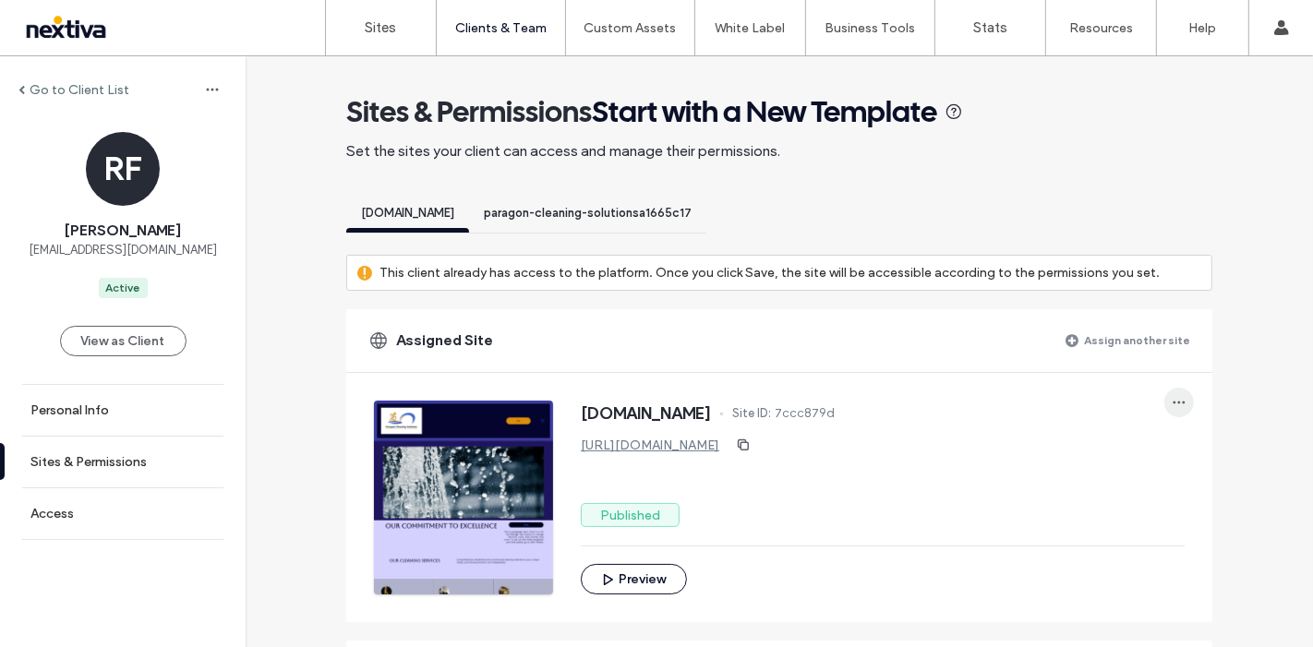
click at [1174, 402] on use "button" at bounding box center [1180, 403] width 12 height 3
click at [1154, 447] on div "Unassign site" at bounding box center [1104, 449] width 164 height 35
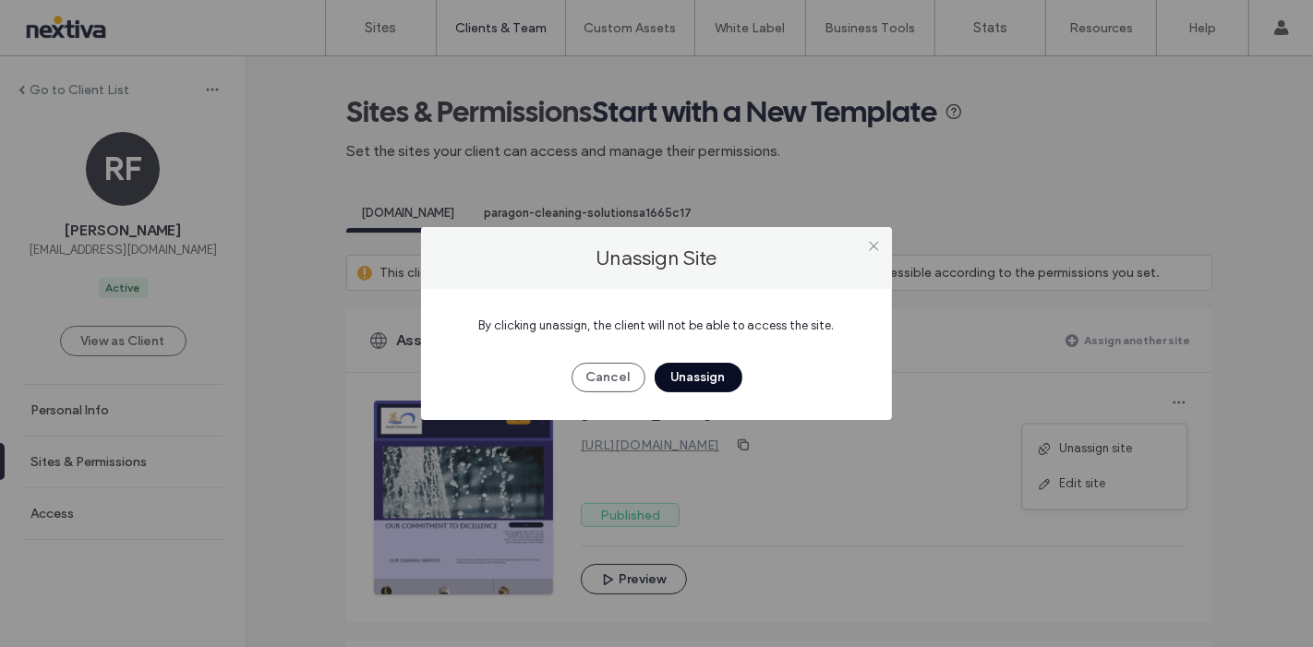
click at [682, 374] on button "Unassign" at bounding box center [699, 378] width 88 height 30
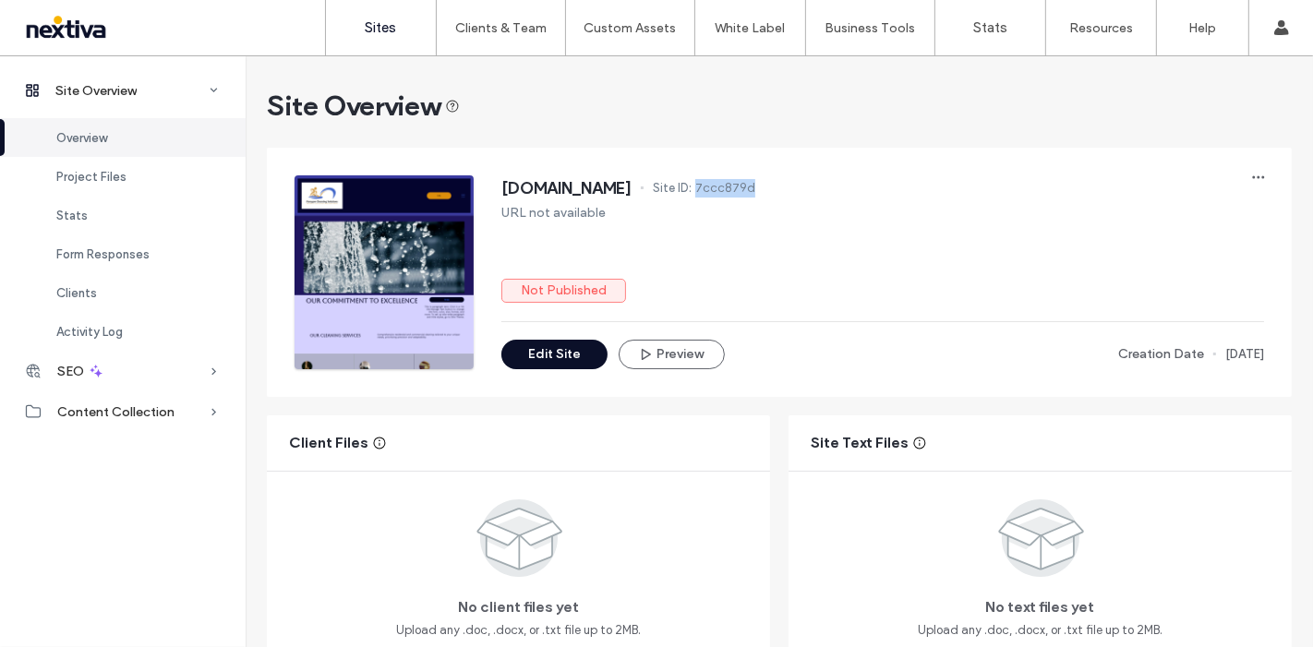
click at [351, 25] on link "Sites" at bounding box center [381, 27] width 110 height 55
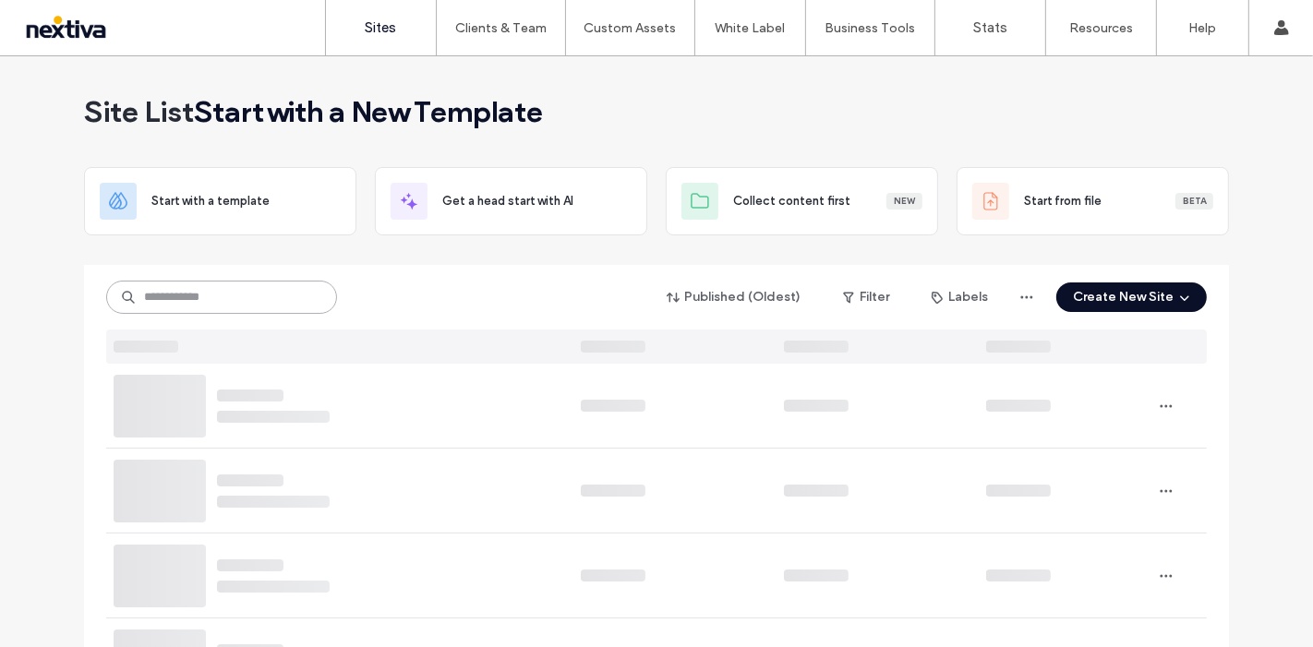
click at [185, 302] on input at bounding box center [221, 297] width 231 height 33
paste input "********"
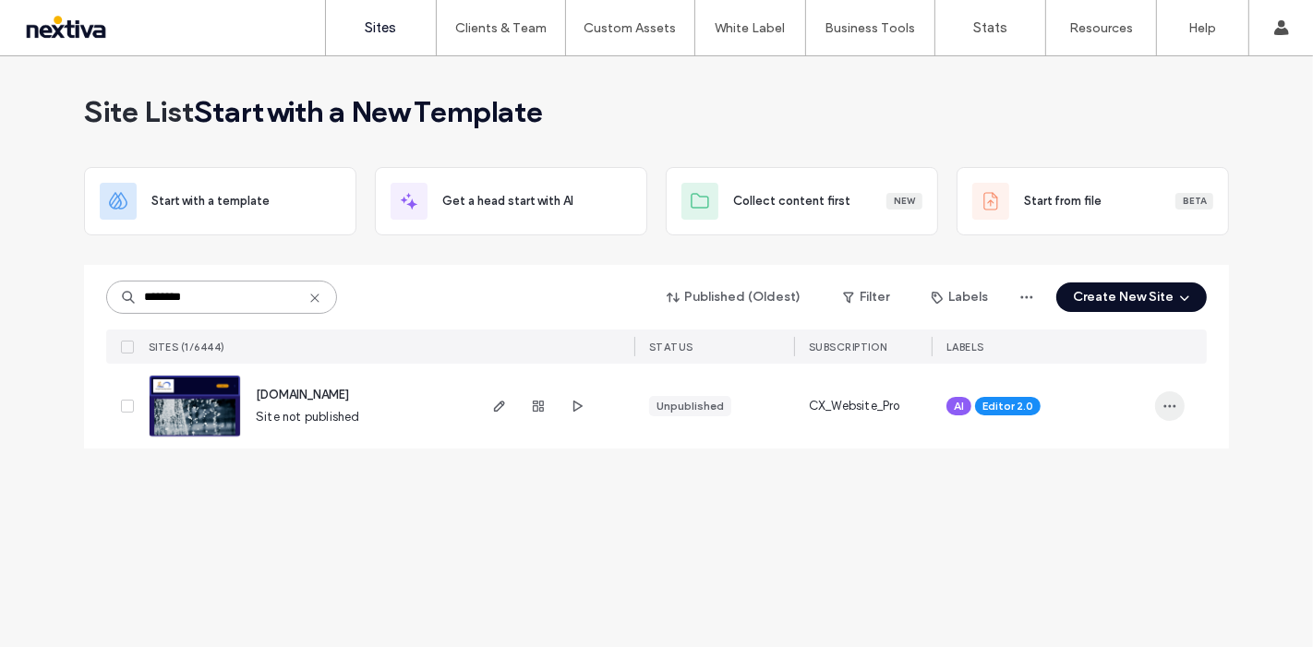
type input "********"
click at [1175, 410] on icon "button" at bounding box center [1170, 406] width 15 height 15
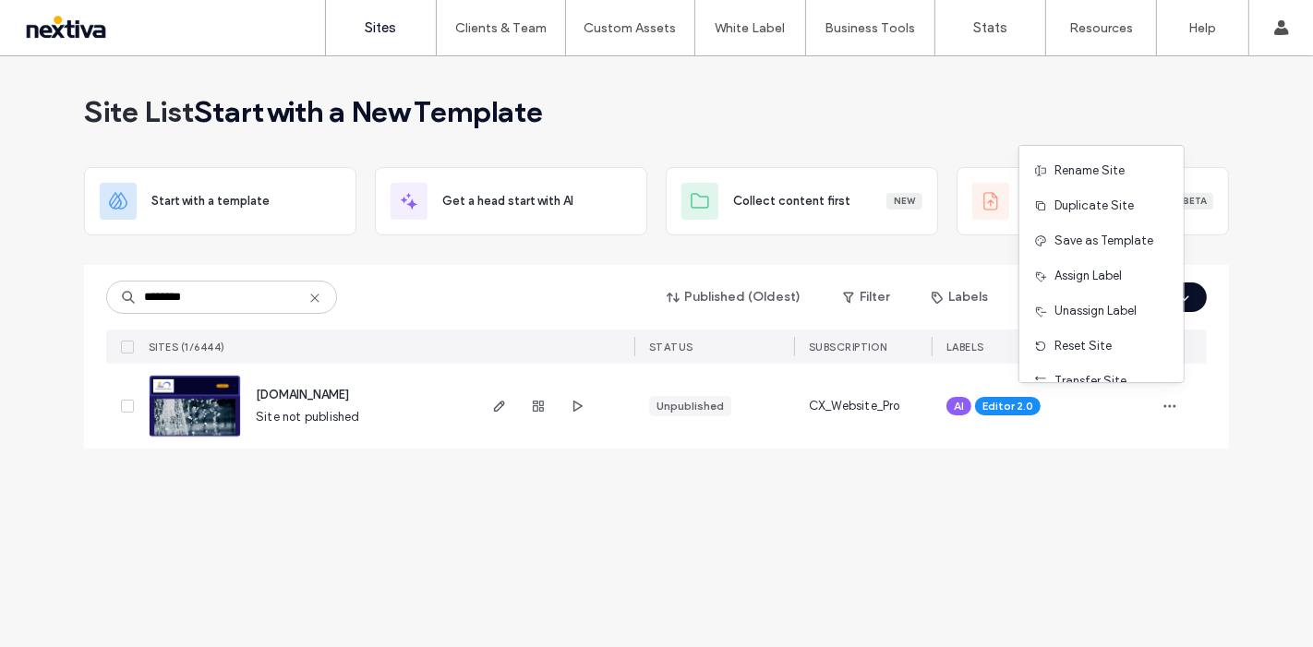
scroll to position [93, 0]
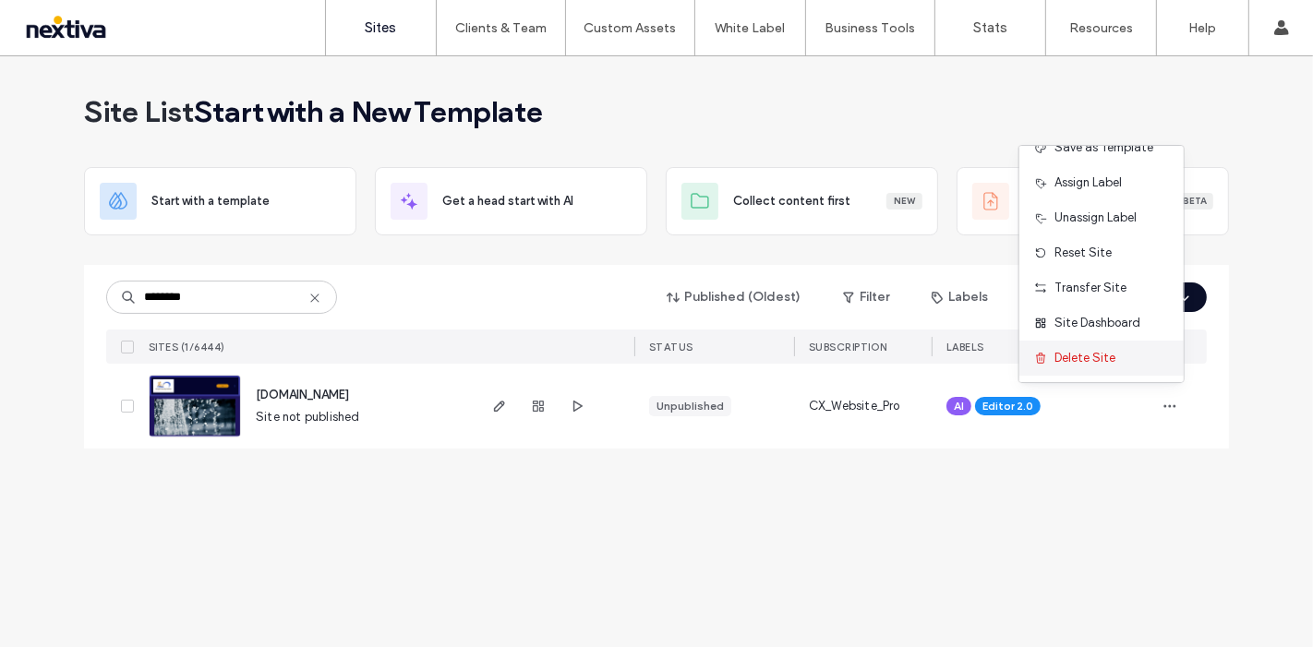
click at [1124, 357] on div "Delete Site" at bounding box center [1102, 358] width 164 height 35
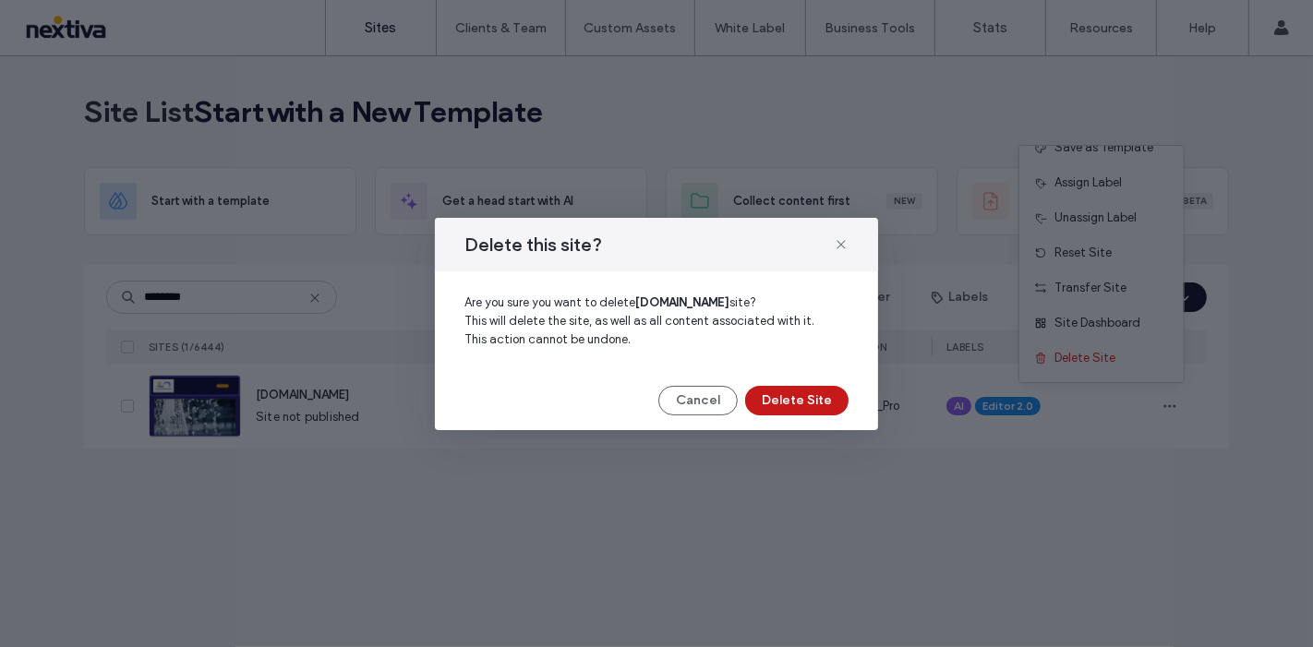
click at [791, 407] on button "Delete Site" at bounding box center [796, 401] width 103 height 30
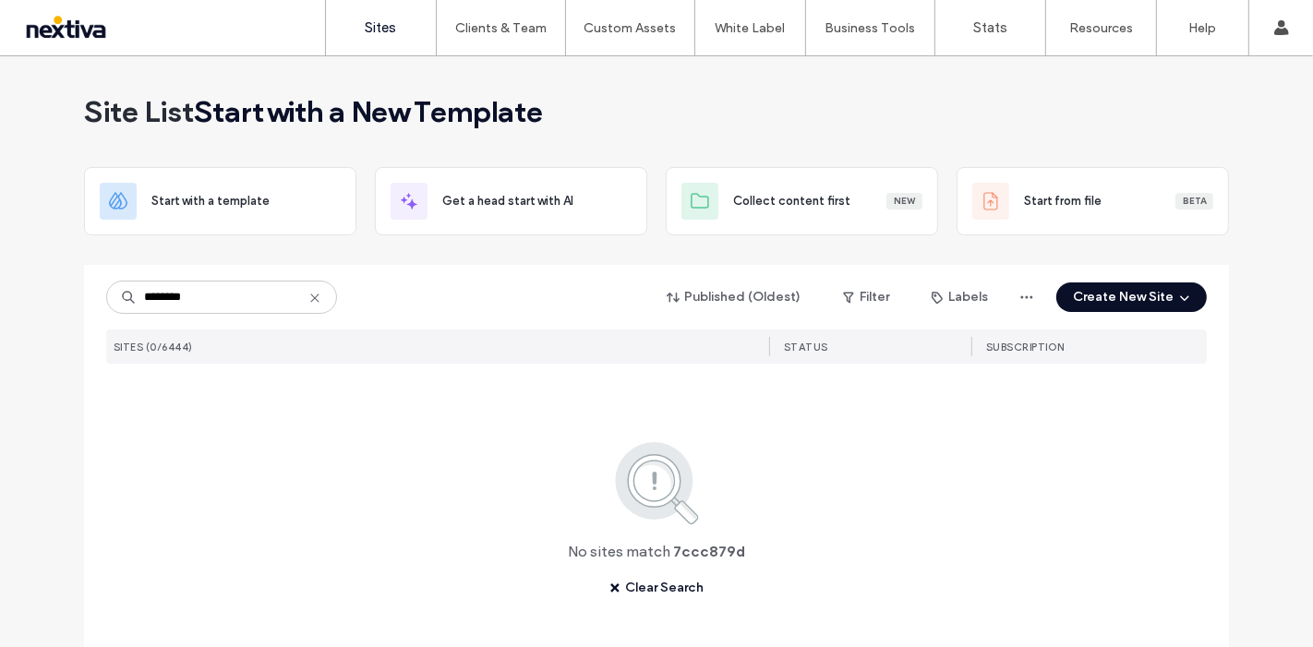
click at [392, 28] on label "Sites" at bounding box center [381, 27] width 31 height 17
click at [480, 28] on label "Clients & Team" at bounding box center [500, 28] width 91 height 16
click at [506, 69] on label "Client Management" at bounding box center [505, 75] width 108 height 14
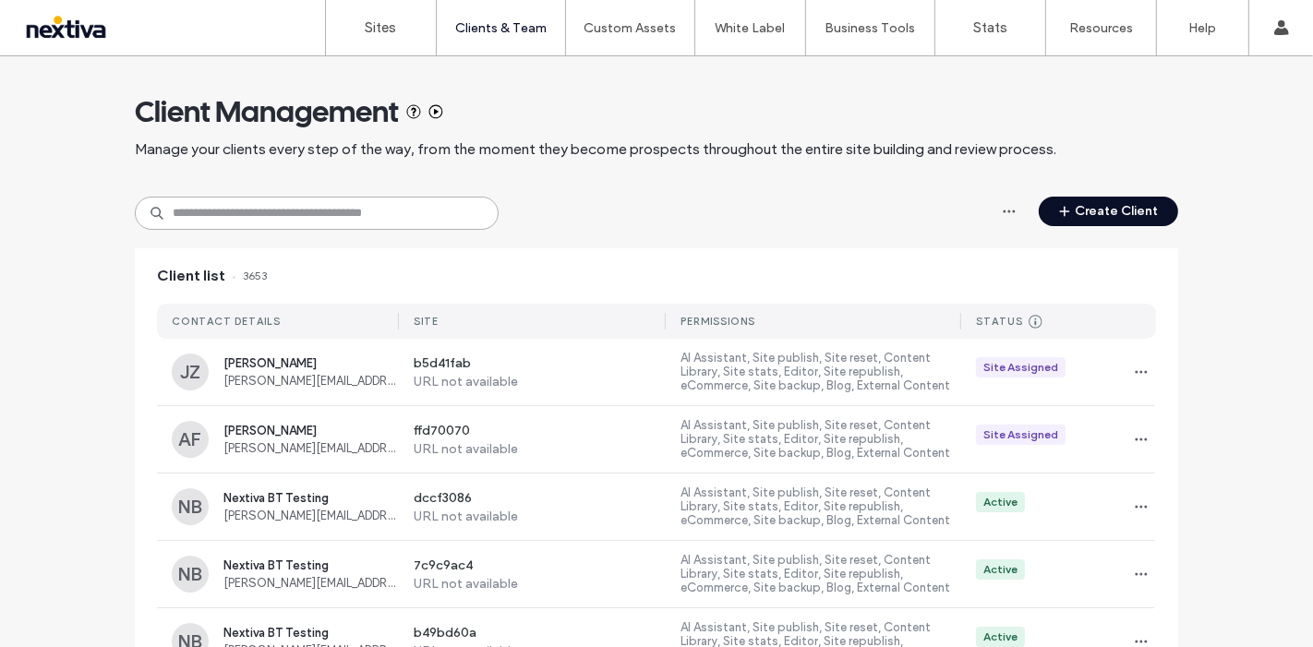
click at [293, 224] on input at bounding box center [317, 213] width 364 height 33
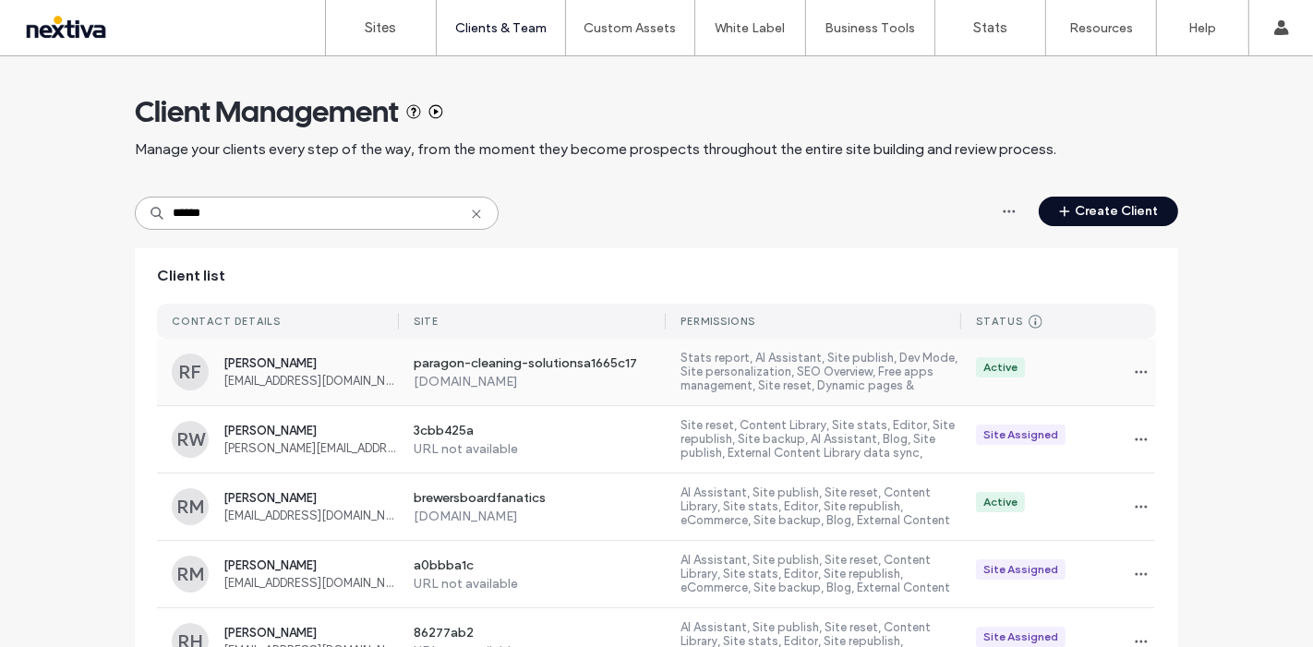
type input "******"
click at [438, 374] on label "[DOMAIN_NAME]" at bounding box center [540, 382] width 253 height 16
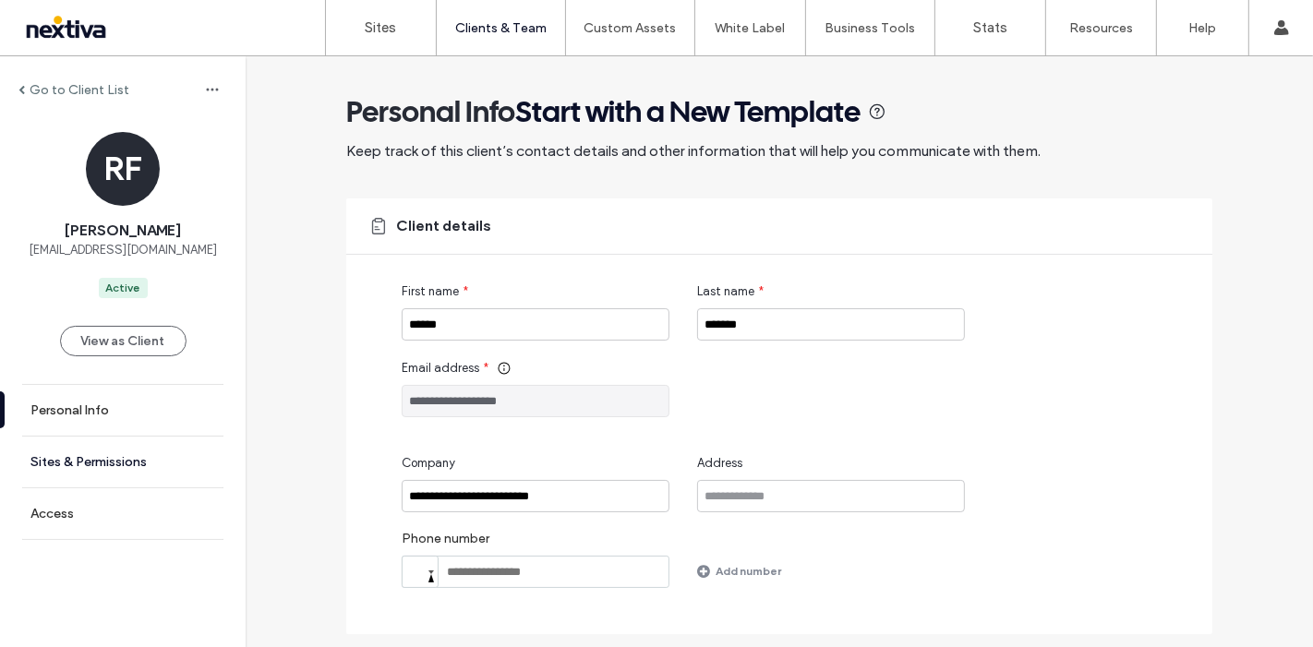
click at [155, 476] on link "Sites & Permissions" at bounding box center [123, 462] width 246 height 51
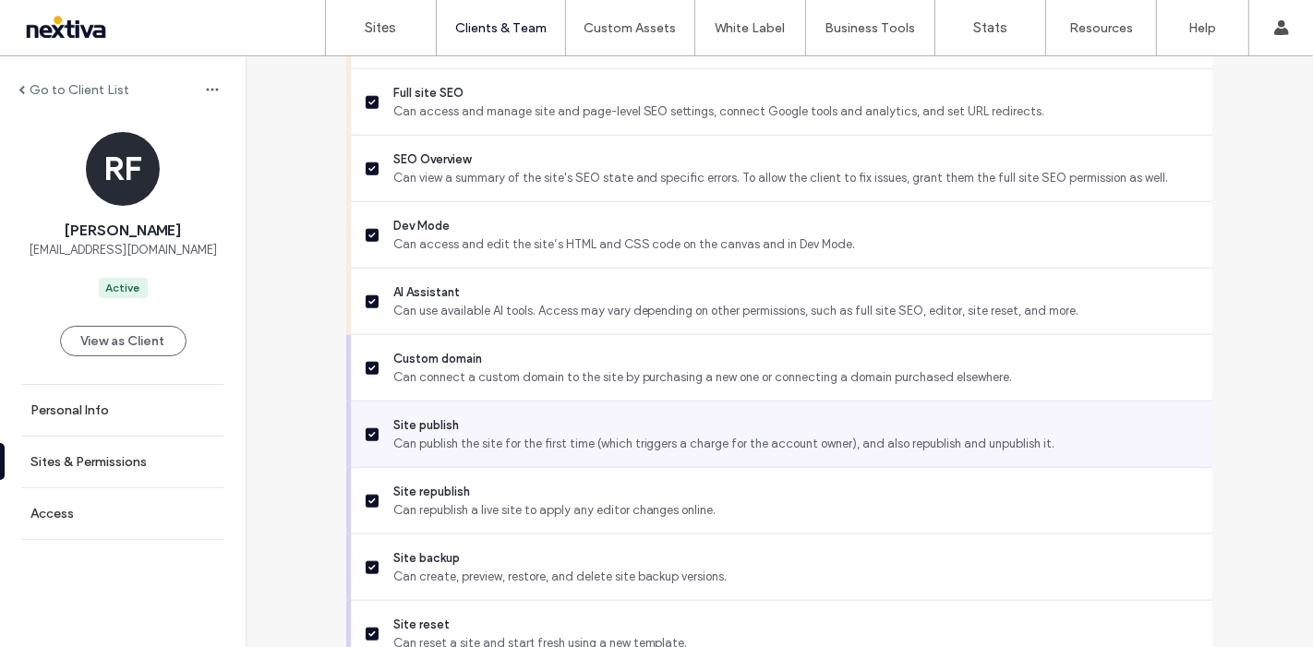
scroll to position [1624, 0]
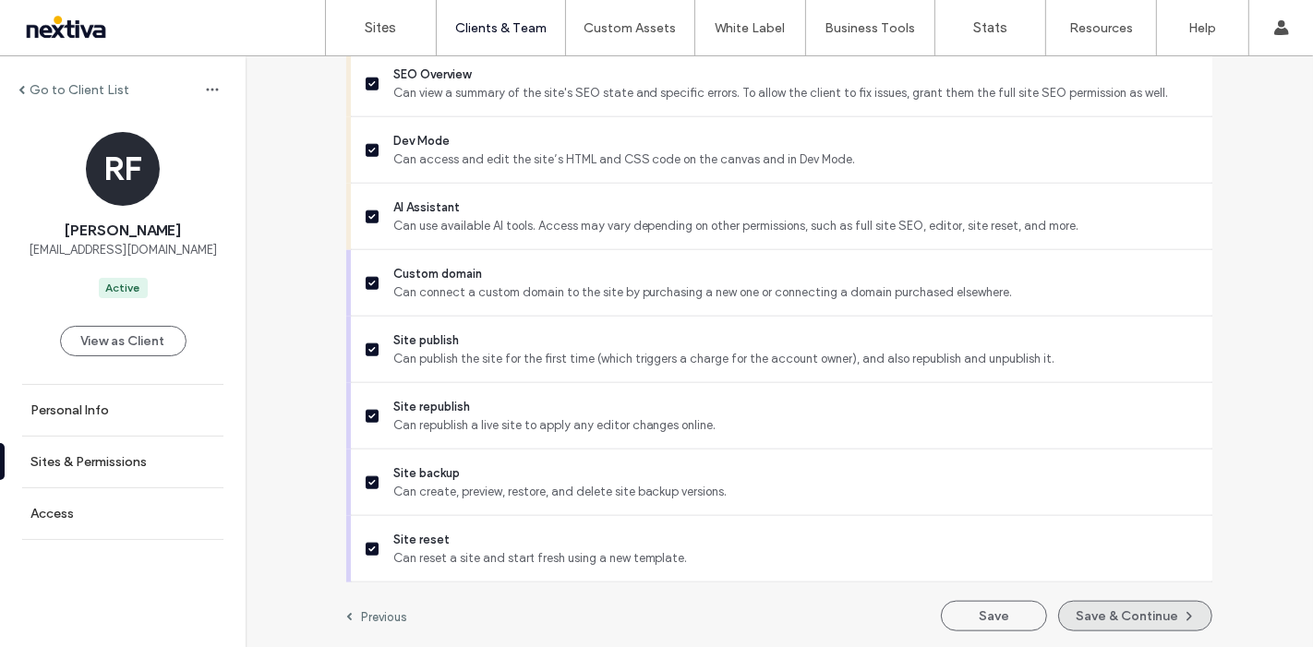
click at [1149, 611] on button "Save & Continue" at bounding box center [1135, 616] width 154 height 30
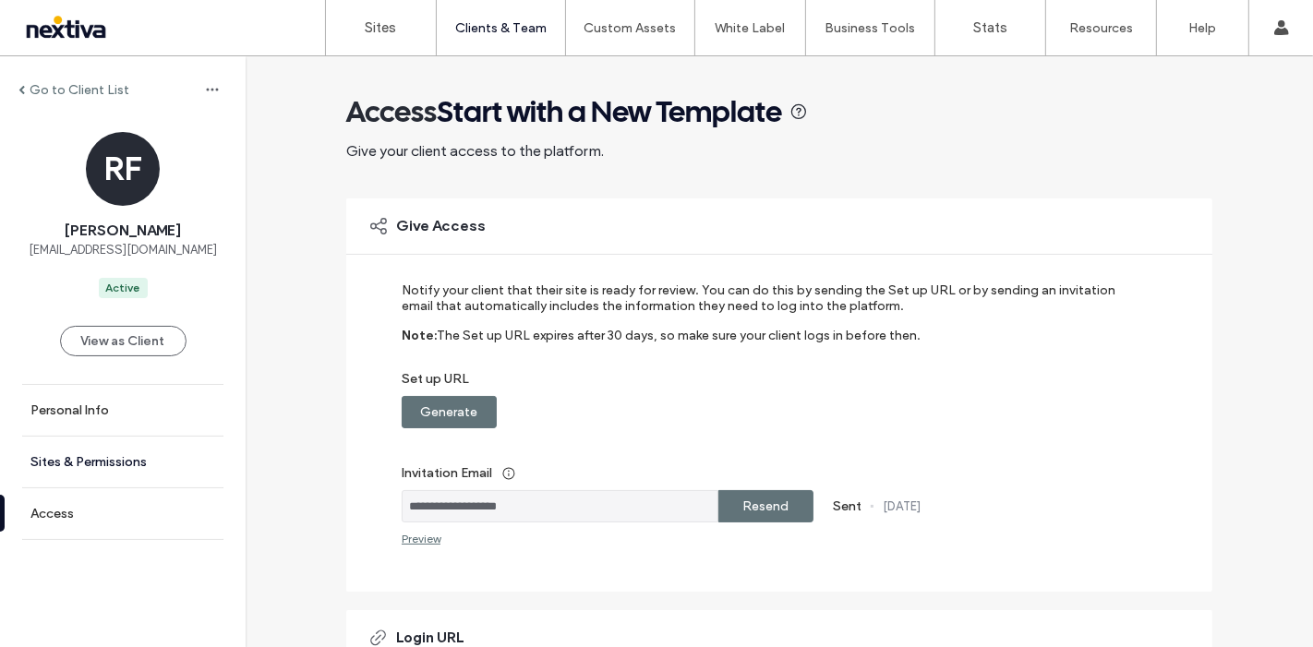
click at [92, 467] on label "Sites & Permissions" at bounding box center [88, 462] width 116 height 16
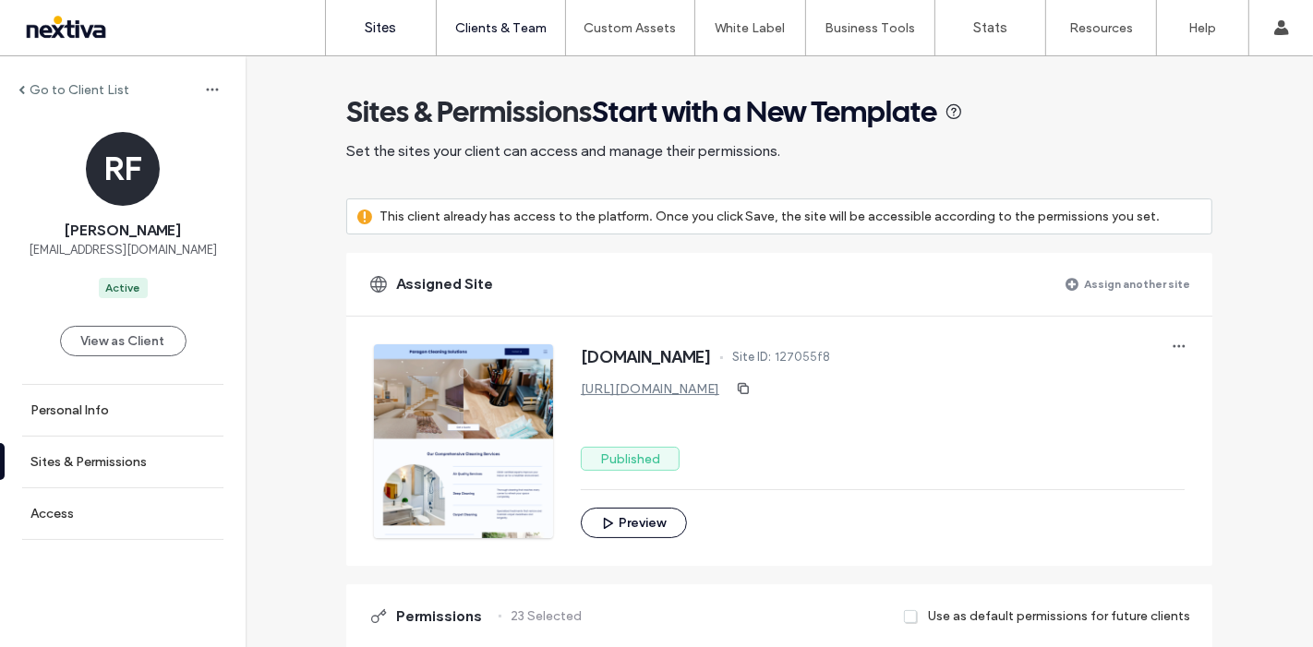
click at [380, 38] on link "Sites" at bounding box center [381, 27] width 110 height 55
